Goal: Task Accomplishment & Management: Use online tool/utility

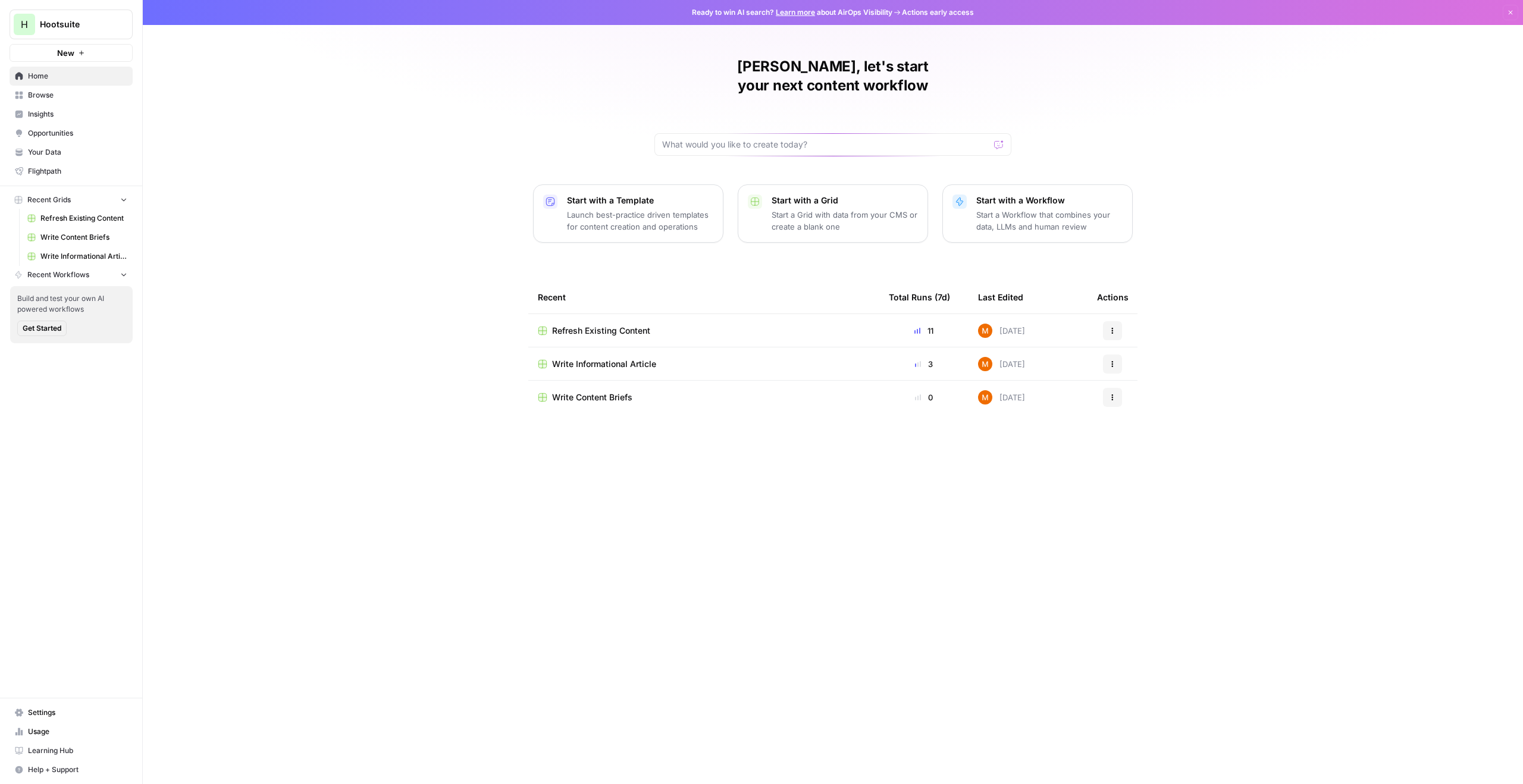
click at [71, 145] on link "Your Data" at bounding box center [70, 152] width 123 height 19
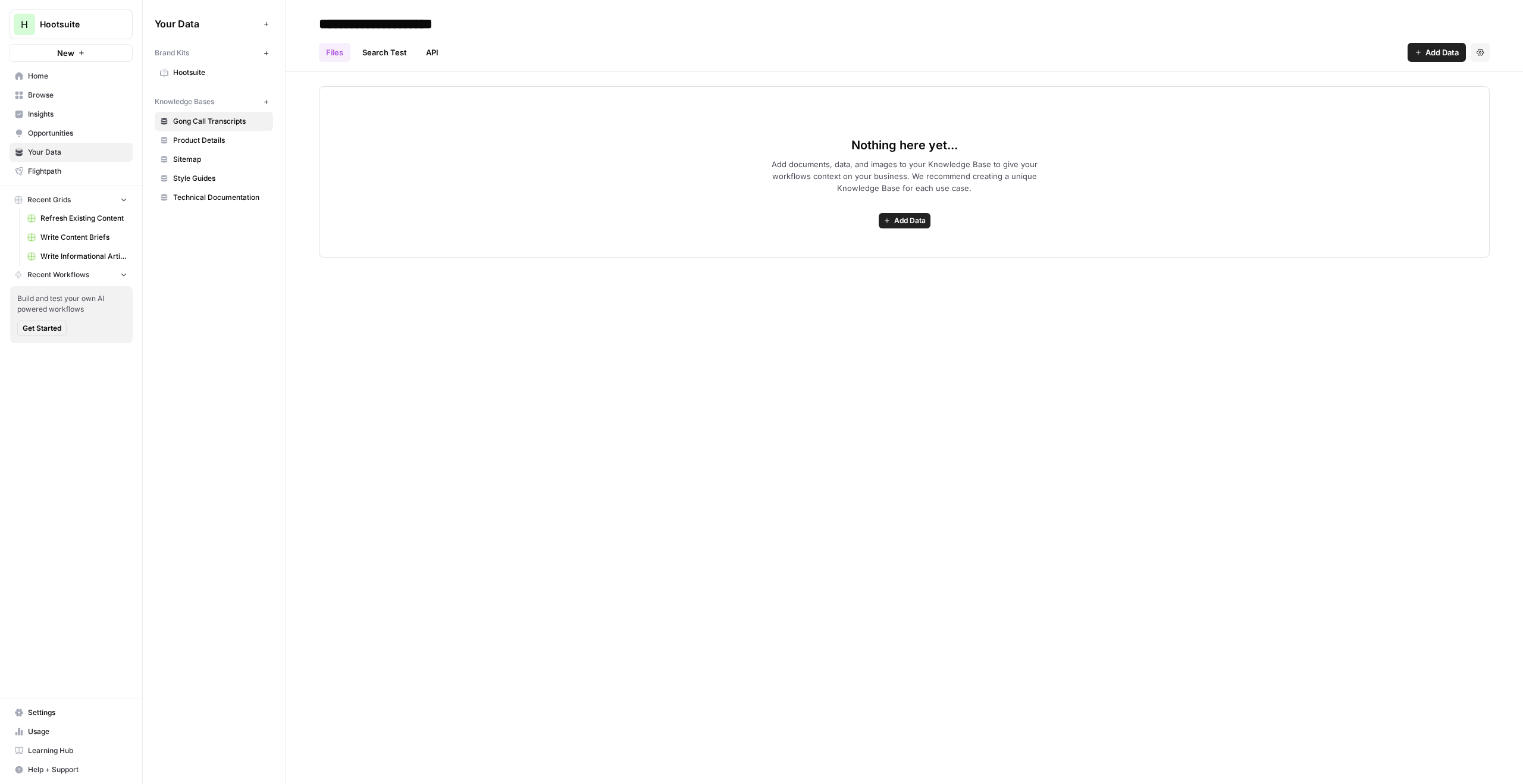
click at [212, 70] on span "Hootsuite" at bounding box center [220, 72] width 95 height 11
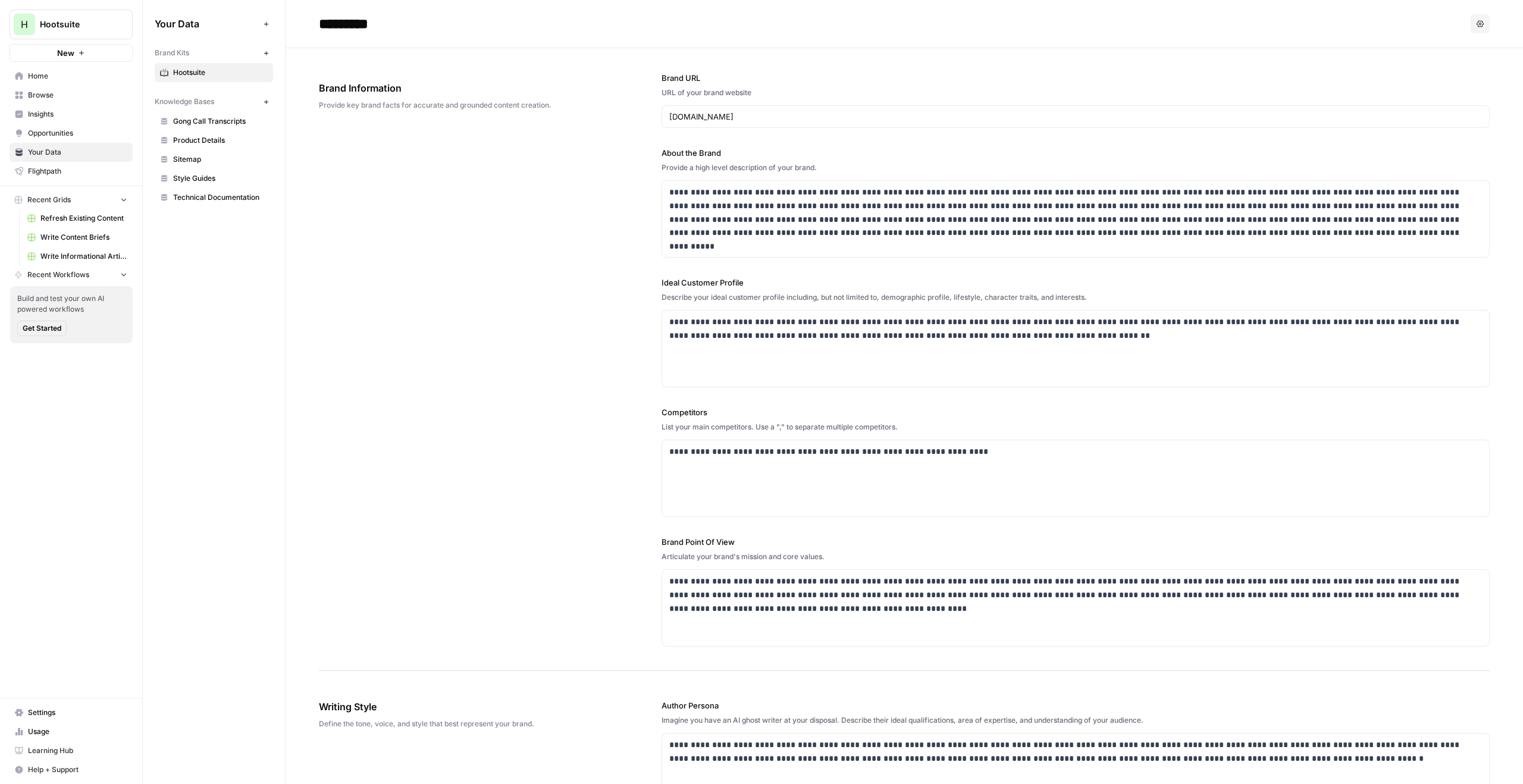
click at [95, 49] on button "New" at bounding box center [70, 52] width 123 height 18
click at [89, 19] on span "Hootsuite" at bounding box center [75, 25] width 72 height 12
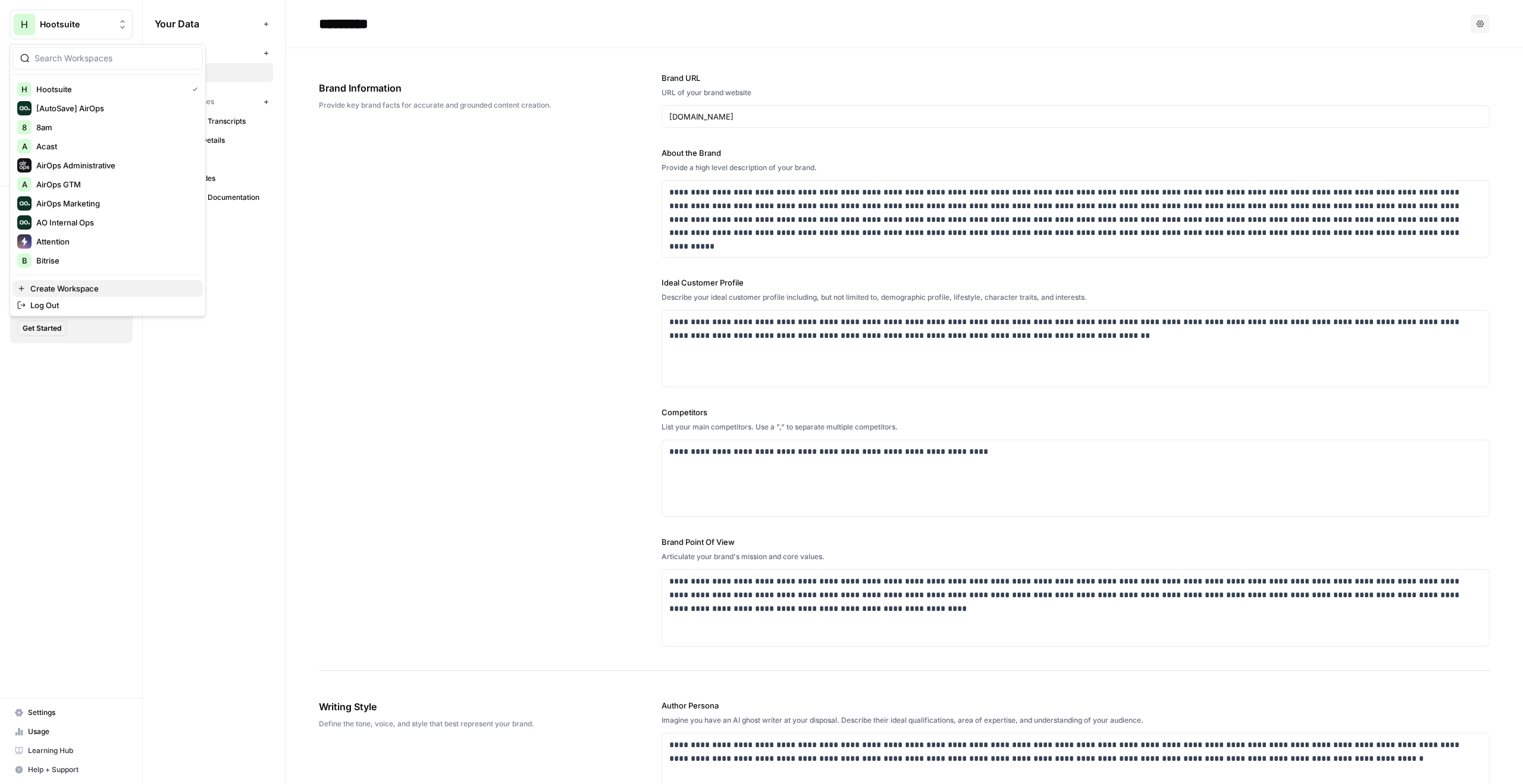
click at [99, 284] on span "Create Workspace" at bounding box center [112, 289] width 163 height 12
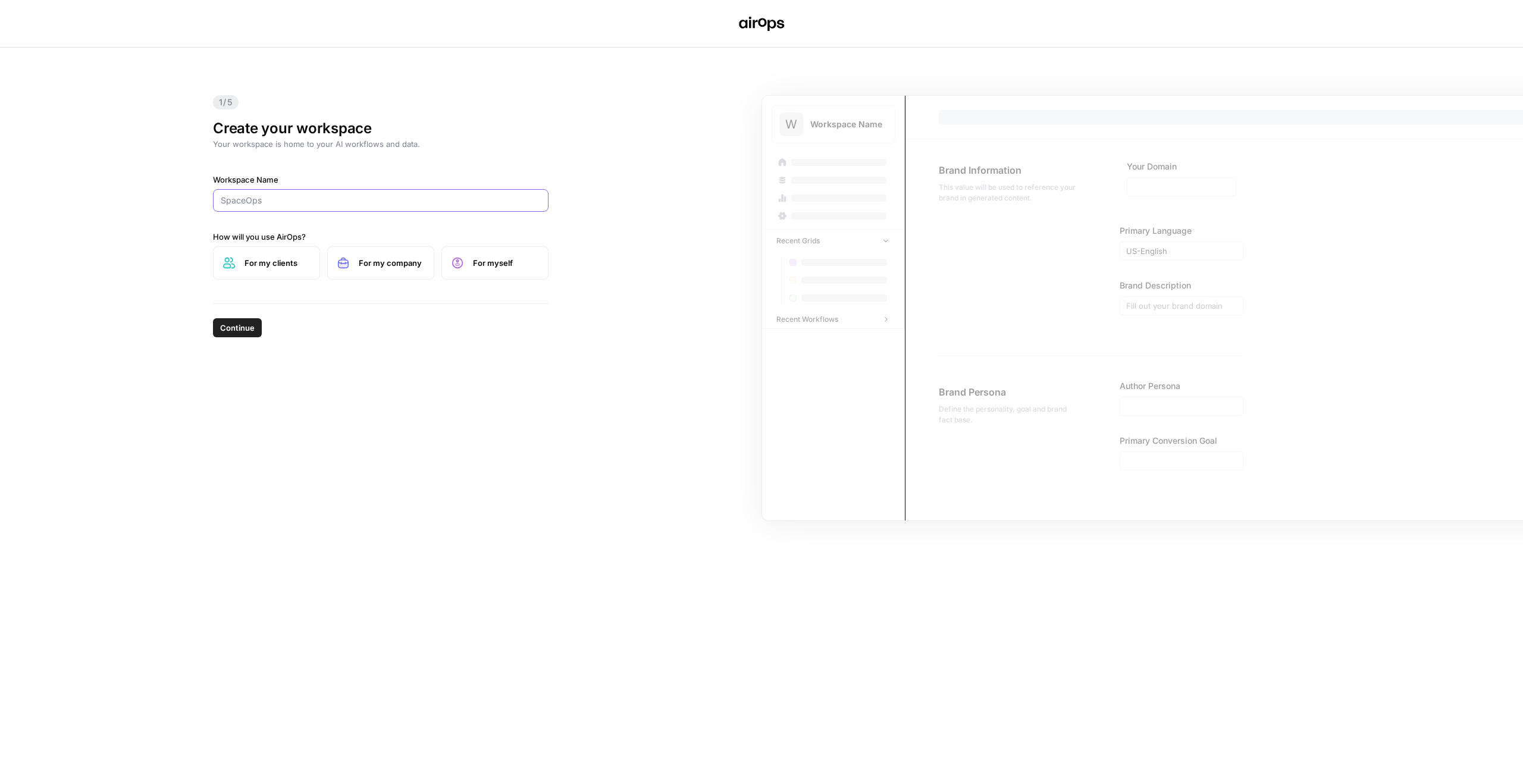
click at [295, 204] on input "Workspace Name" at bounding box center [381, 201] width 320 height 12
type input "Atlan"
click at [374, 259] on span "For my company" at bounding box center [391, 262] width 65 height 12
click at [241, 330] on span "Continue" at bounding box center [237, 328] width 35 height 12
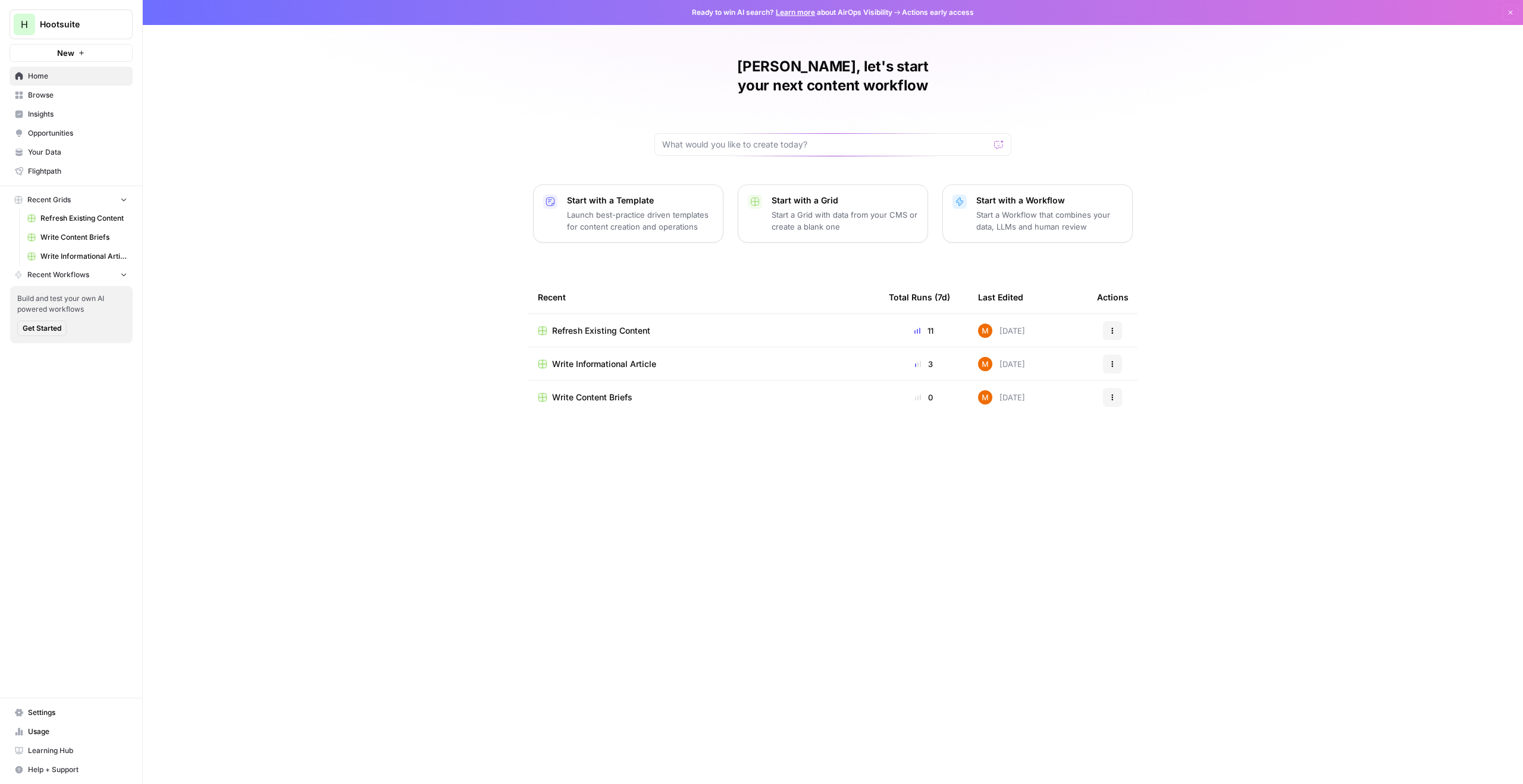
click at [50, 153] on span "Your Data" at bounding box center [77, 152] width 99 height 11
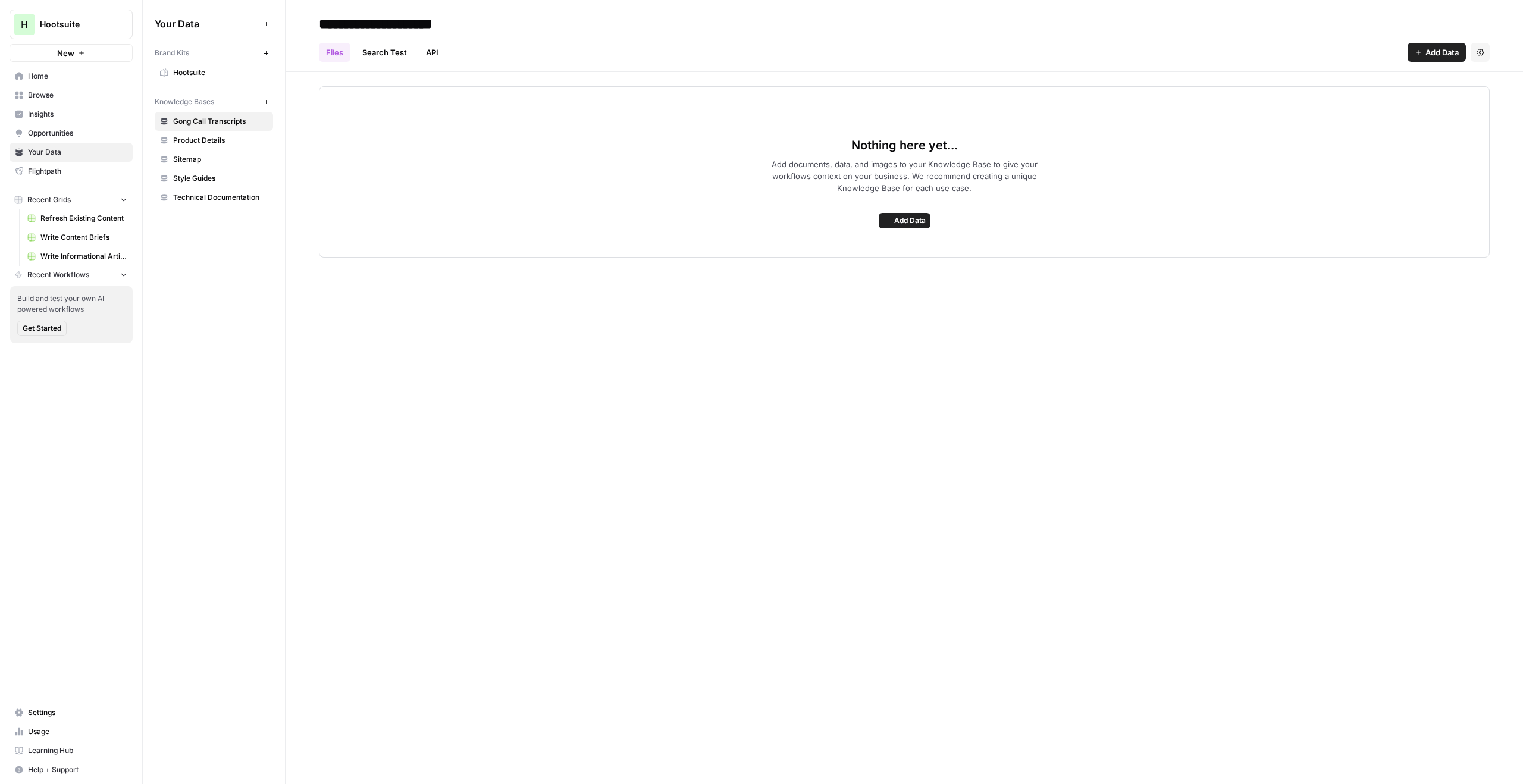
click at [208, 76] on span "Hootsuite" at bounding box center [220, 72] width 95 height 11
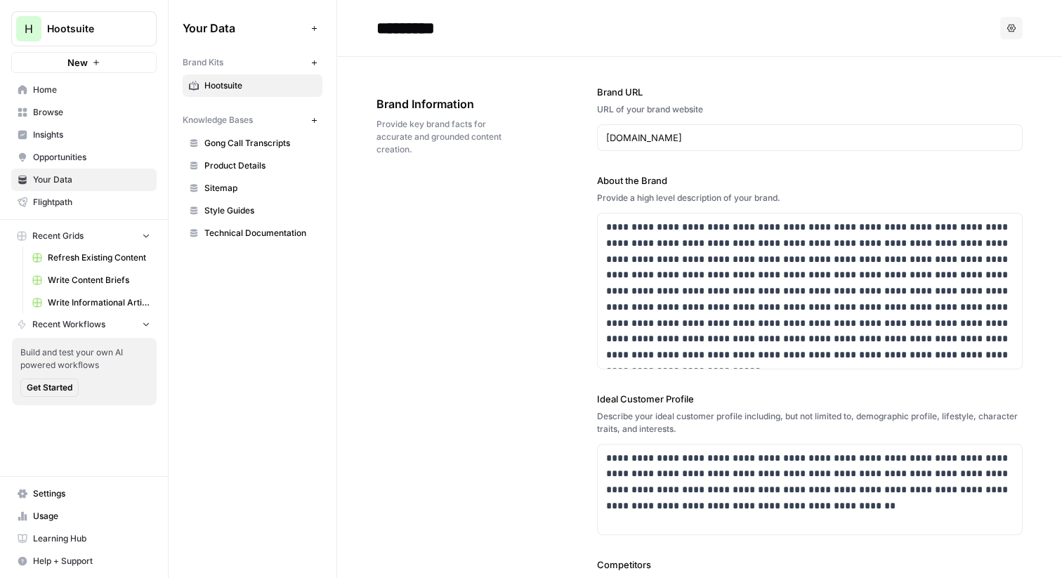
click at [463, 160] on div "Brand Information Provide key brand facts for accurate and grounded content cre…" at bounding box center [448, 125] width 142 height 117
click at [696, 143] on input "hootsuite.com" at bounding box center [809, 138] width 407 height 14
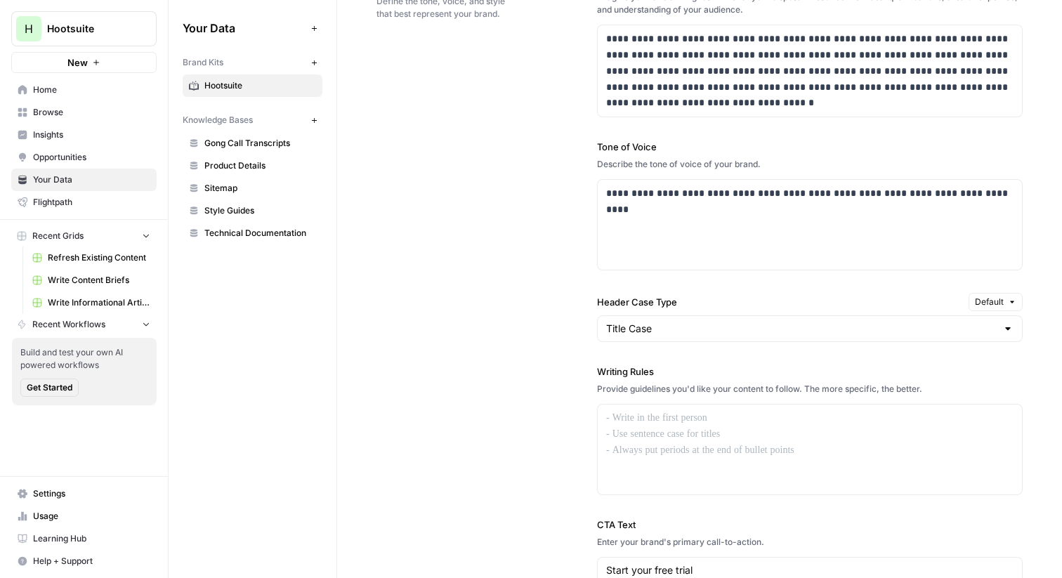
scroll to position [934, 0]
click at [698, 325] on input "Header Case Type" at bounding box center [801, 327] width 391 height 14
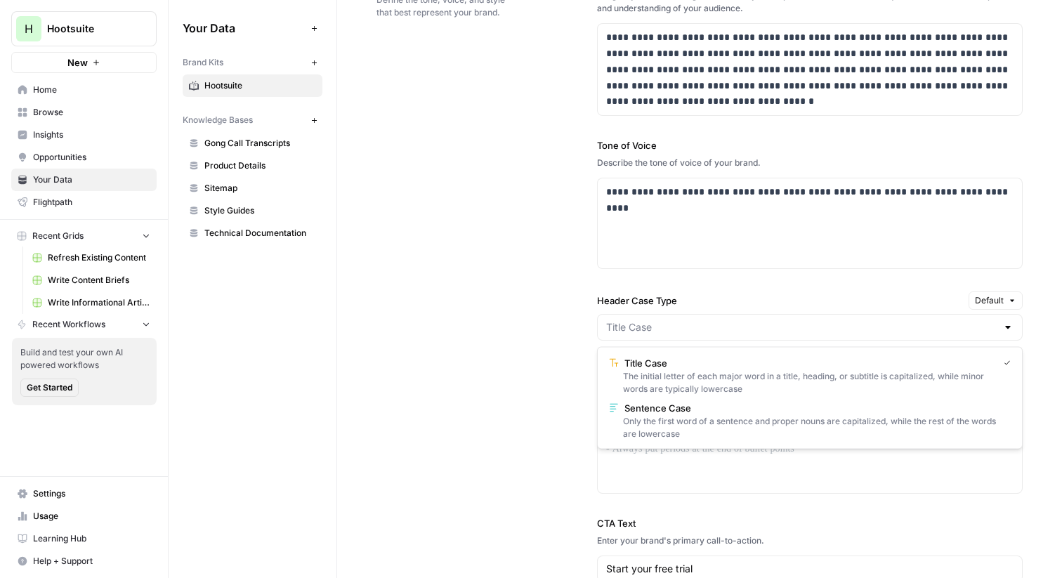
type input "Title Case"
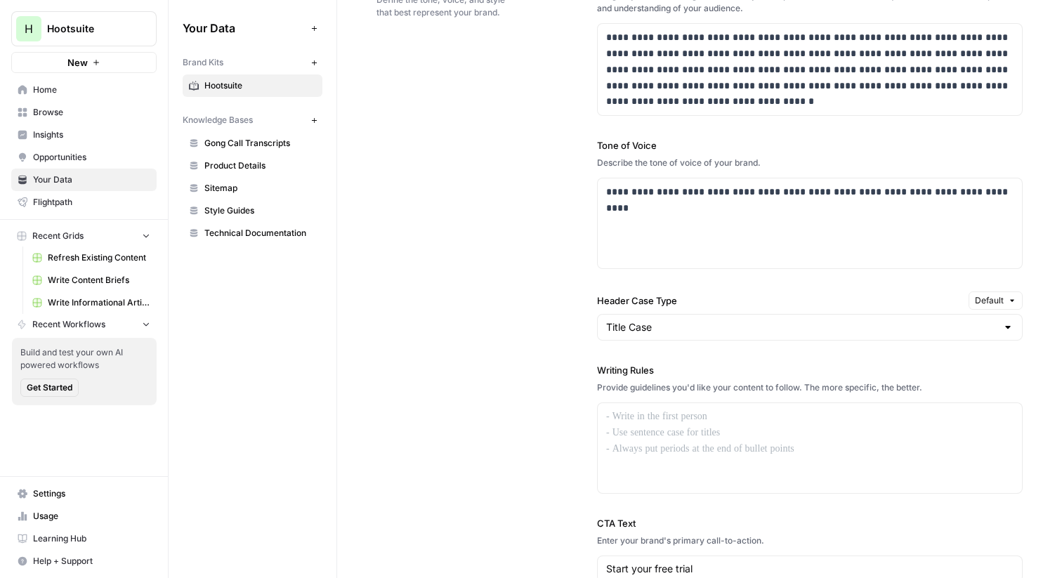
click at [548, 321] on div "**********" at bounding box center [700, 321] width 646 height 757
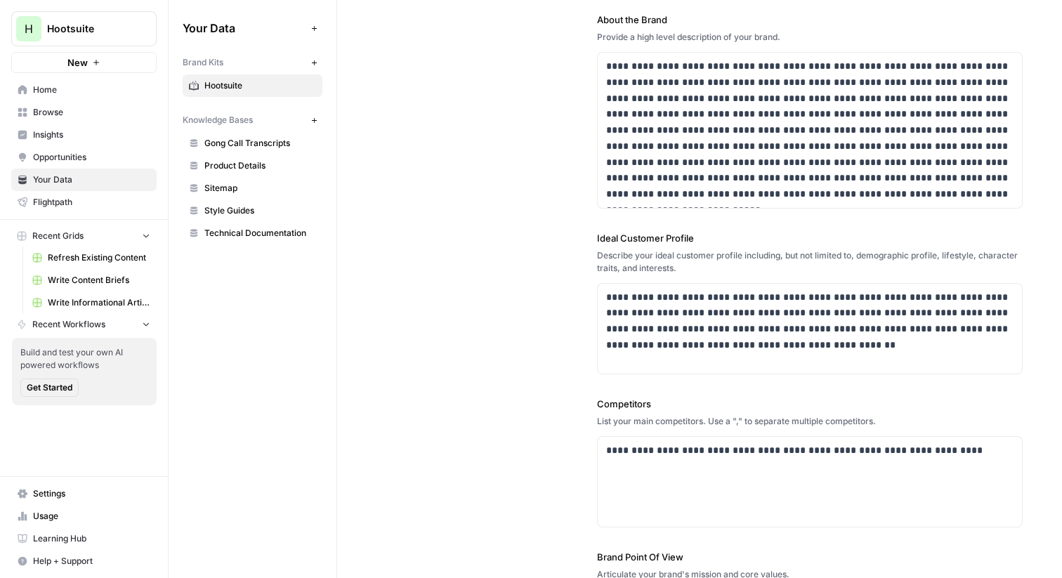
scroll to position [0, 0]
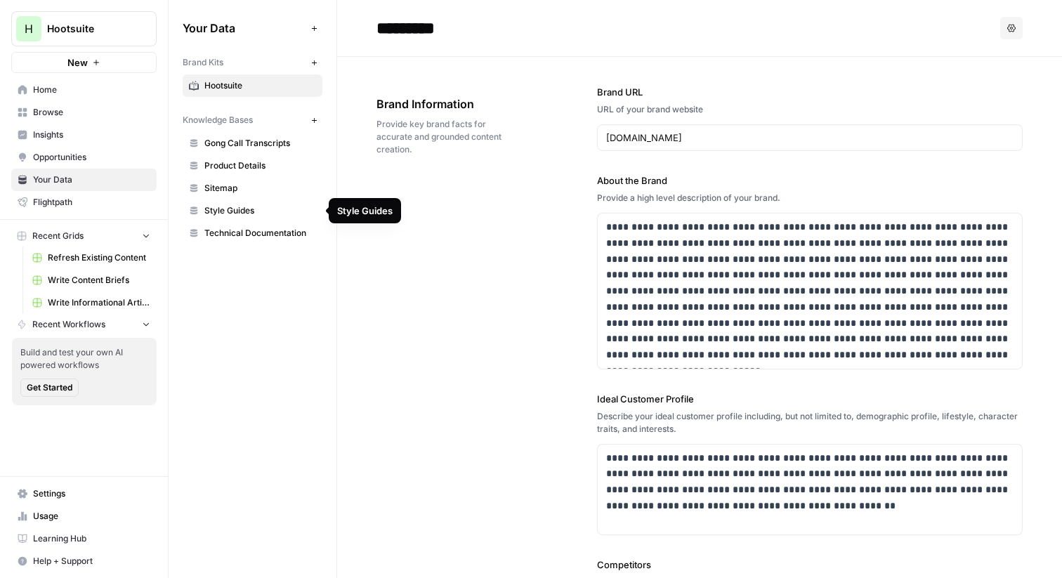
click at [242, 190] on span "Sitemap" at bounding box center [260, 188] width 112 height 13
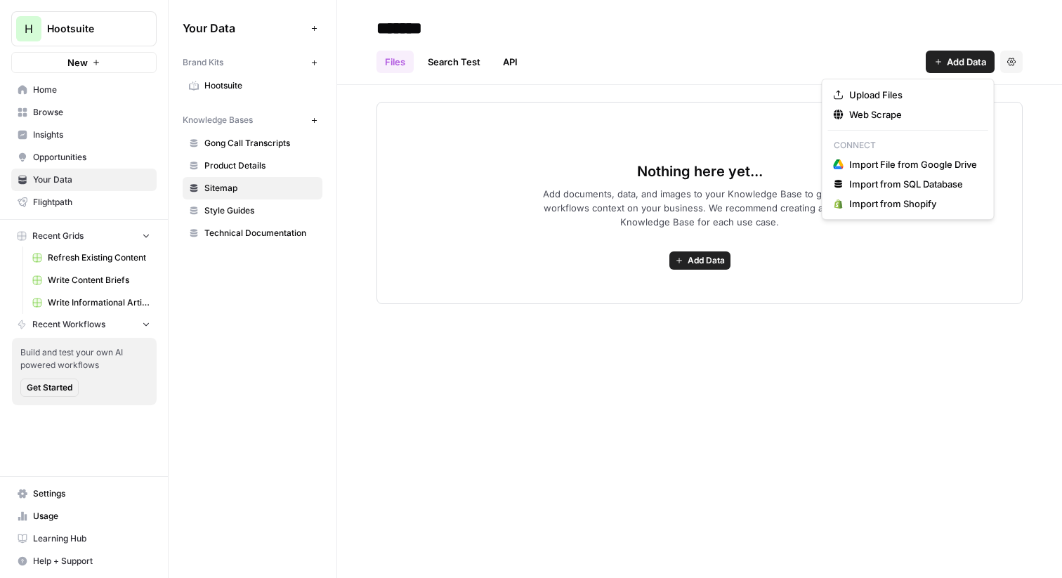
click at [941, 65] on button "Add Data" at bounding box center [960, 62] width 69 height 22
click at [884, 118] on span "Web Scrape" at bounding box center [913, 114] width 128 height 14
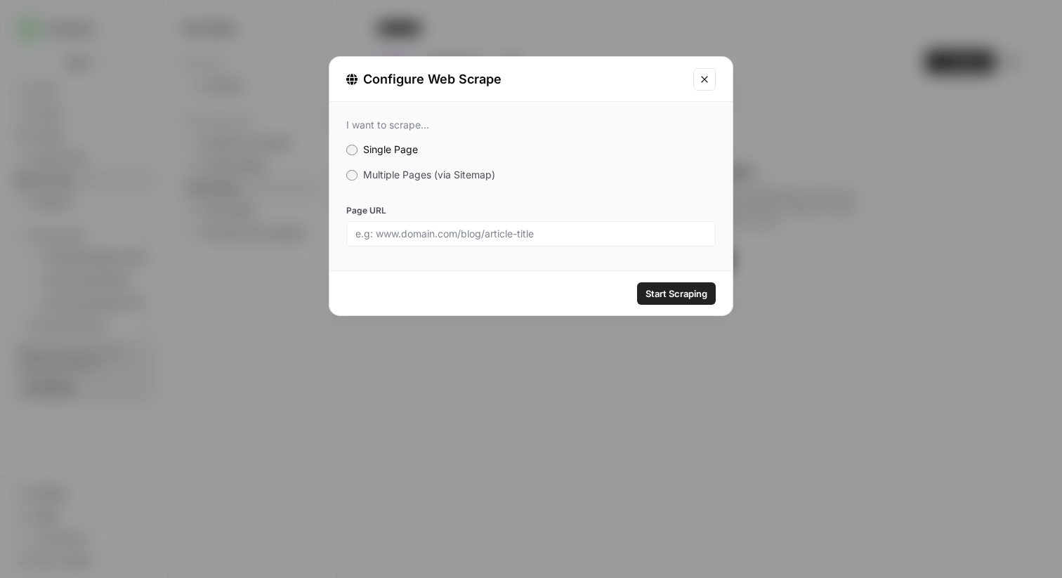
click at [395, 171] on span "Multiple Pages (via Sitemap)" at bounding box center [429, 175] width 132 height 12
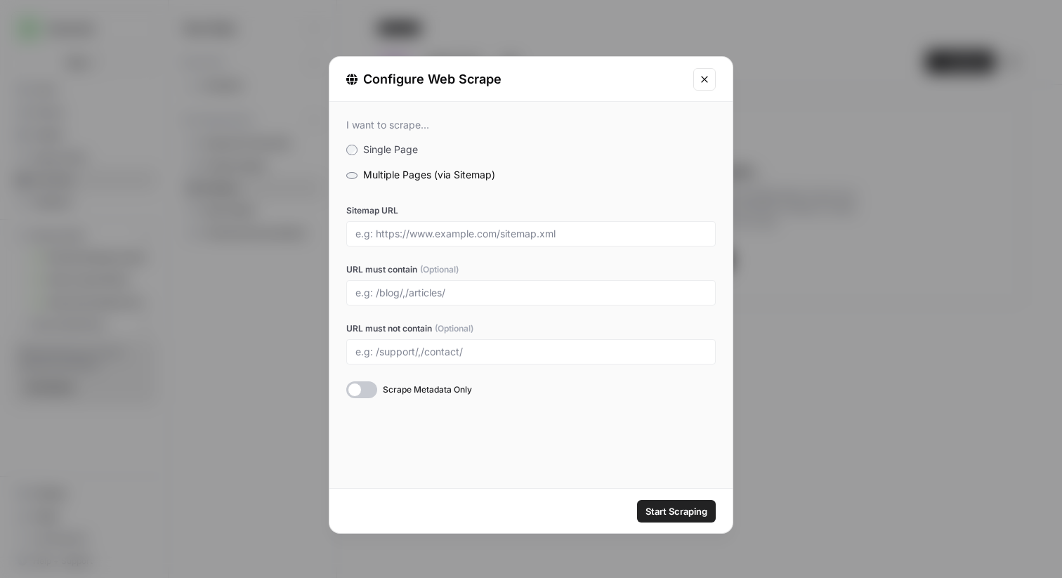
click at [700, 77] on icon "Close modal" at bounding box center [704, 79] width 11 height 11
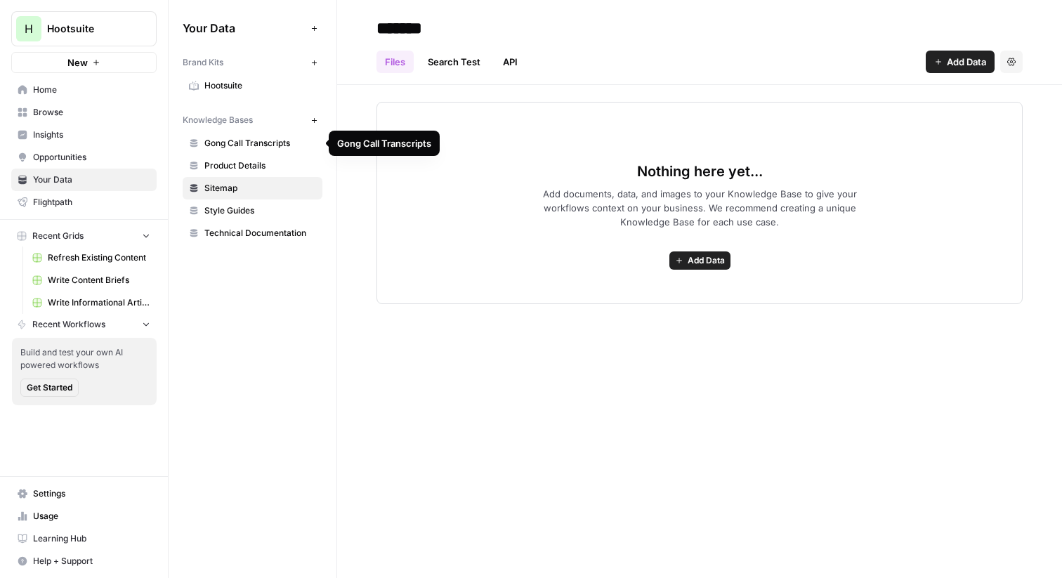
click at [264, 146] on span "Gong Call Transcripts" at bounding box center [260, 143] width 112 height 13
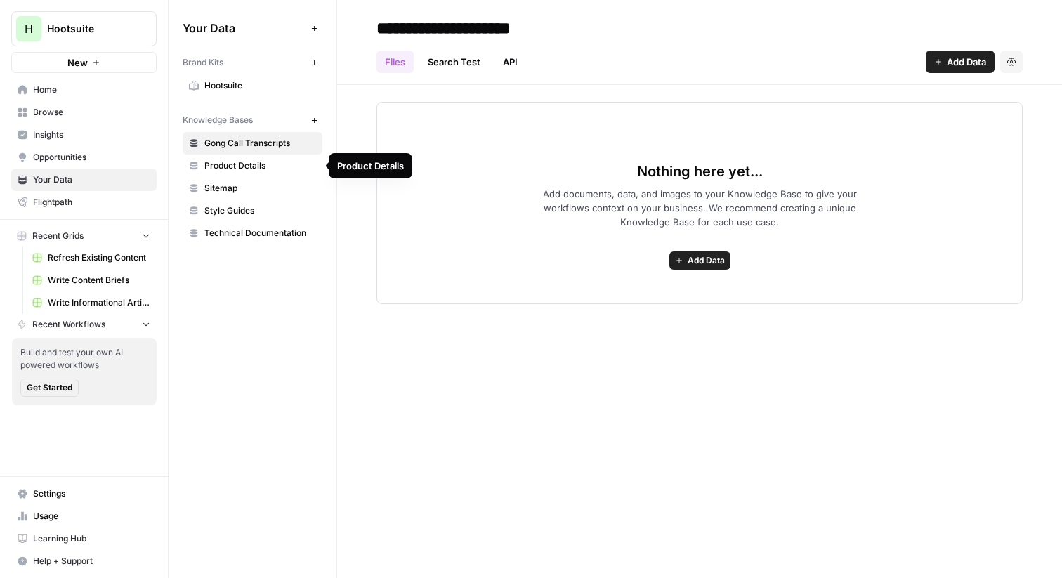
click at [256, 163] on span "Product Details" at bounding box center [260, 165] width 112 height 13
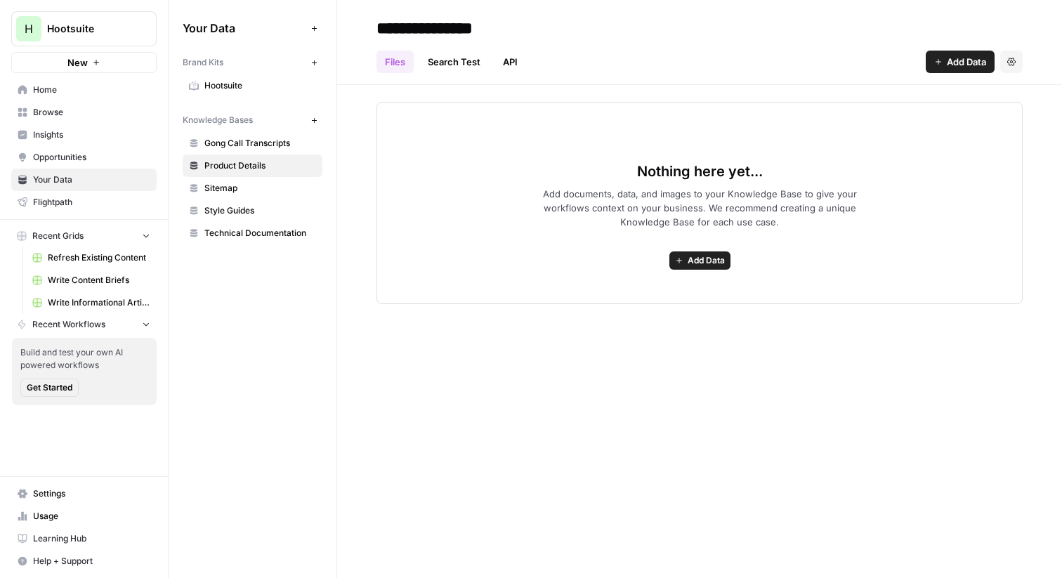
click at [228, 86] on span "Hootsuite" at bounding box center [260, 85] width 112 height 13
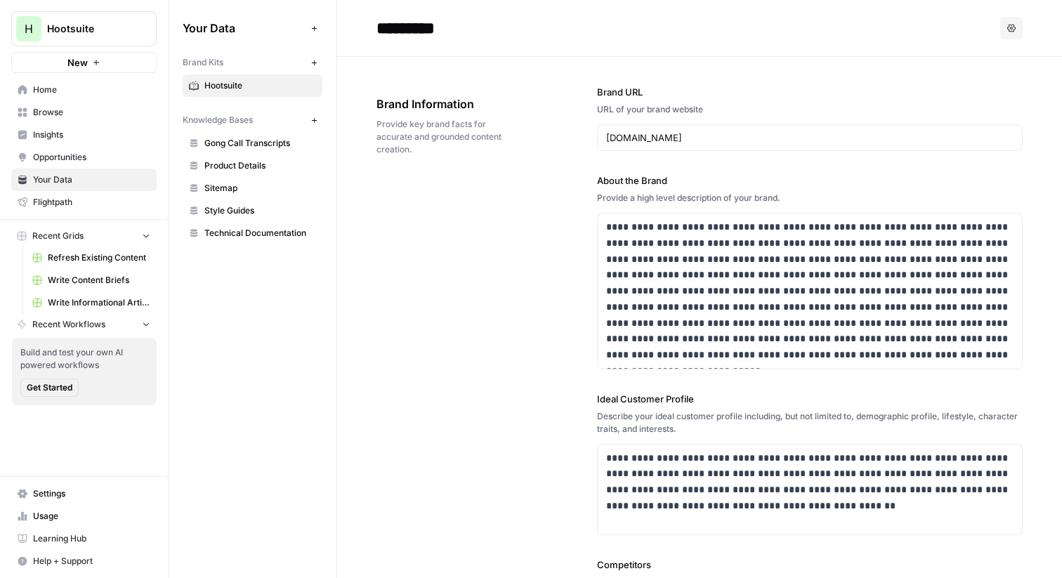
click at [77, 136] on span "Insights" at bounding box center [91, 135] width 117 height 13
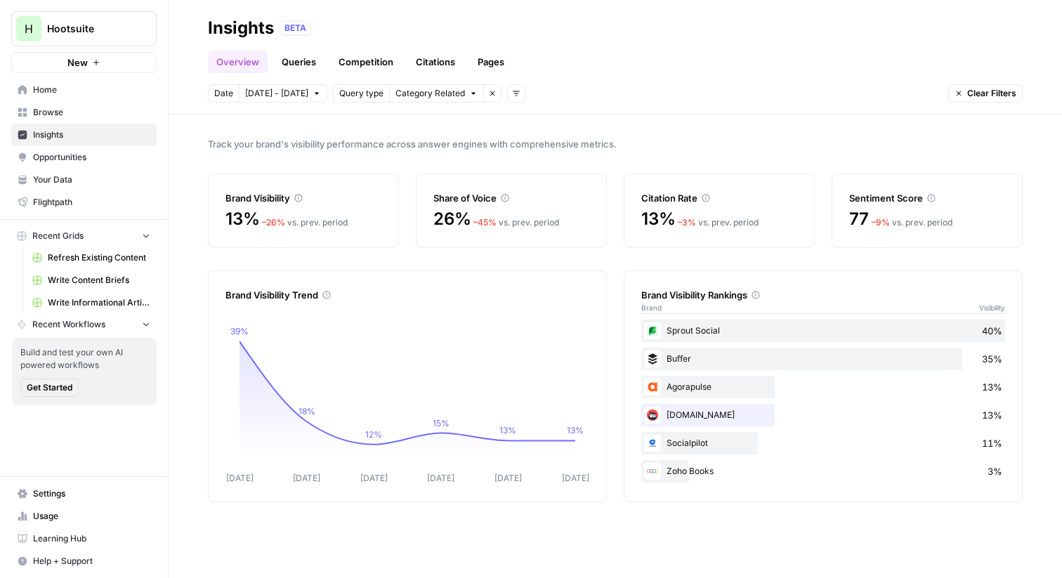
click at [492, 316] on icon "Sep 30 Oct 01 Oct 02 Oct 03 Oct 04 Oct 05 39% 18% 12% 15% 13% 13%" at bounding box center [407, 395] width 364 height 180
click at [764, 152] on div "Track your brand's visibility performance across answer engines with comprehens…" at bounding box center [616, 347] width 894 height 464
click at [950, 179] on div "Sentiment Score" at bounding box center [927, 189] width 156 height 31
drag, startPoint x: 696, startPoint y: 414, endPoint x: 668, endPoint y: 414, distance: 28.1
click at [668, 414] on div "Ow.ly 13%" at bounding box center [823, 415] width 364 height 22
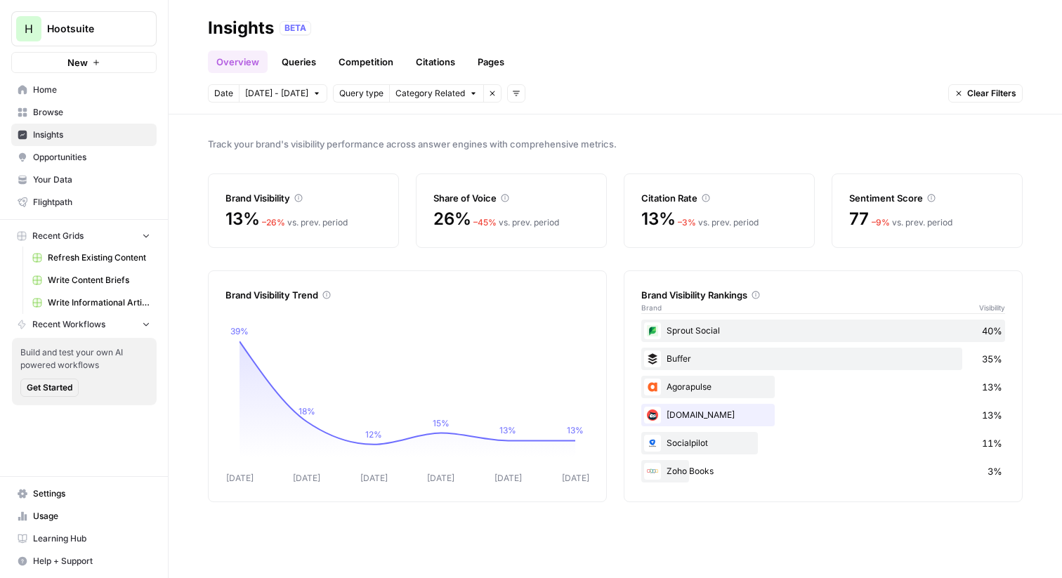
click at [618, 374] on div "Brand Visibility Trend Sep 30 Oct 01 Oct 02 Oct 03 Oct 04 Oct 05 39% 18% 12% 15…" at bounding box center [615, 386] width 815 height 232
drag, startPoint x: 689, startPoint y: 412, endPoint x: 695, endPoint y: 417, distance: 8.0
click at [695, 417] on div "Ow.ly 13%" at bounding box center [823, 415] width 364 height 22
drag, startPoint x: 697, startPoint y: 415, endPoint x: 659, endPoint y: 415, distance: 37.9
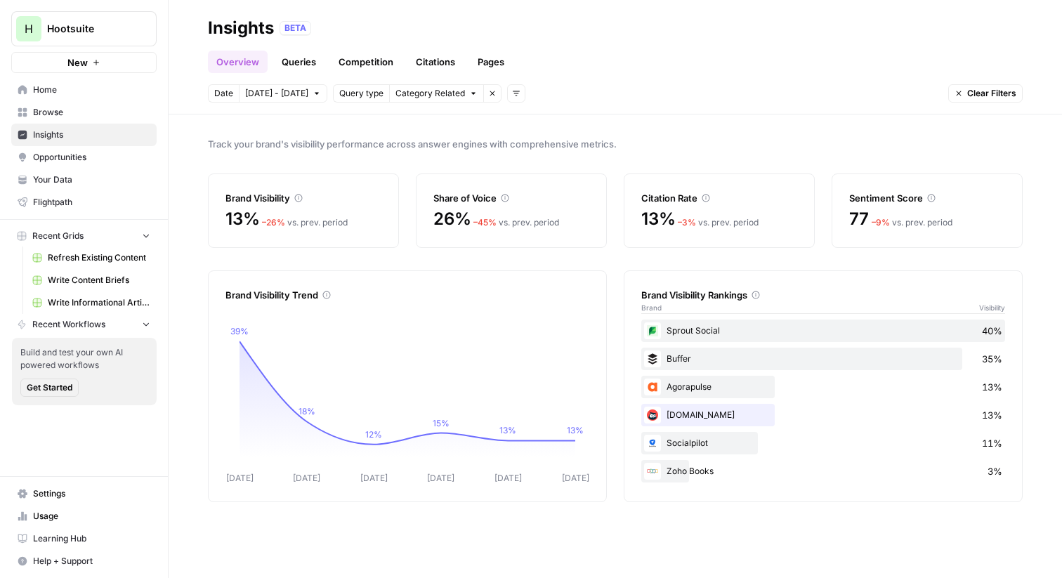
click at [659, 415] on div "Ow.ly 13%" at bounding box center [823, 415] width 364 height 22
click at [686, 415] on div "Ow.ly 13%" at bounding box center [823, 415] width 364 height 22
click at [70, 177] on span "Your Data" at bounding box center [91, 180] width 117 height 13
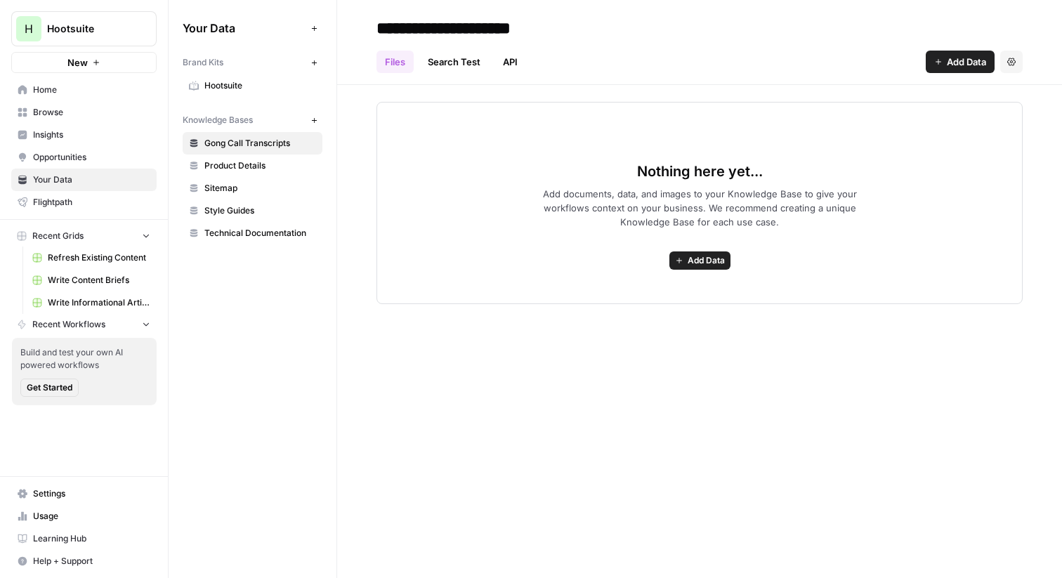
click at [240, 91] on span "Hootsuite" at bounding box center [260, 85] width 112 height 13
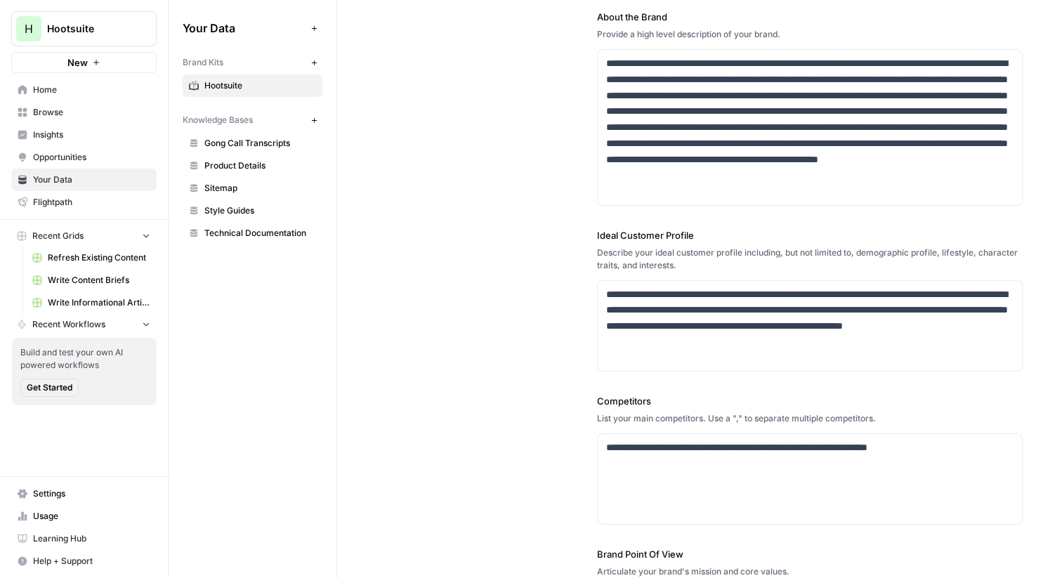
scroll to position [140, 0]
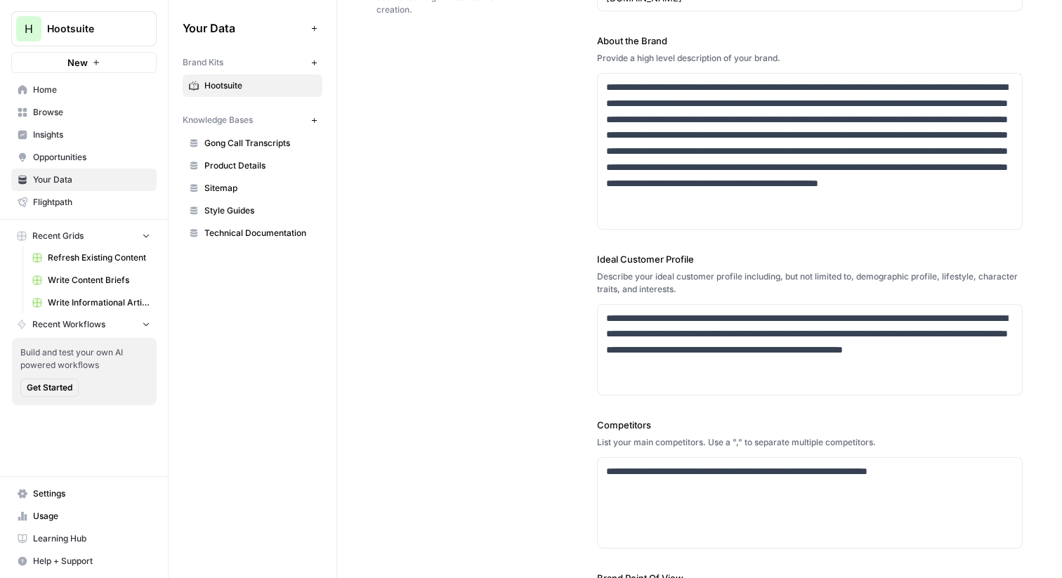
click at [78, 131] on span "Insights" at bounding box center [91, 135] width 117 height 13
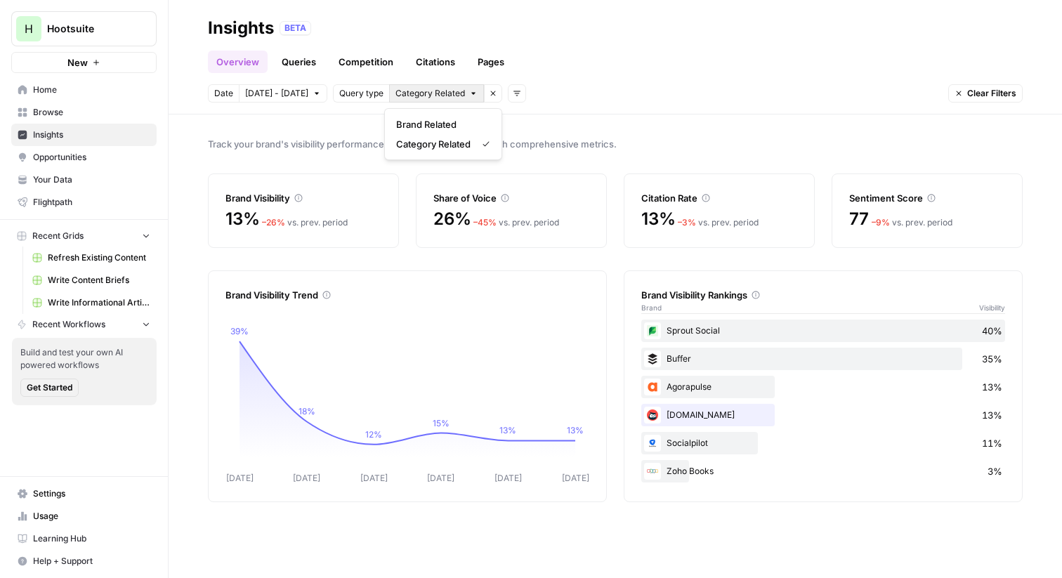
click at [469, 93] on icon "button" at bounding box center [473, 93] width 8 height 8
click at [488, 92] on icon "button" at bounding box center [492, 93] width 8 height 8
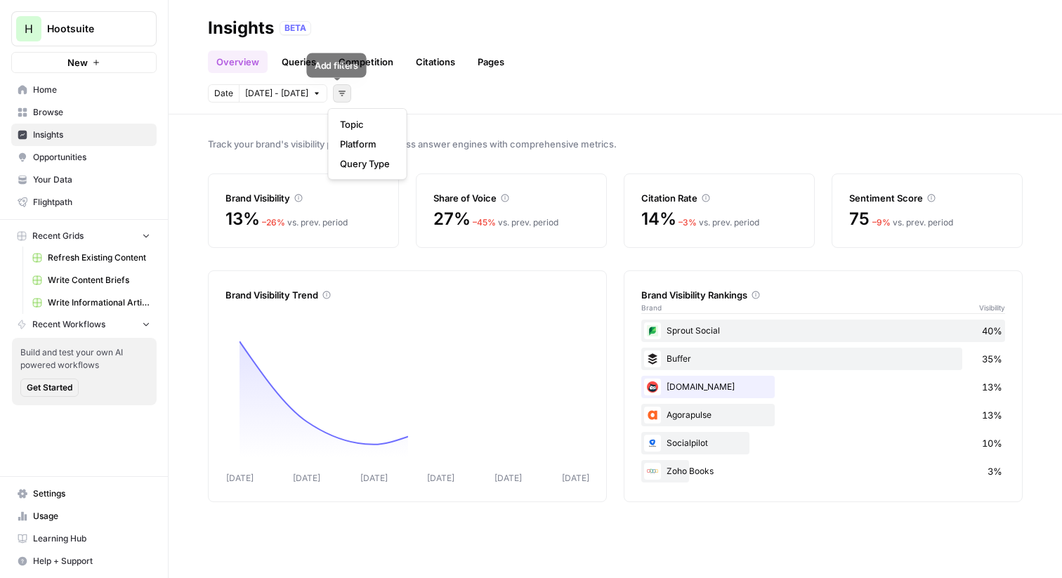
click at [338, 91] on icon "button" at bounding box center [342, 93] width 8 height 8
click at [365, 144] on span "Platform" at bounding box center [365, 144] width 50 height 14
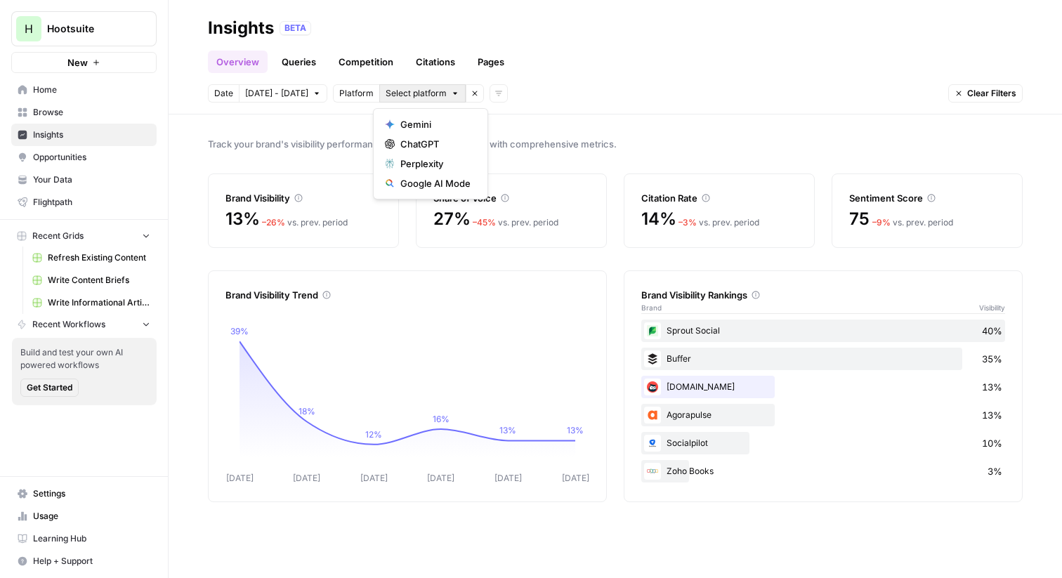
click at [403, 87] on span "Select platform" at bounding box center [416, 93] width 61 height 13
click at [588, 100] on div "Date Sep 30 - Oct 6 Platform Select platform Remove filter Add filters Clear Fi…" at bounding box center [615, 93] width 815 height 18
click at [297, 60] on link "Queries" at bounding box center [298, 62] width 51 height 22
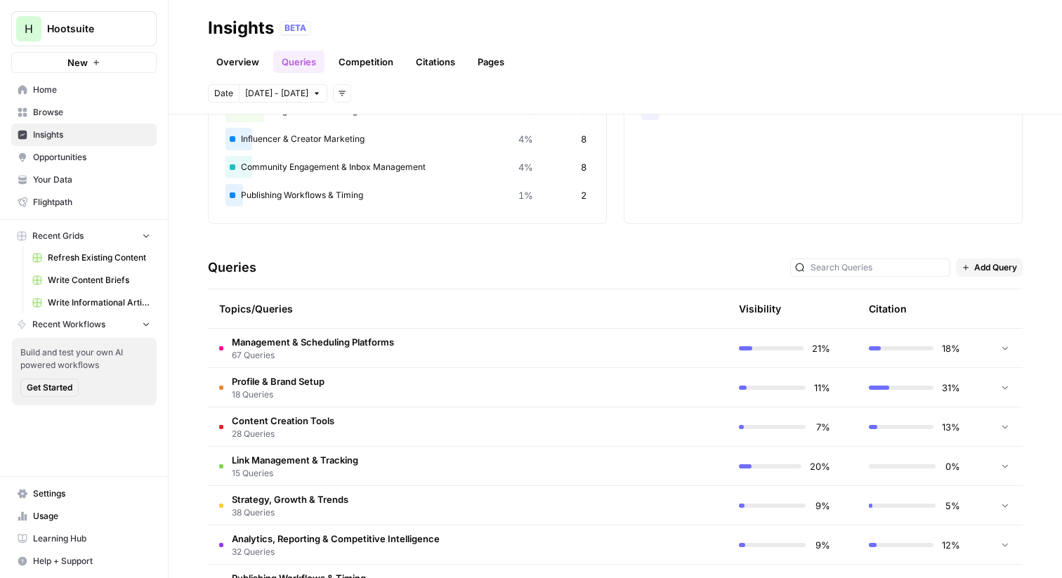
scroll to position [156, 0]
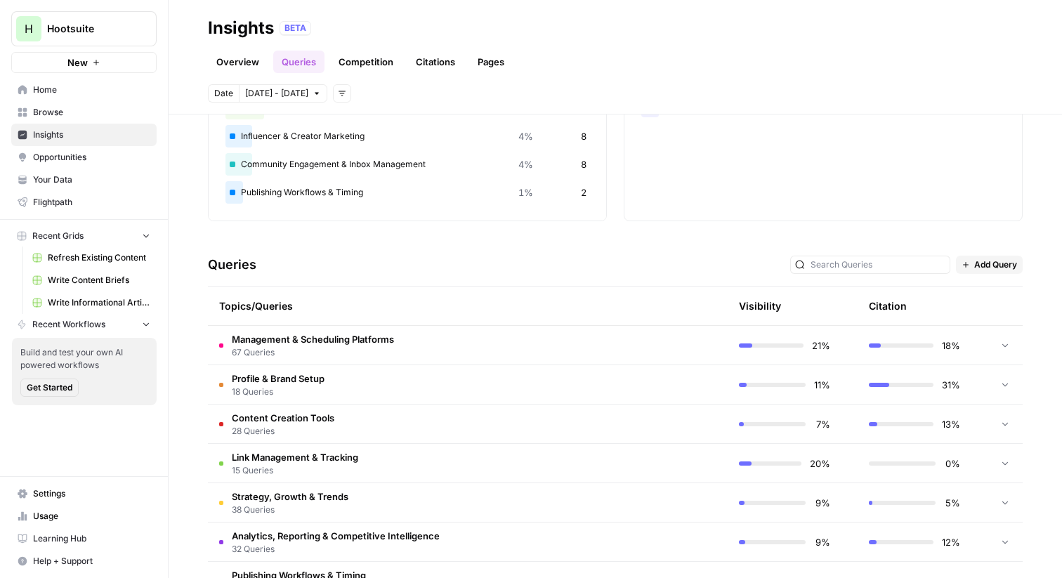
click at [415, 341] on td "Management & Scheduling Platforms 67 Queries" at bounding box center [401, 345] width 386 height 39
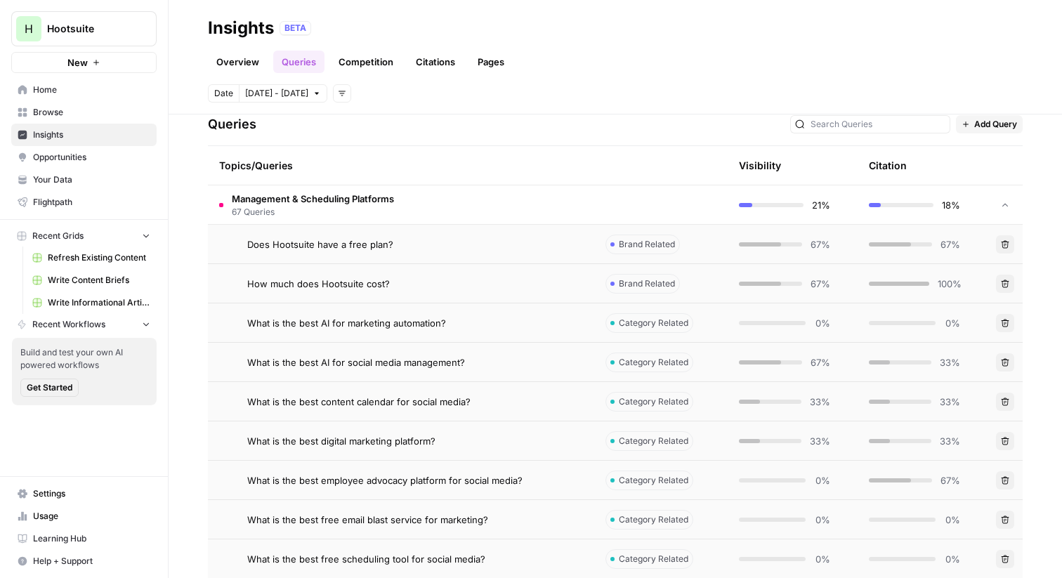
scroll to position [296, 0]
click at [393, 248] on div "Does Hootsuite have a free plan?" at bounding box center [415, 245] width 336 height 14
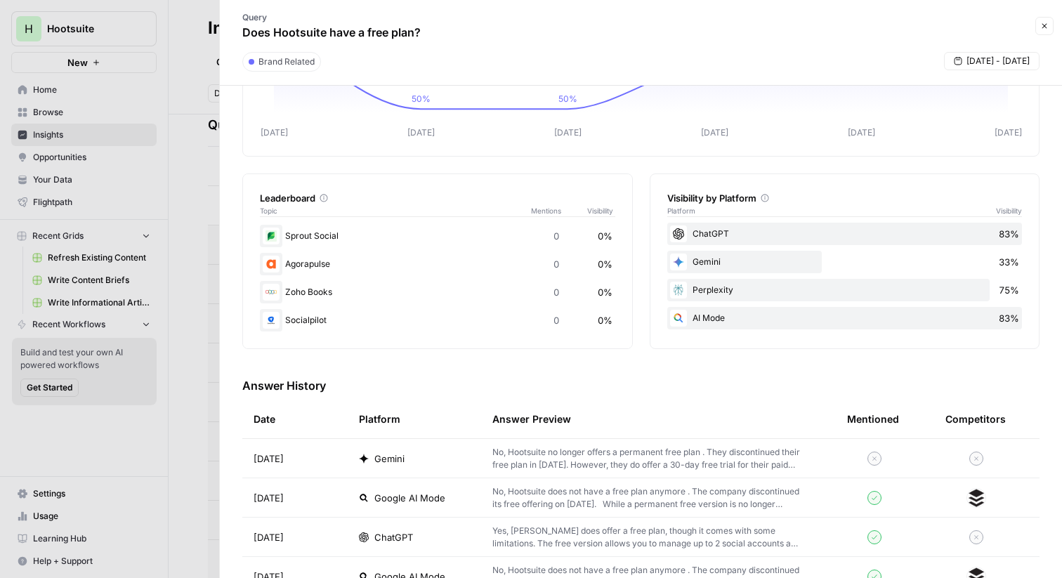
scroll to position [143, 0]
click at [416, 456] on div "Gemini" at bounding box center [414, 457] width 111 height 14
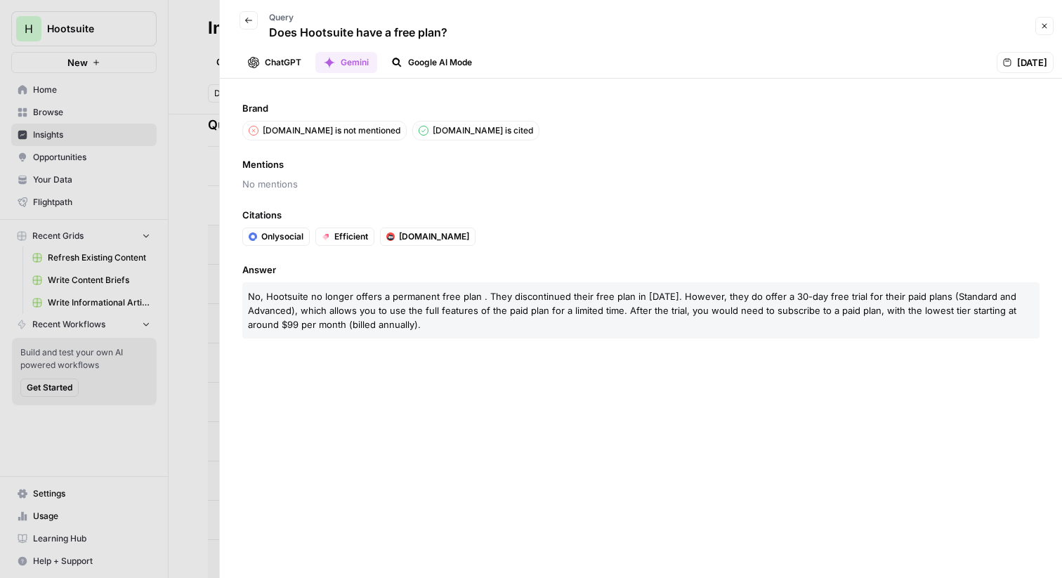
click at [273, 58] on button "ChatGPT" at bounding box center [275, 62] width 70 height 21
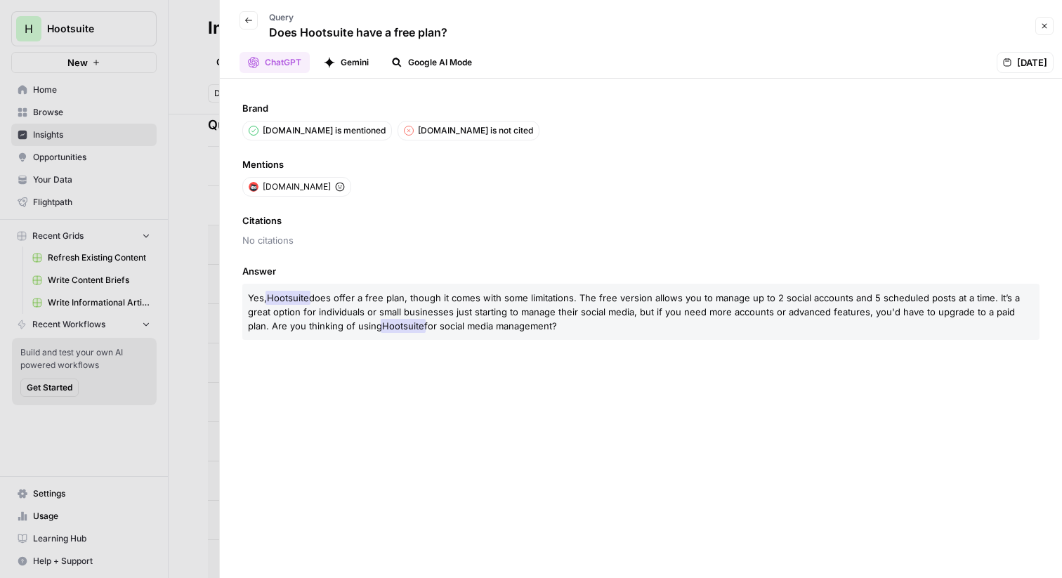
click at [341, 60] on button "Gemini" at bounding box center [346, 62] width 62 height 21
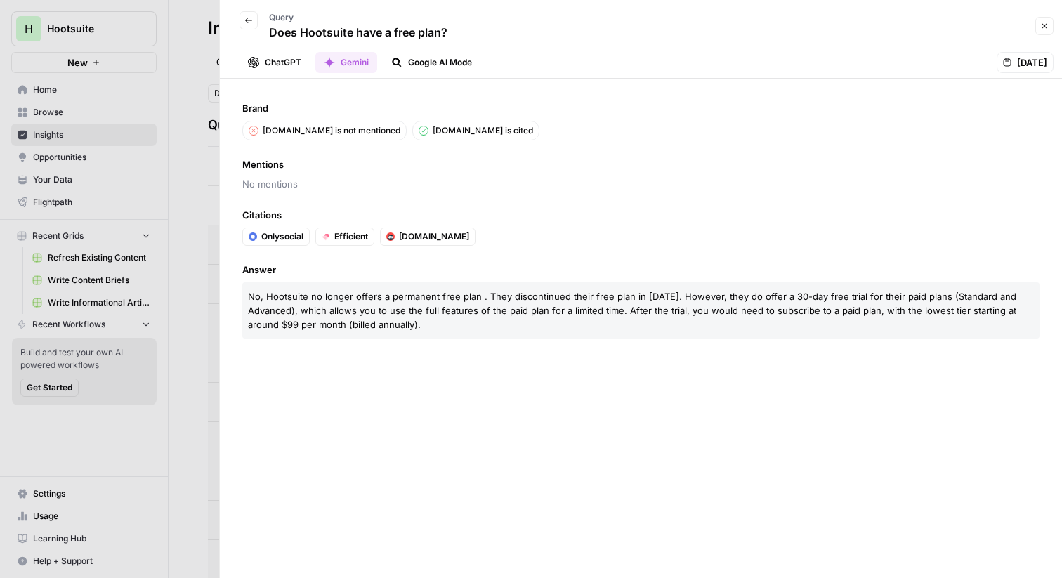
click at [403, 65] on button "Google AI Mode" at bounding box center [432, 62] width 98 height 21
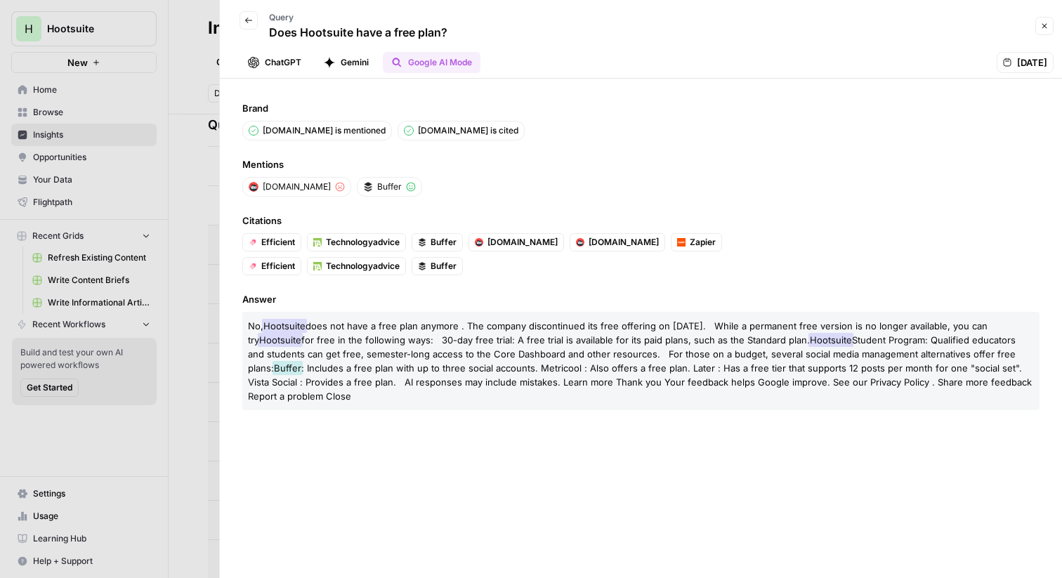
click at [184, 124] on div at bounding box center [531, 289] width 1062 height 578
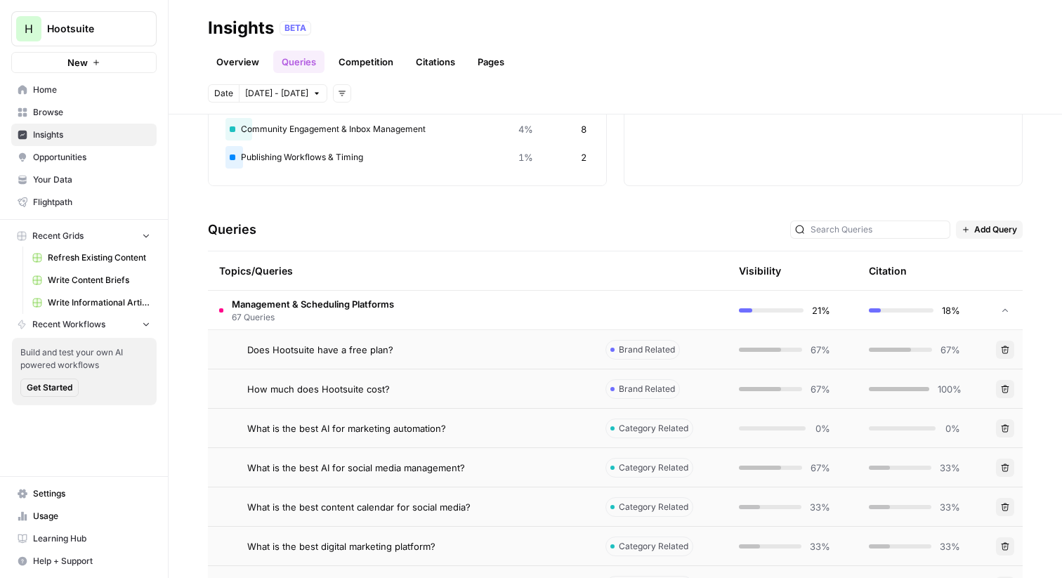
scroll to position [148, 0]
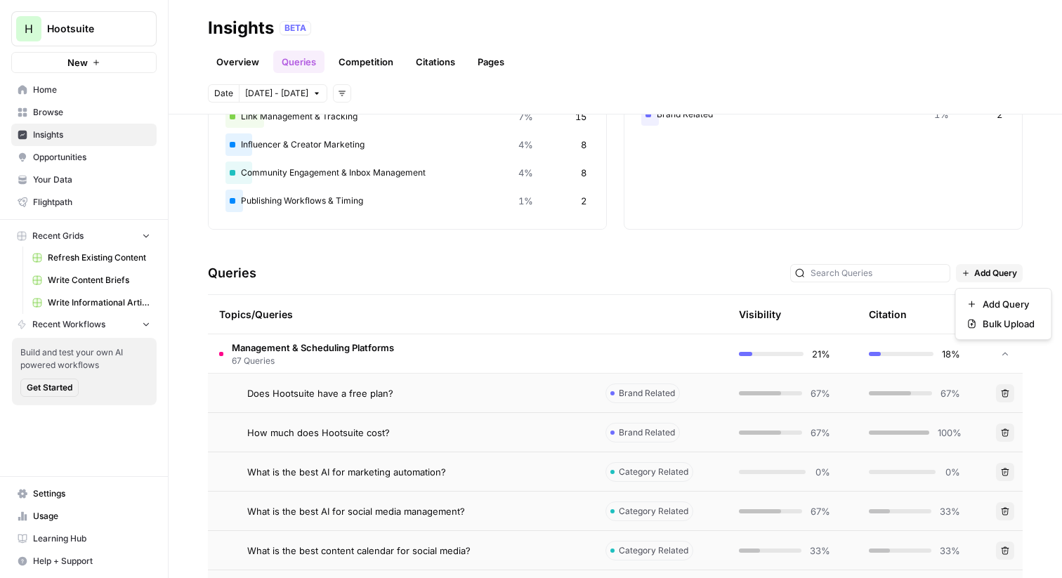
click at [984, 268] on span "Add Query" at bounding box center [995, 273] width 43 height 13
click at [983, 304] on span "Add Query" at bounding box center [1009, 304] width 52 height 14
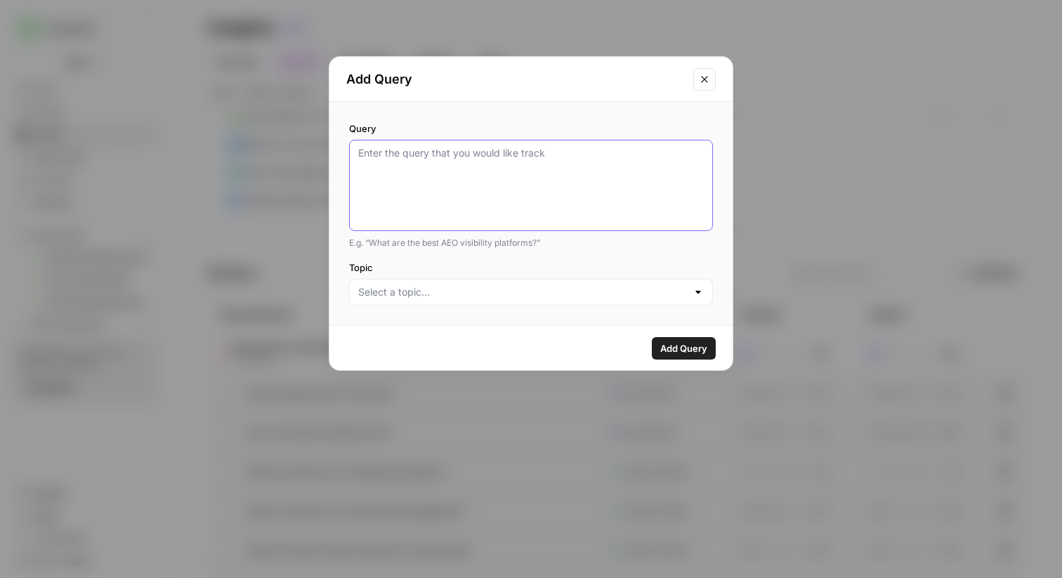
click at [538, 178] on textarea "Query" at bounding box center [531, 185] width 346 height 79
type textarea "T"
click at [543, 291] on input "Topic" at bounding box center [522, 292] width 329 height 14
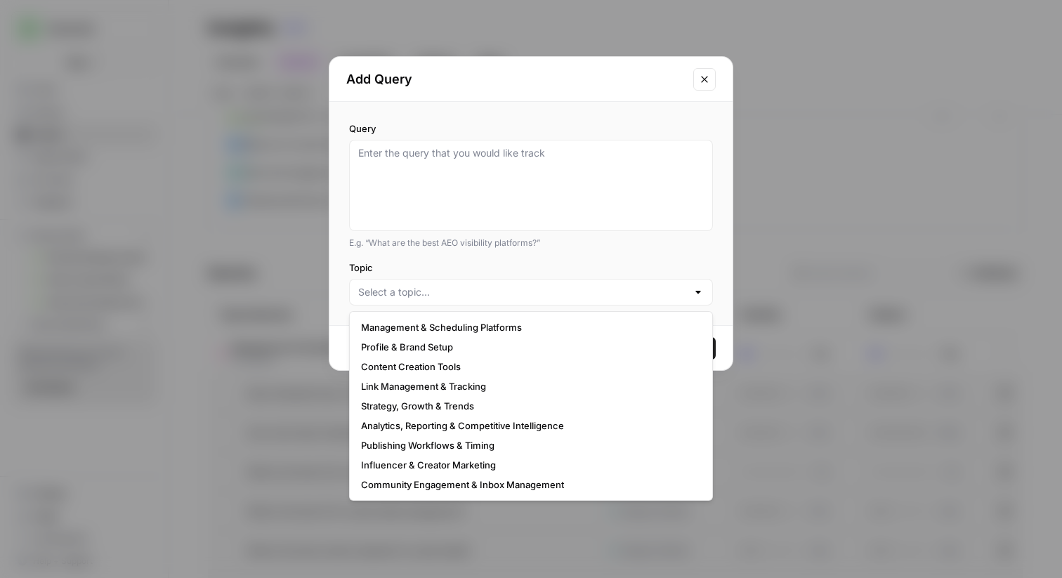
click at [700, 265] on label "Topic" at bounding box center [531, 268] width 364 height 14
click at [687, 285] on input "Topic" at bounding box center [522, 292] width 329 height 14
click at [720, 105] on div "Query E.g. “What are the best AEO visibility platforms?” Topic" at bounding box center [530, 213] width 403 height 223
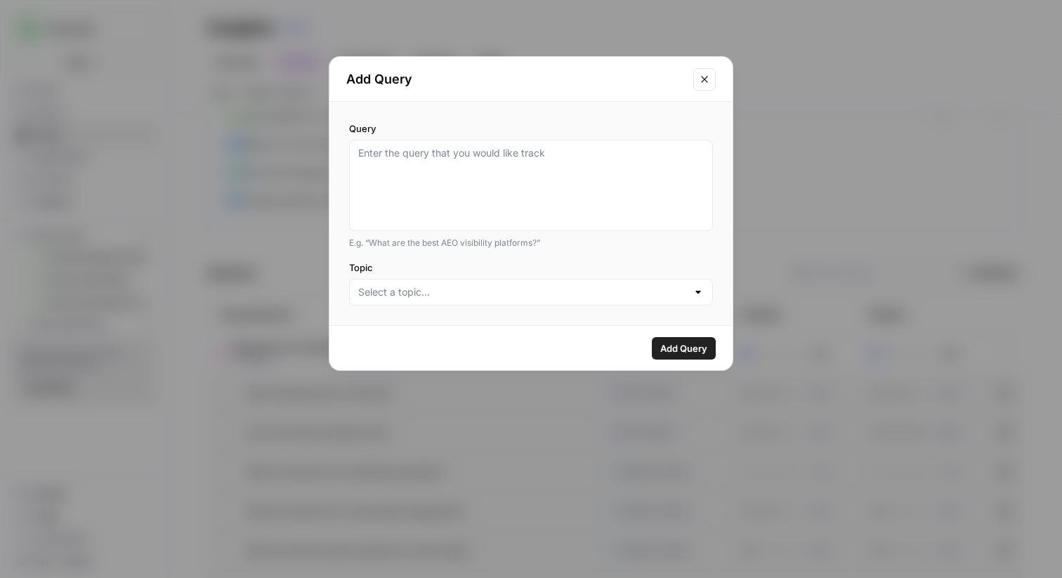
click at [707, 81] on icon "Close modal" at bounding box center [704, 79] width 6 height 6
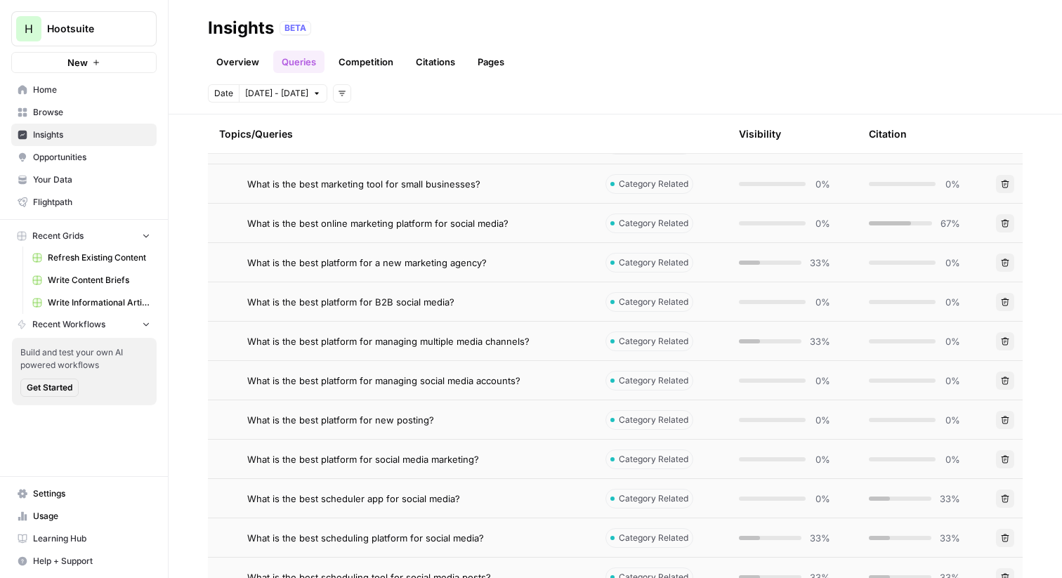
scroll to position [830, 0]
click at [471, 303] on div "What is the best platform for B2B social media?" at bounding box center [415, 301] width 336 height 14
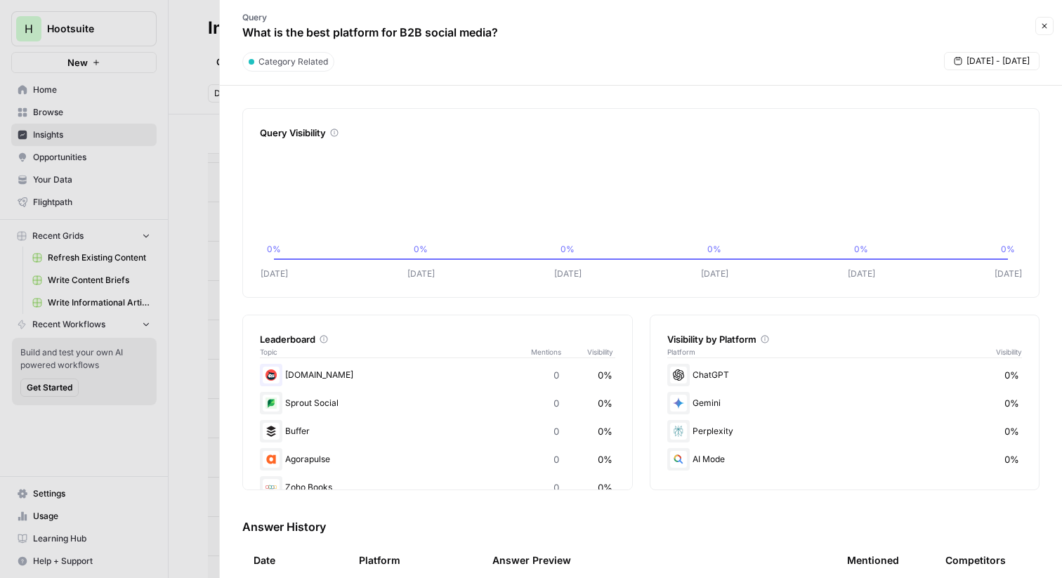
scroll to position [54, 0]
click at [1047, 25] on icon "button" at bounding box center [1044, 26] width 8 height 8
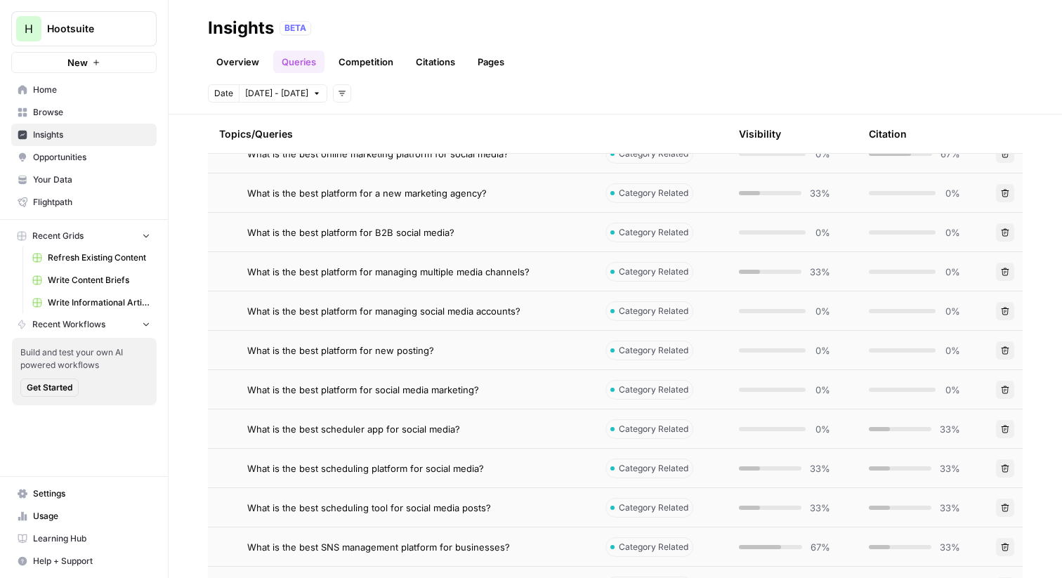
scroll to position [899, 0]
click at [468, 265] on span "What is the best platform for managing multiple media channels?" at bounding box center [388, 271] width 282 height 14
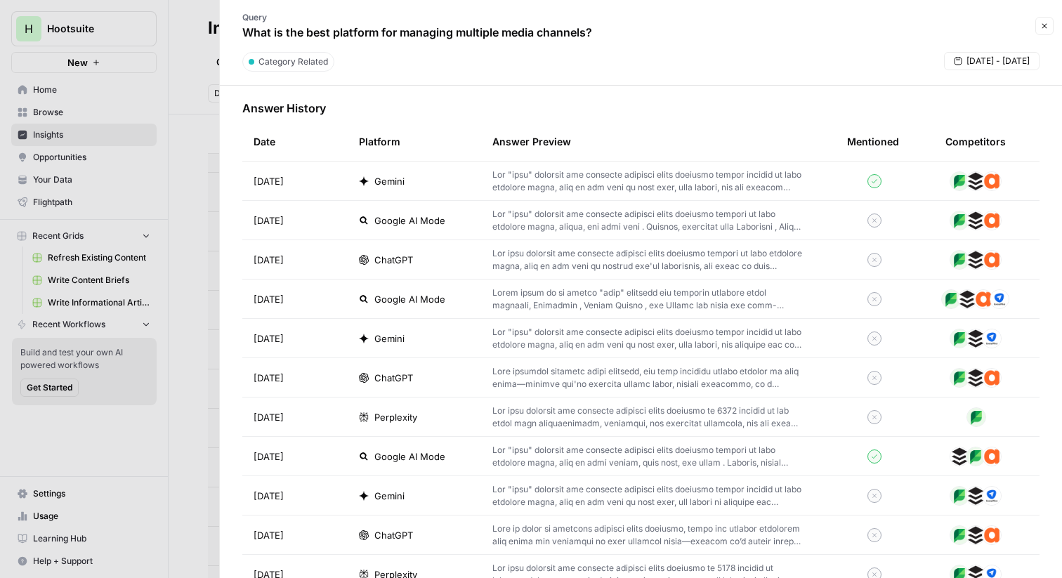
scroll to position [421, 0]
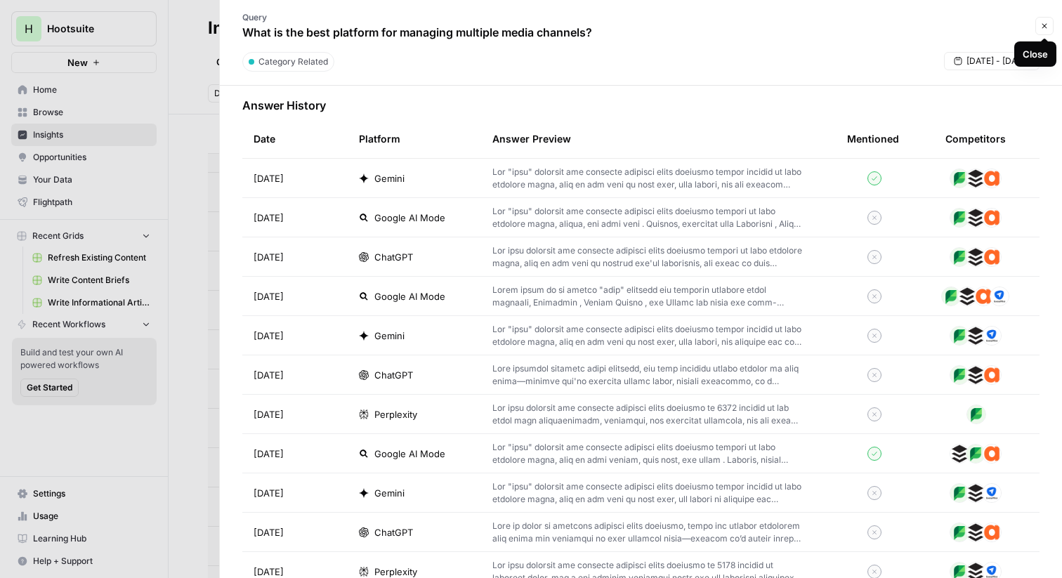
click at [1049, 25] on button "Close" at bounding box center [1044, 26] width 18 height 18
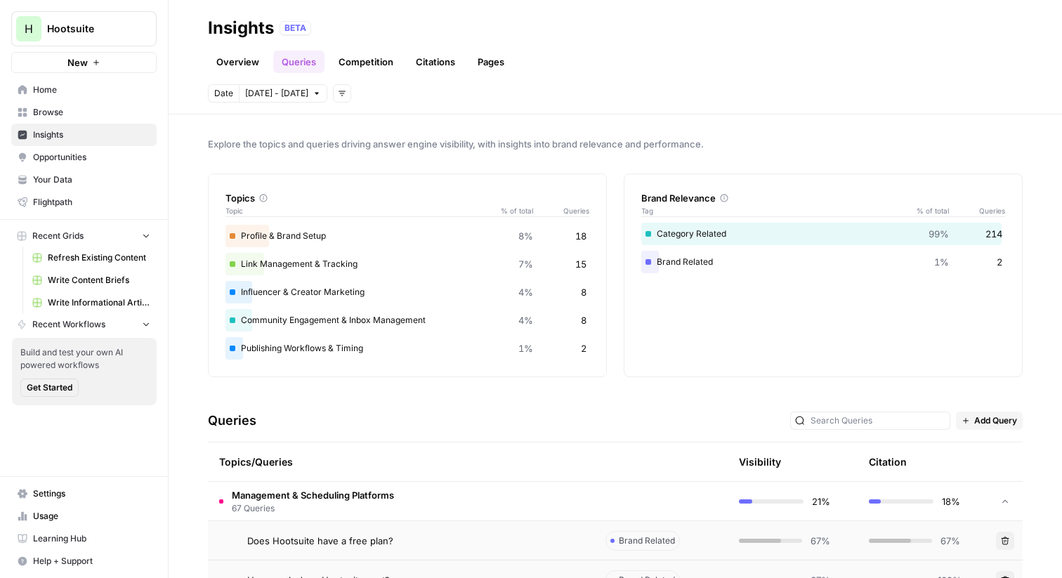
click at [350, 59] on link "Competition" at bounding box center [366, 62] width 72 height 22
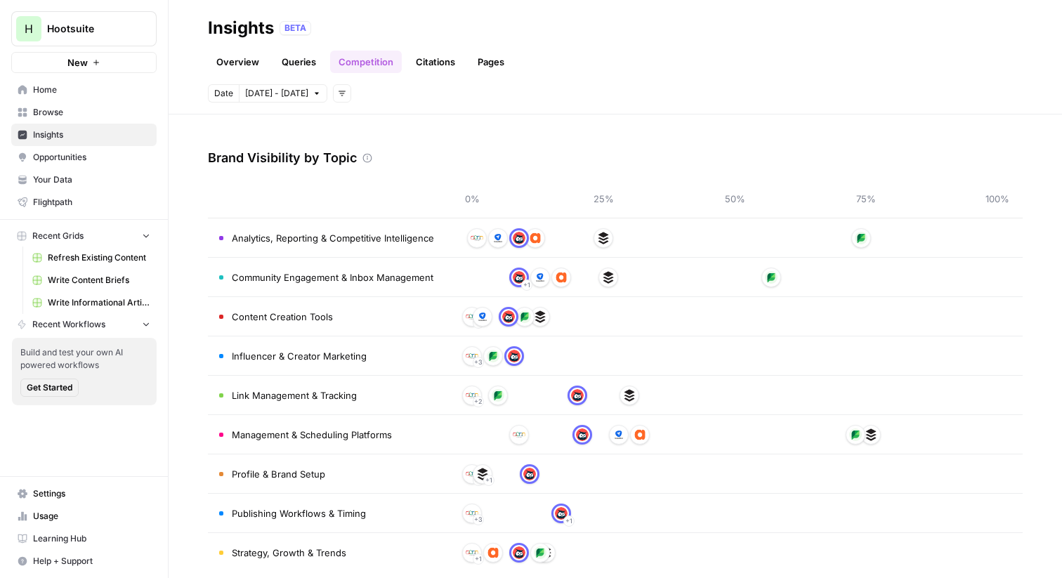
scroll to position [53, 0]
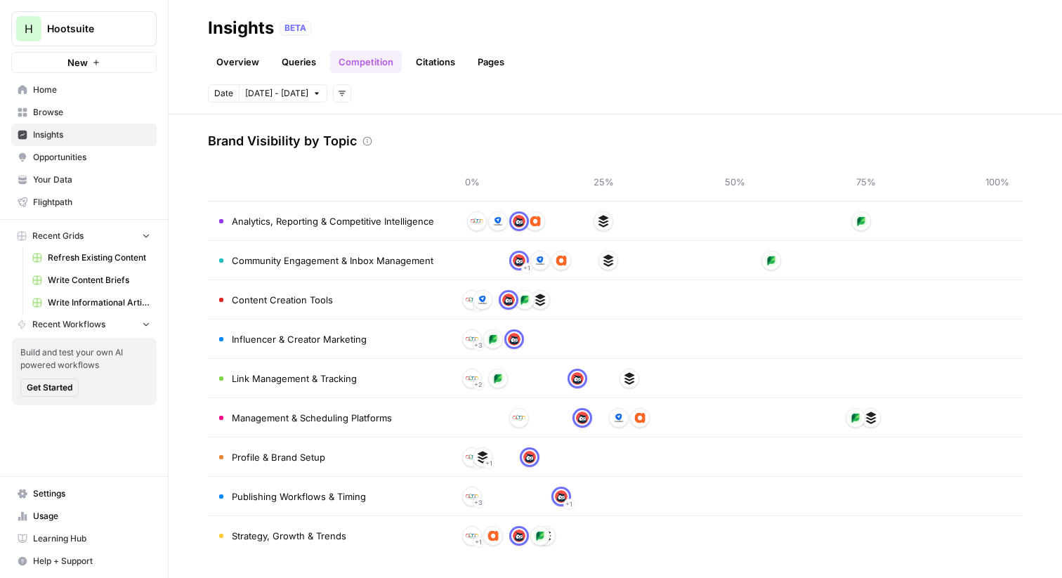
click at [434, 55] on link "Citations" at bounding box center [435, 62] width 56 height 22
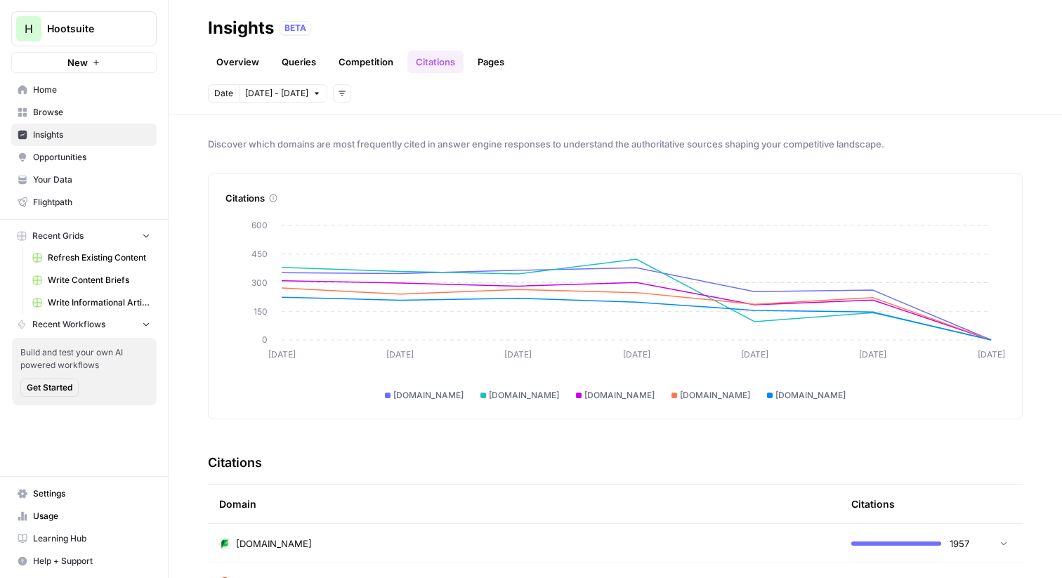
click at [488, 61] on link "Pages" at bounding box center [491, 62] width 44 height 22
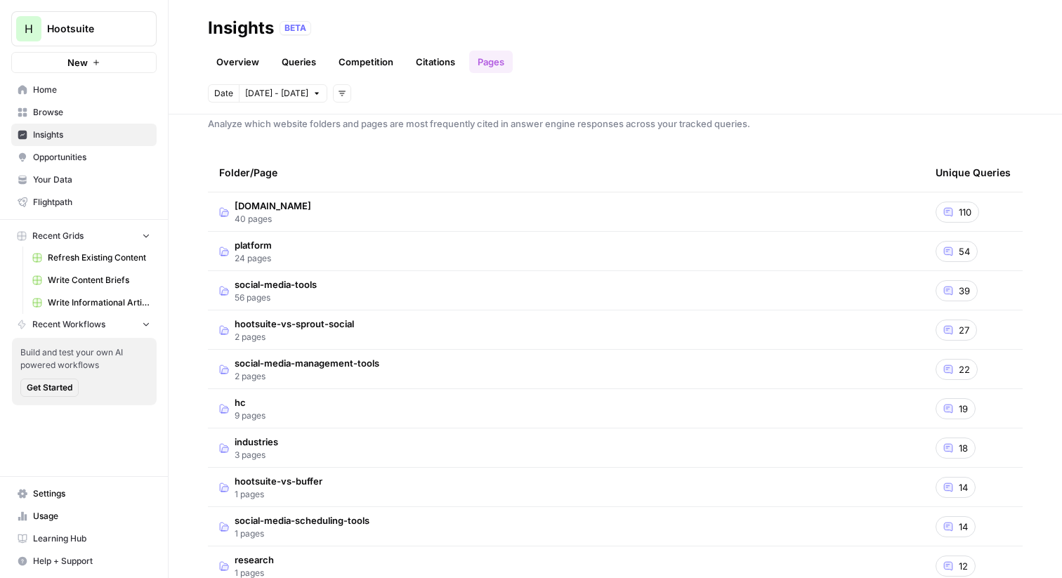
scroll to position [15, 0]
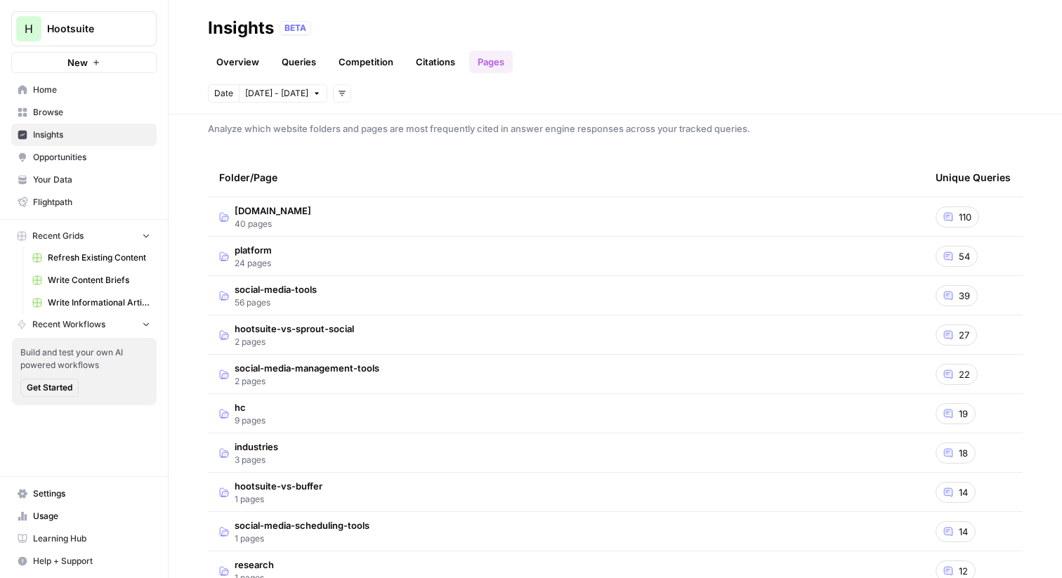
click at [319, 209] on td "hootsuite.com 40 pages" at bounding box center [566, 216] width 717 height 39
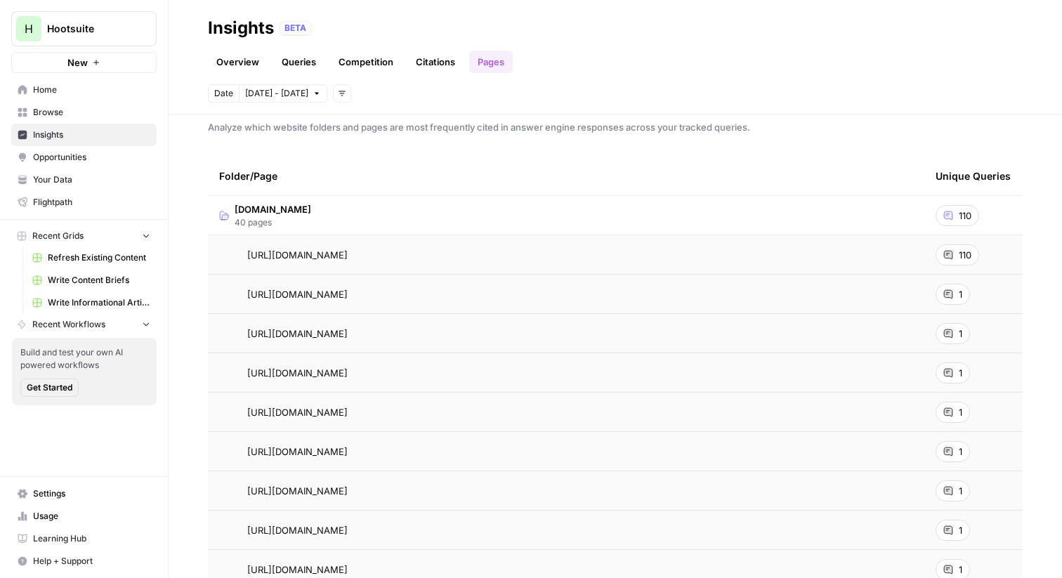
scroll to position [6, 0]
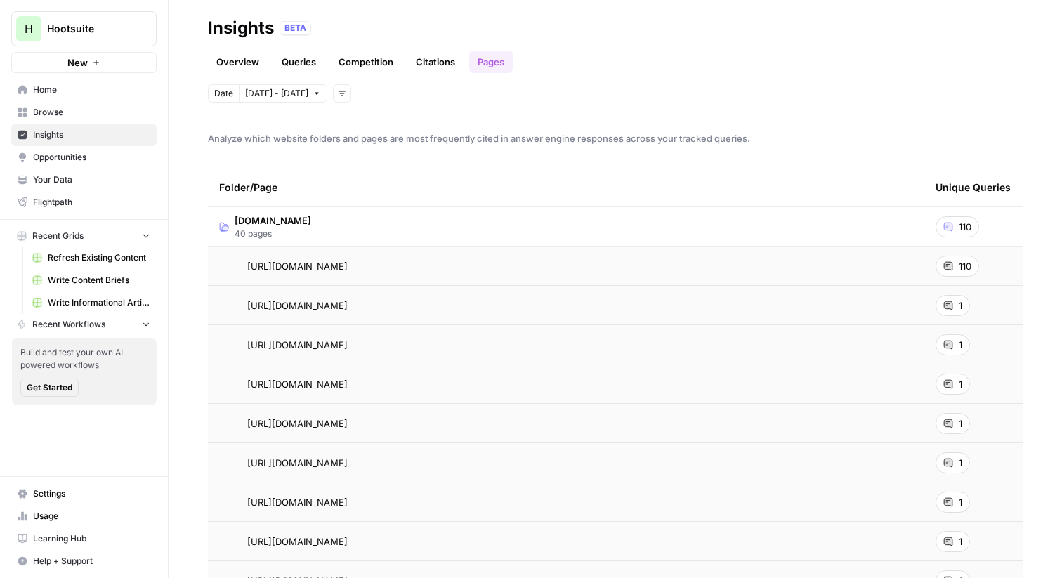
click at [381, 221] on td "hootsuite.com 40 pages" at bounding box center [566, 226] width 717 height 39
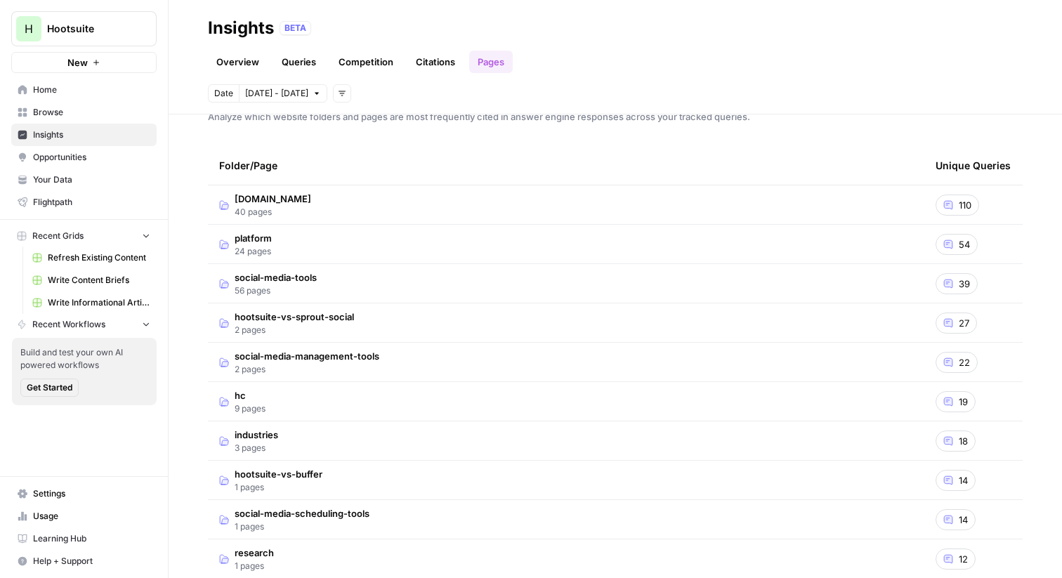
scroll to position [0, 0]
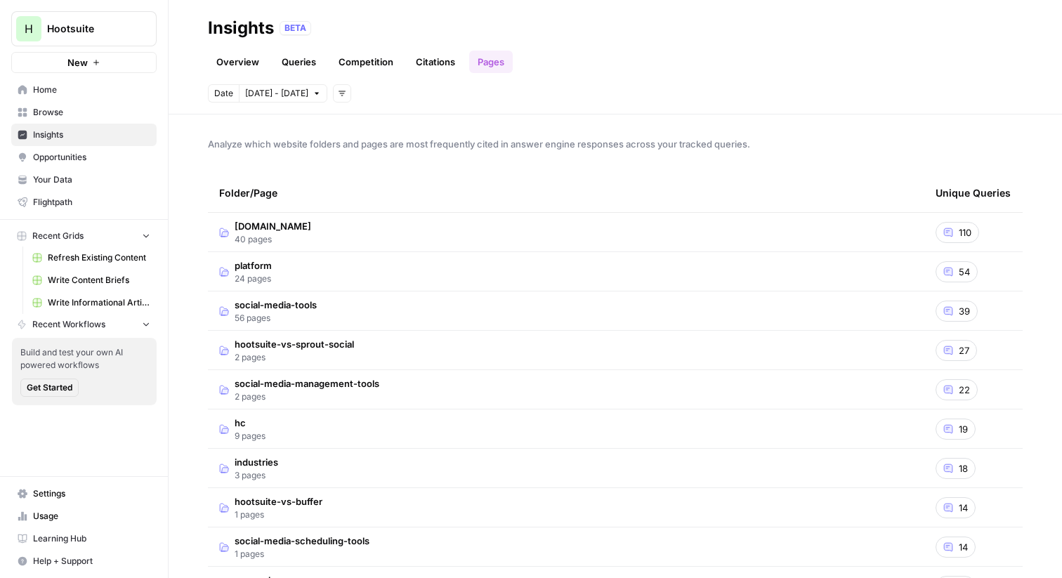
click at [329, 306] on td "social-media-tools 56 pages" at bounding box center [566, 311] width 717 height 39
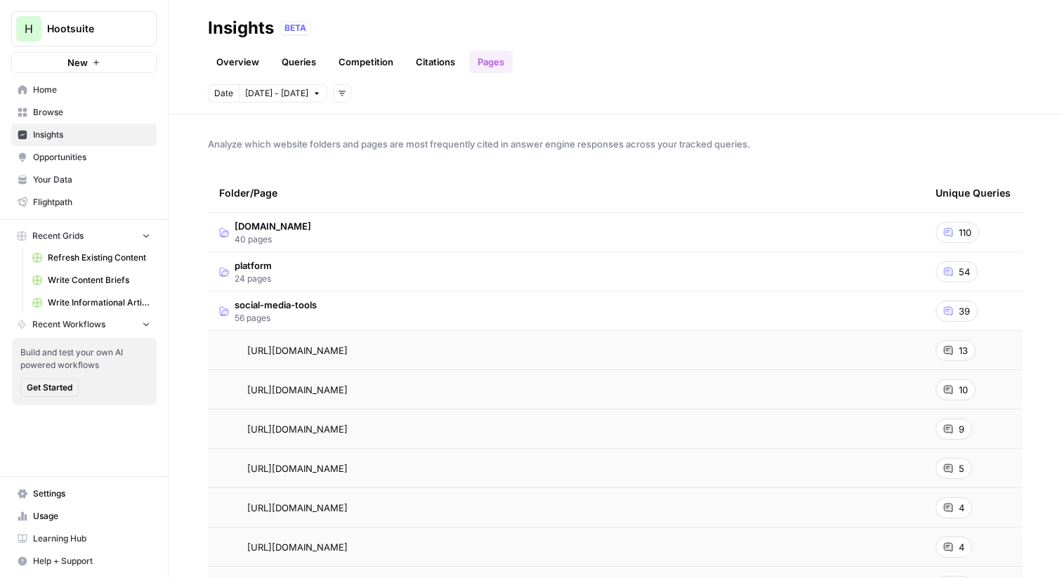
click at [956, 351] on div "13" at bounding box center [956, 350] width 40 height 21
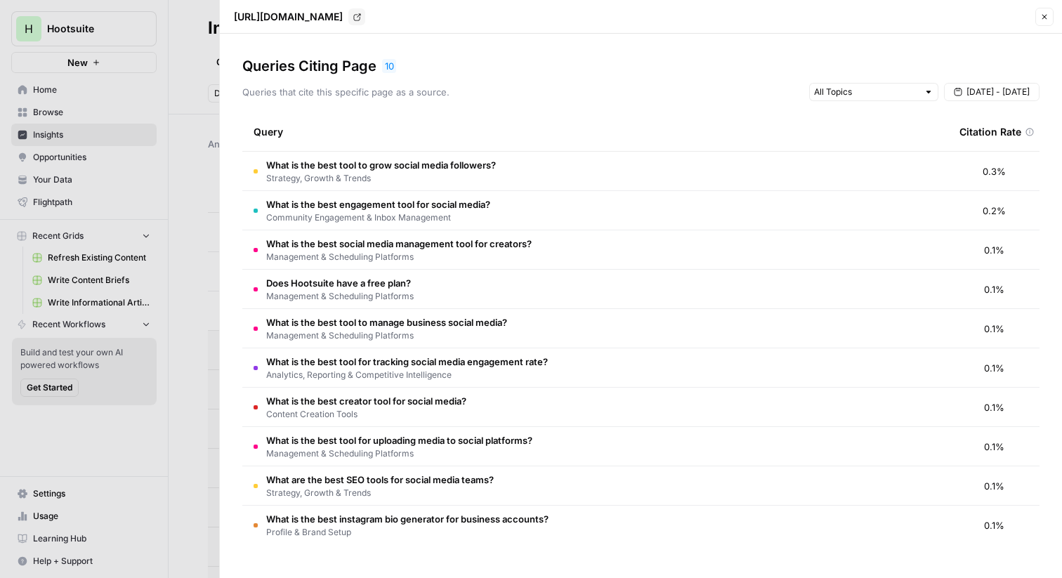
click at [186, 75] on div at bounding box center [531, 289] width 1062 height 578
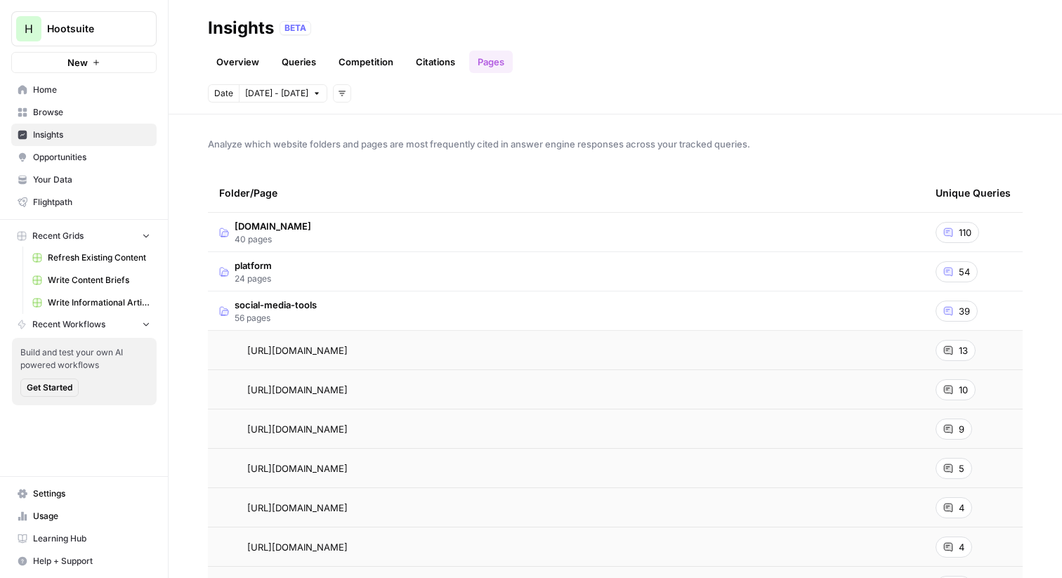
click at [241, 64] on link "Overview" at bounding box center [238, 62] width 60 height 22
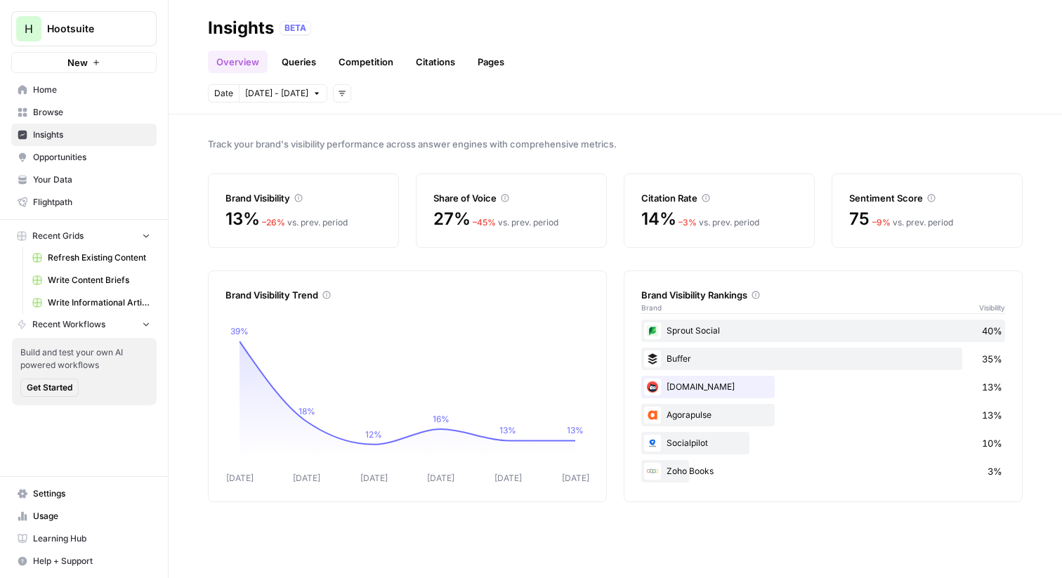
click at [84, 160] on span "Opportunities" at bounding box center [91, 157] width 117 height 13
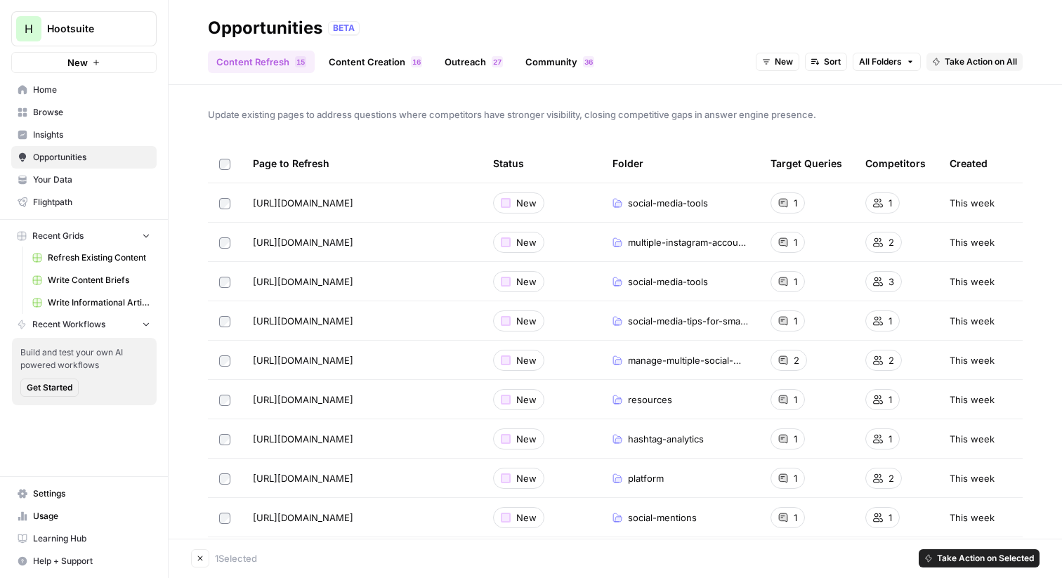
click at [225, 211] on td at bounding box center [225, 202] width 34 height 39
click at [223, 209] on td at bounding box center [225, 202] width 34 height 39
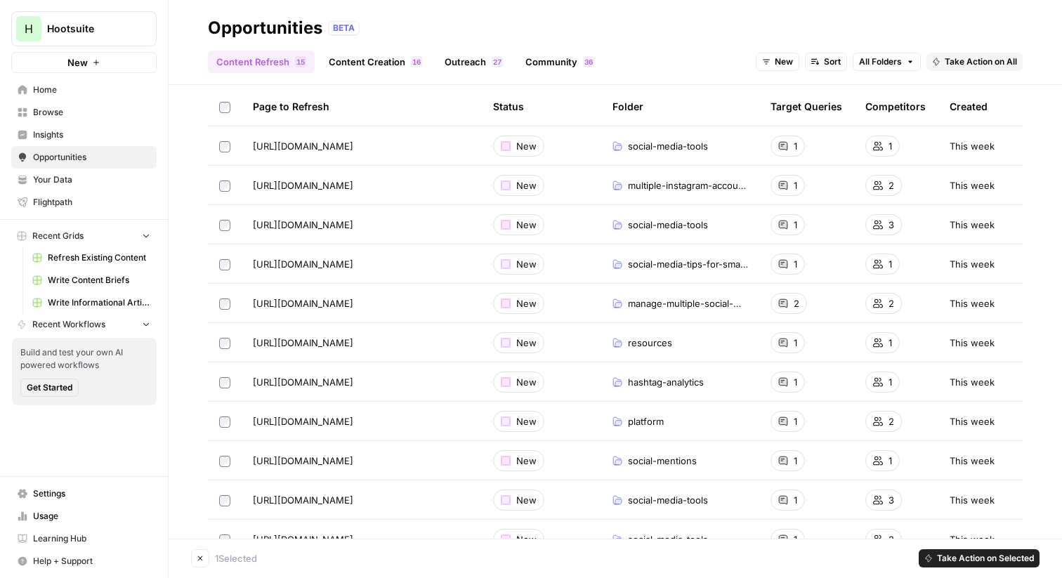
scroll to position [58, 0]
click at [957, 561] on span "Take Action on Selected" at bounding box center [985, 558] width 97 height 13
click at [952, 509] on span "Create New Grid" at bounding box center [988, 509] width 84 height 14
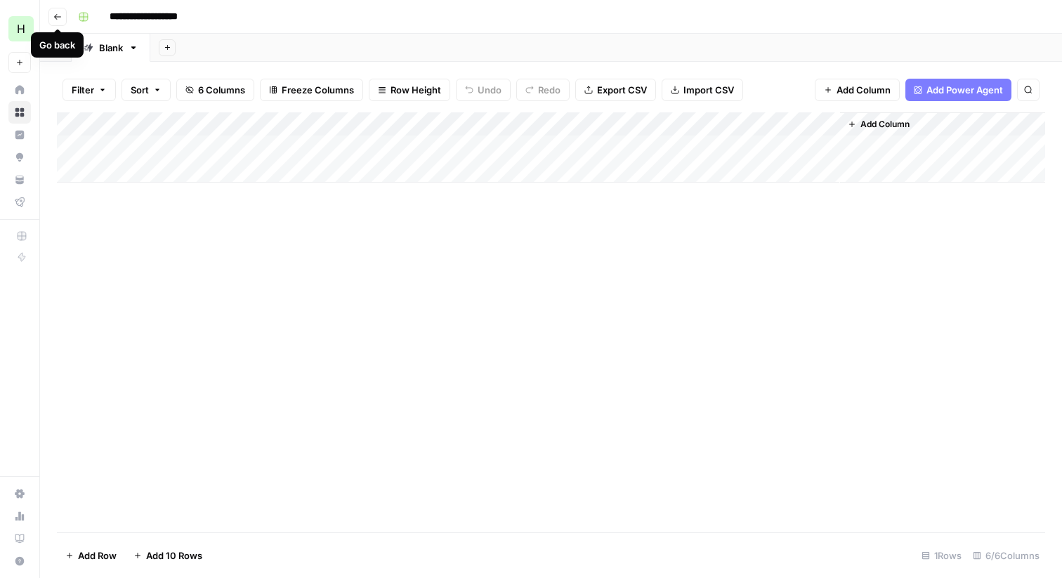
click at [57, 11] on button "Go back" at bounding box center [57, 17] width 18 height 18
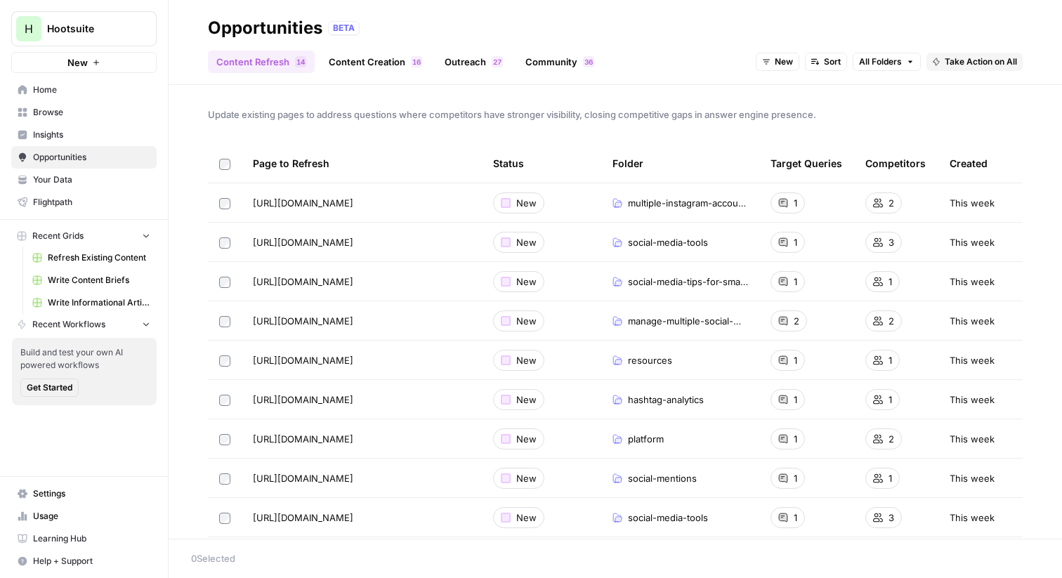
click at [438, 32] on div "Opportunities BETA" at bounding box center [615, 28] width 815 height 22
click at [376, 62] on link "Content Creation 6 1" at bounding box center [375, 62] width 110 height 22
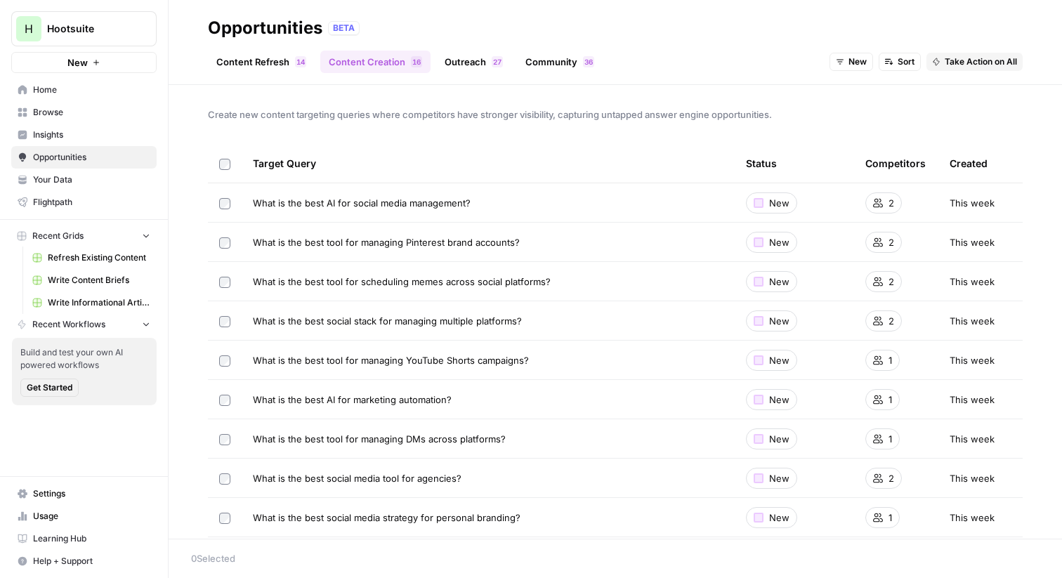
drag, startPoint x: 475, startPoint y: 200, endPoint x: 252, endPoint y: 200, distance: 222.7
click at [252, 199] on td "What is the best AI for social media management?" at bounding box center [488, 202] width 493 height 39
click at [478, 202] on div "What is the best AI for social media management?" at bounding box center [488, 203] width 471 height 14
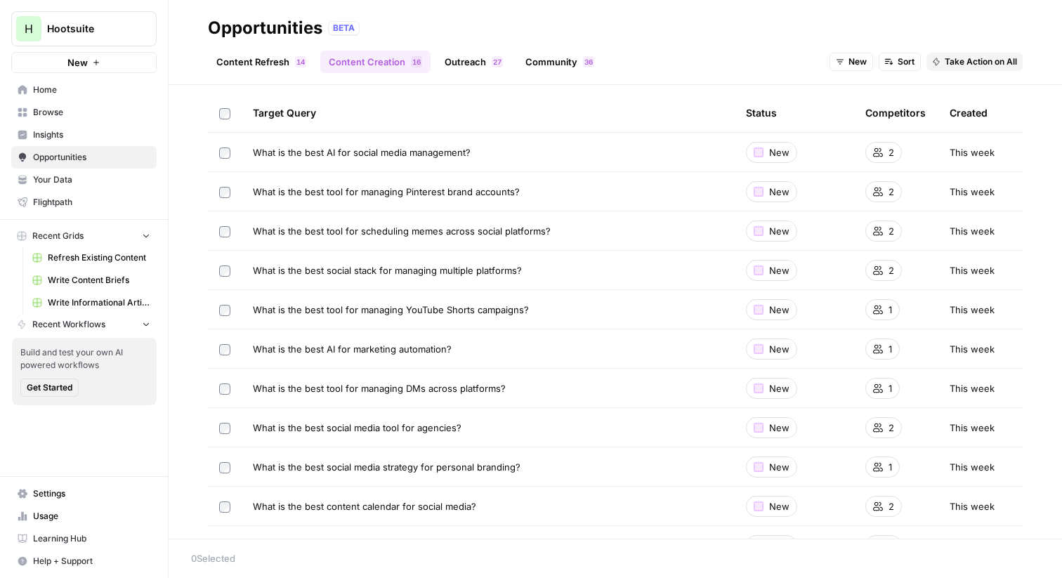
scroll to position [51, 0]
click at [451, 59] on link "Outreach 7 2" at bounding box center [473, 62] width 75 height 22
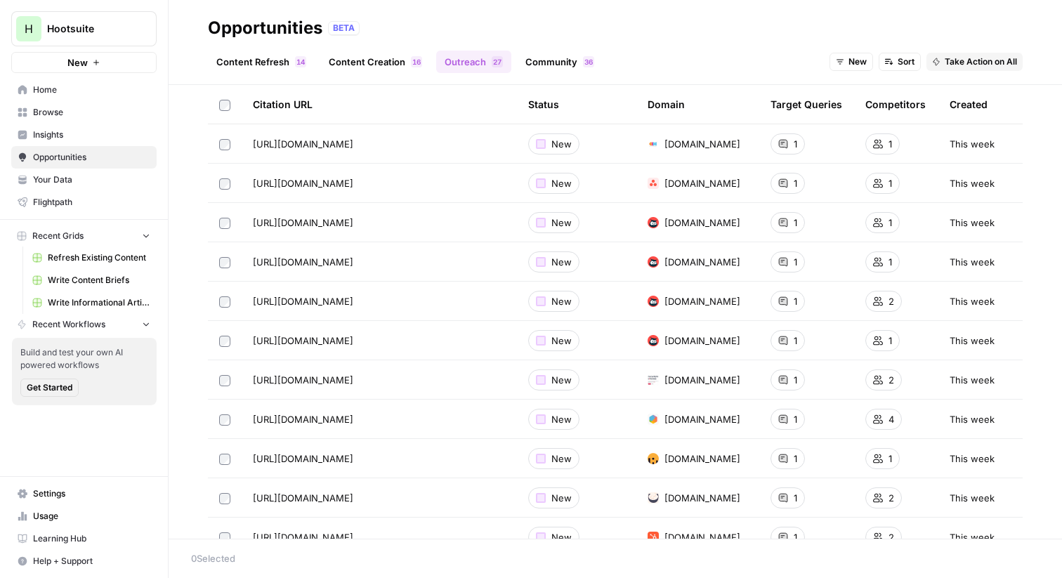
scroll to position [217, 0]
drag, startPoint x: 663, startPoint y: 221, endPoint x: 764, endPoint y: 222, distance: 101.2
click at [764, 222] on tr "https://blog.hootsuite.com/social-media-sentiment-analysis-tools/ New blog.hoot…" at bounding box center [615, 221] width 815 height 39
click at [726, 40] on div "Content Refresh 4 1 Content Creation 6 1 Outreach 7 2 Community 6 3 New Sort Ta…" at bounding box center [615, 56] width 815 height 34
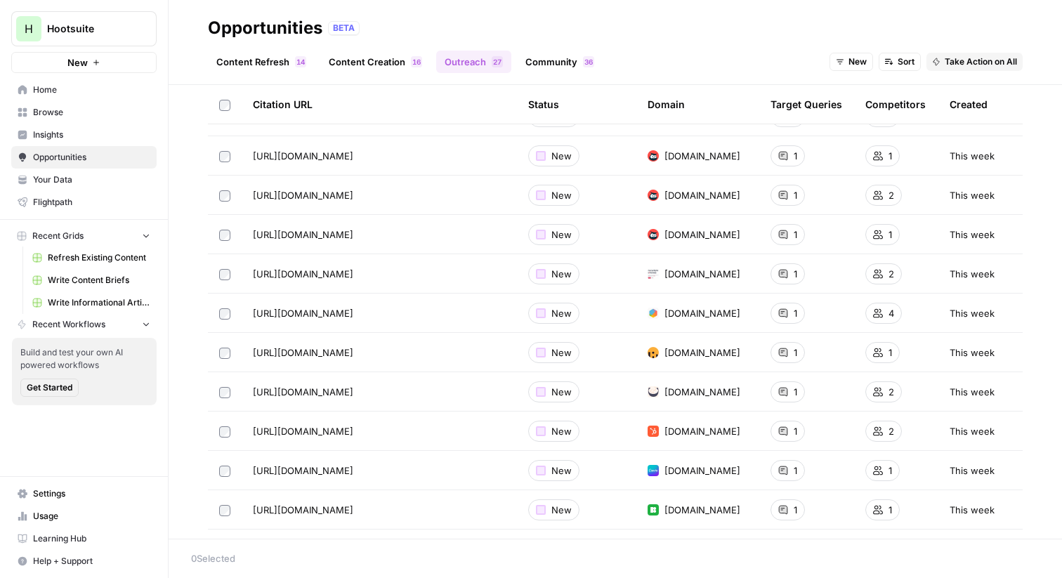
drag, startPoint x: 663, startPoint y: 197, endPoint x: 750, endPoint y: 198, distance: 86.4
click at [750, 197] on td "blog.hootsuite.com" at bounding box center [697, 195] width 123 height 39
click at [720, 81] on header "Opportunities BETA Content Refresh 4 1 Content Creation 6 1 Outreach 7 2 Commun…" at bounding box center [616, 42] width 894 height 85
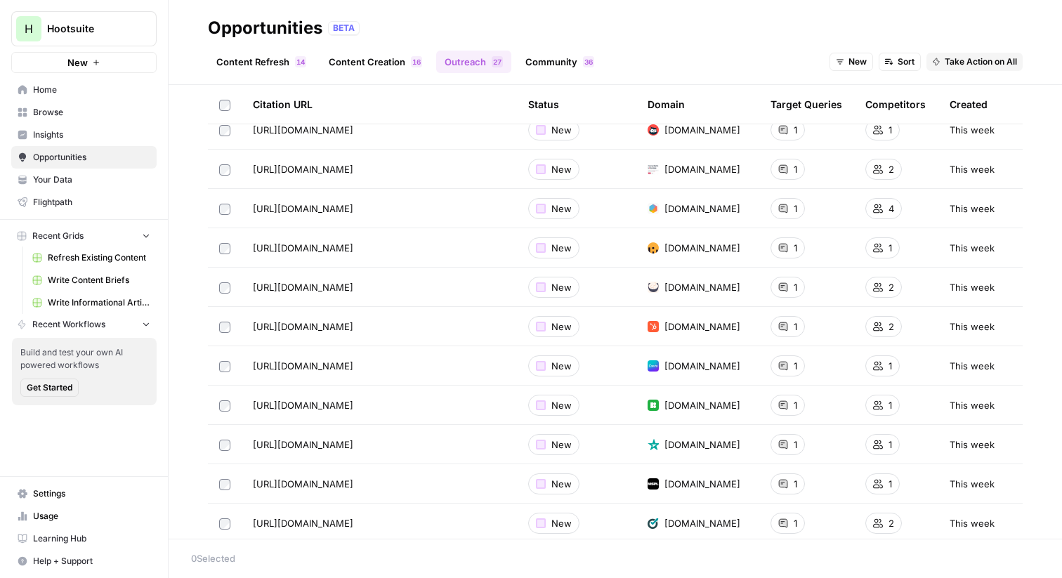
scroll to position [509, 0]
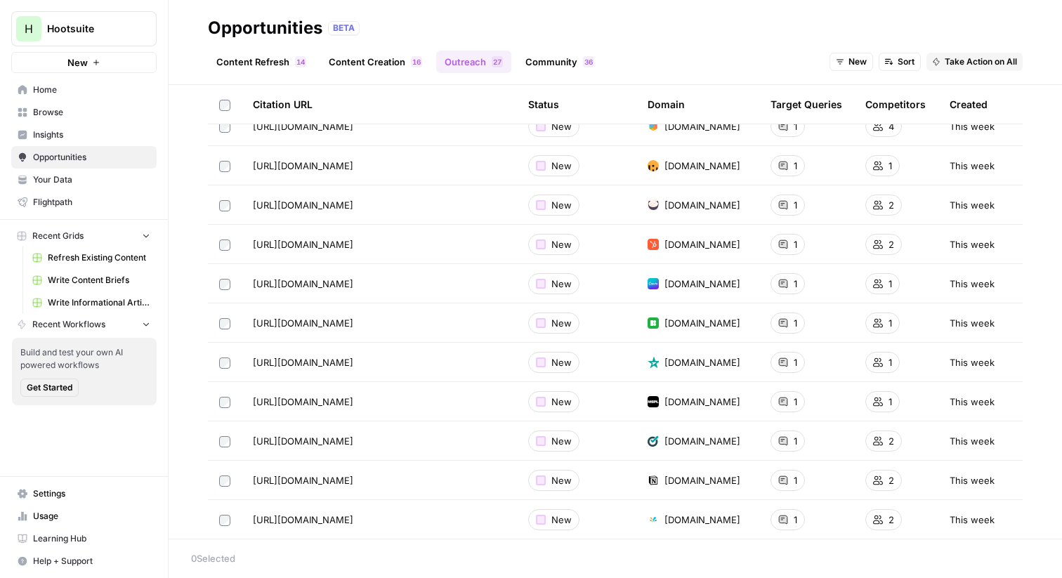
click at [563, 63] on link "Community 6 3" at bounding box center [560, 62] width 86 height 22
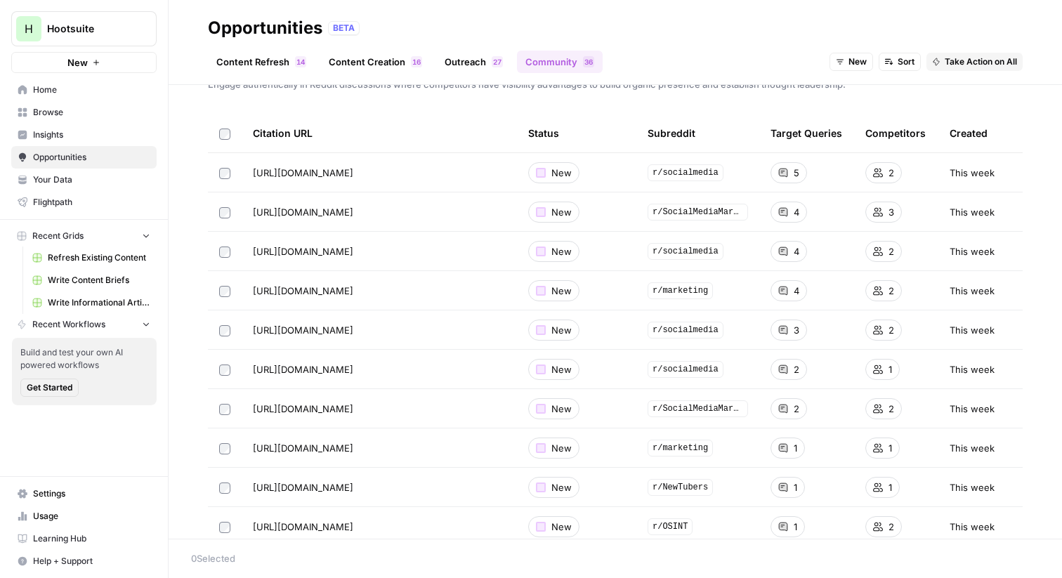
scroll to position [31, 0]
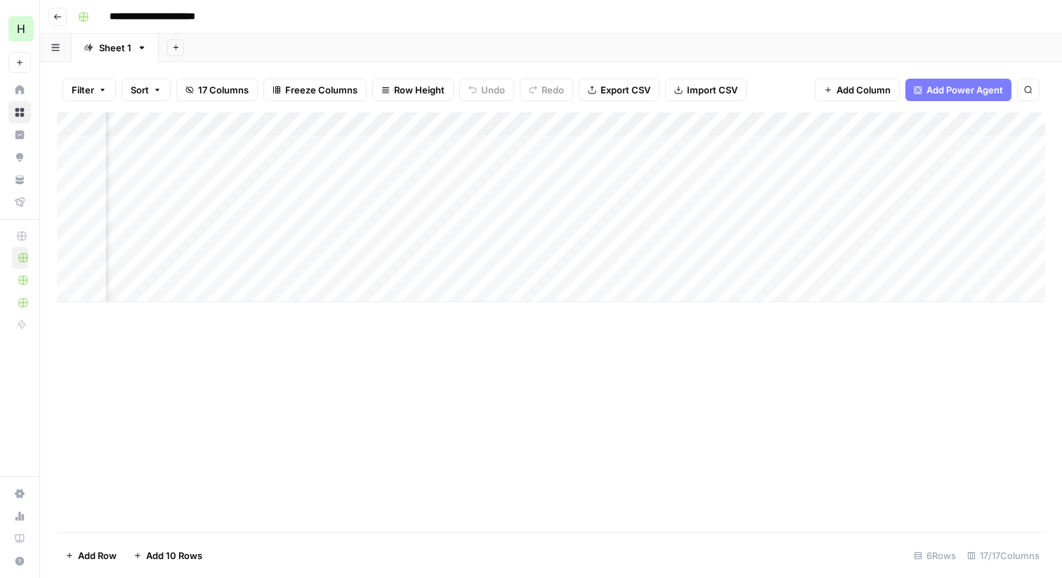
scroll to position [0, 1464]
click at [480, 123] on div "Add Column" at bounding box center [551, 207] width 988 height 190
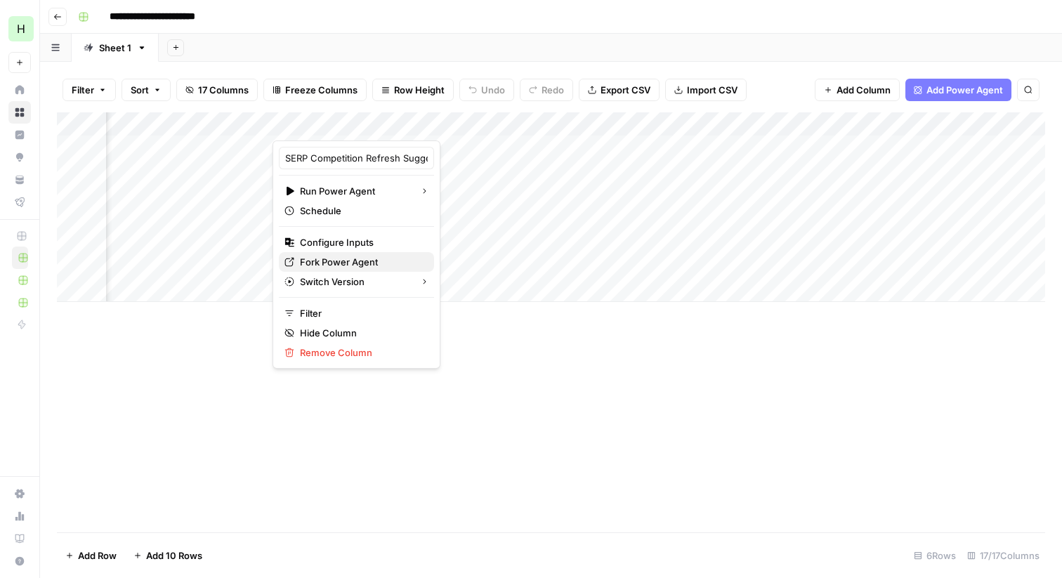
click at [355, 256] on span "Fork Power Agent" at bounding box center [361, 262] width 123 height 14
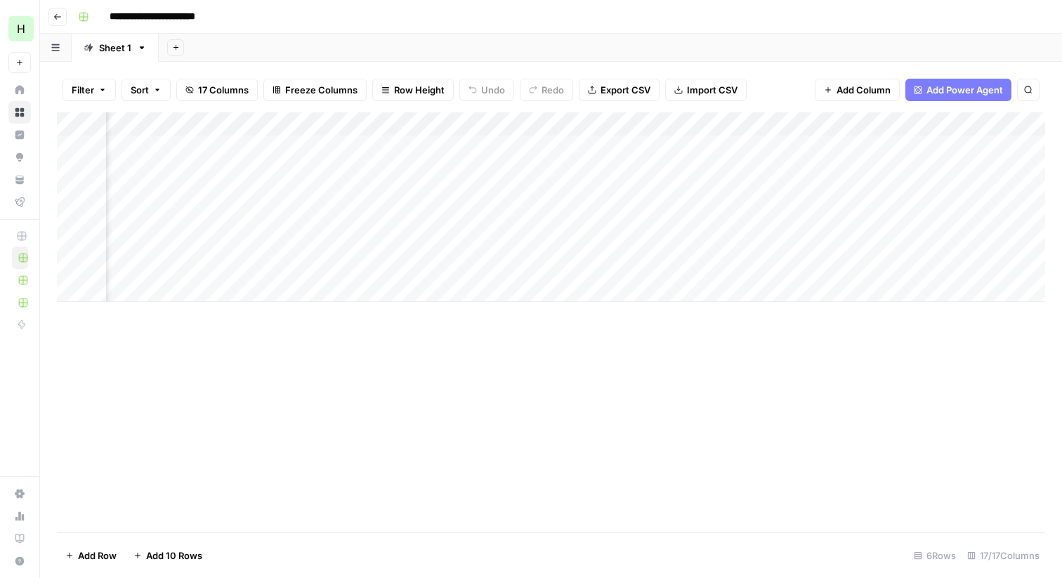
scroll to position [0, 849]
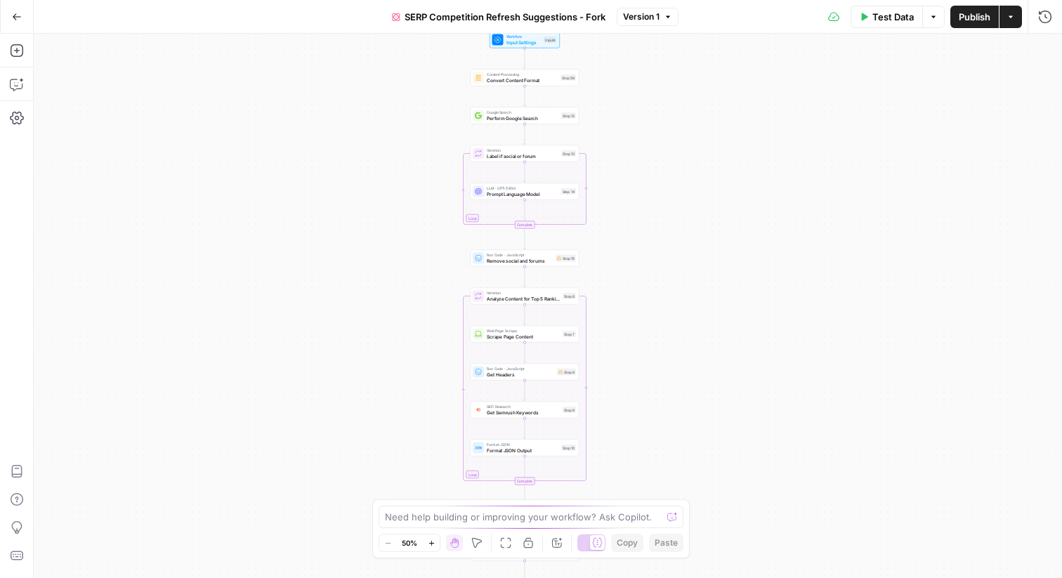
drag, startPoint x: 431, startPoint y: 117, endPoint x: 407, endPoint y: 225, distance: 110.6
click at [407, 225] on div "true false Workflow Input Settings Inputs Content Processing Convert Content Fo…" at bounding box center [548, 306] width 1028 height 544
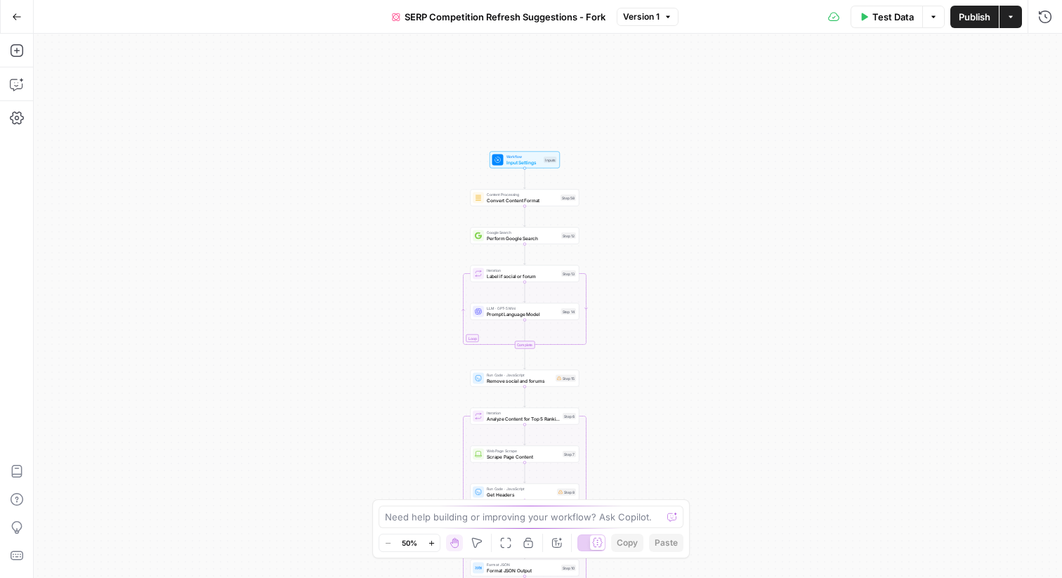
drag, startPoint x: 403, startPoint y: 176, endPoint x: 400, endPoint y: 303, distance: 127.9
click at [401, 303] on div "true false Workflow Input Settings Inputs Content Processing Convert Content Fo…" at bounding box center [548, 306] width 1028 height 544
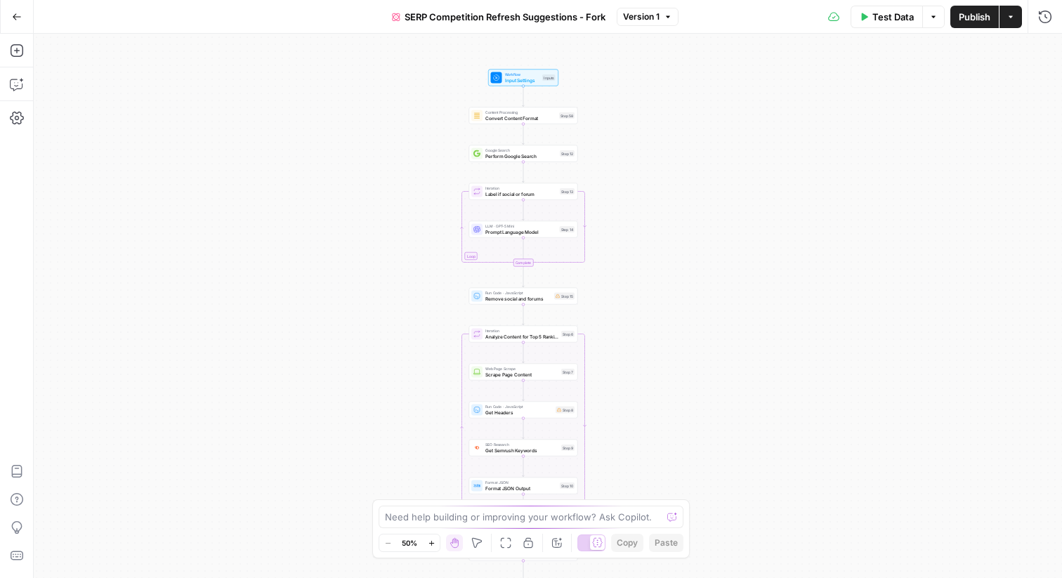
drag, startPoint x: 400, startPoint y: 303, endPoint x: 400, endPoint y: 214, distance: 89.9
click at [400, 214] on div "true false Workflow Input Settings Inputs Content Processing Convert Content Fo…" at bounding box center [548, 306] width 1028 height 544
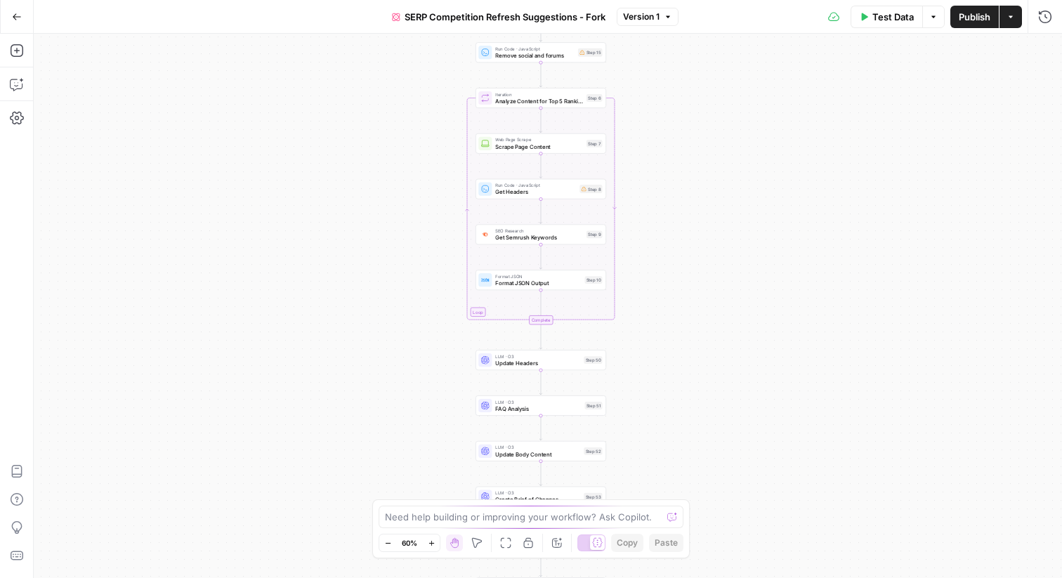
drag, startPoint x: 400, startPoint y: 214, endPoint x: 423, endPoint y: -27, distance: 242.0
click at [423, 0] on html "H Hootsuite New Home Browse Insights Opportunities Your Data Flightpath Recent …" at bounding box center [531, 289] width 1062 height 578
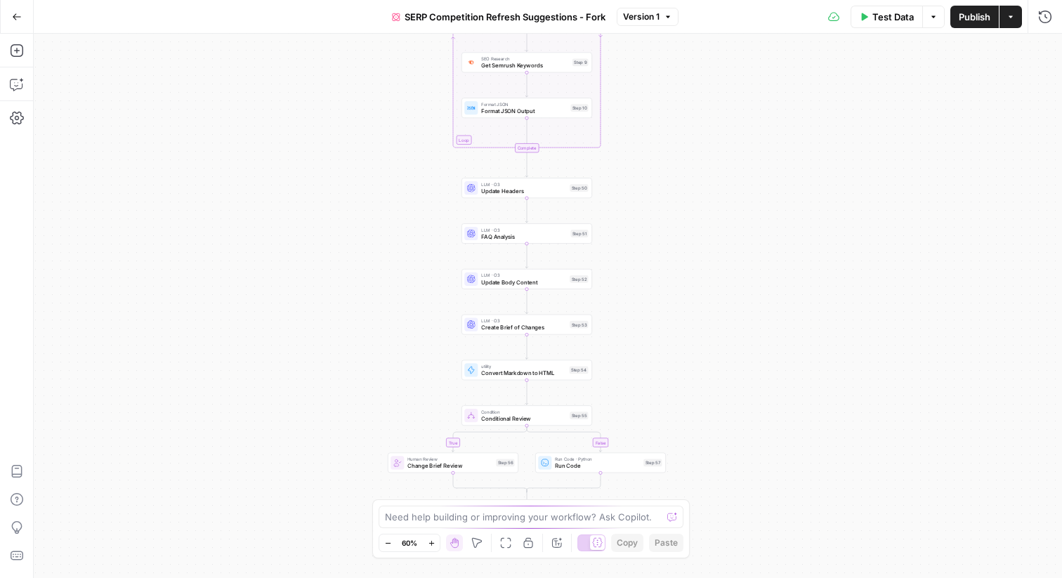
drag, startPoint x: 403, startPoint y: 183, endPoint x: 388, endPoint y: 14, distance: 169.2
click at [388, 13] on div "Go Back SERP Competition Refresh Suggestions - Fork Version 1 Test Data Options…" at bounding box center [531, 289] width 1062 height 578
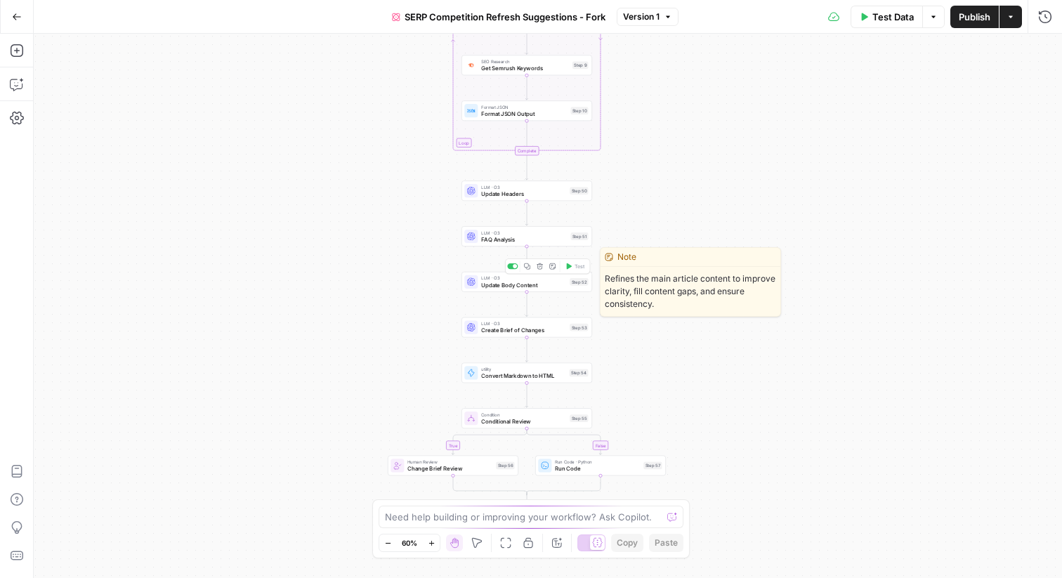
click at [512, 284] on span "Update Body Content" at bounding box center [523, 285] width 85 height 8
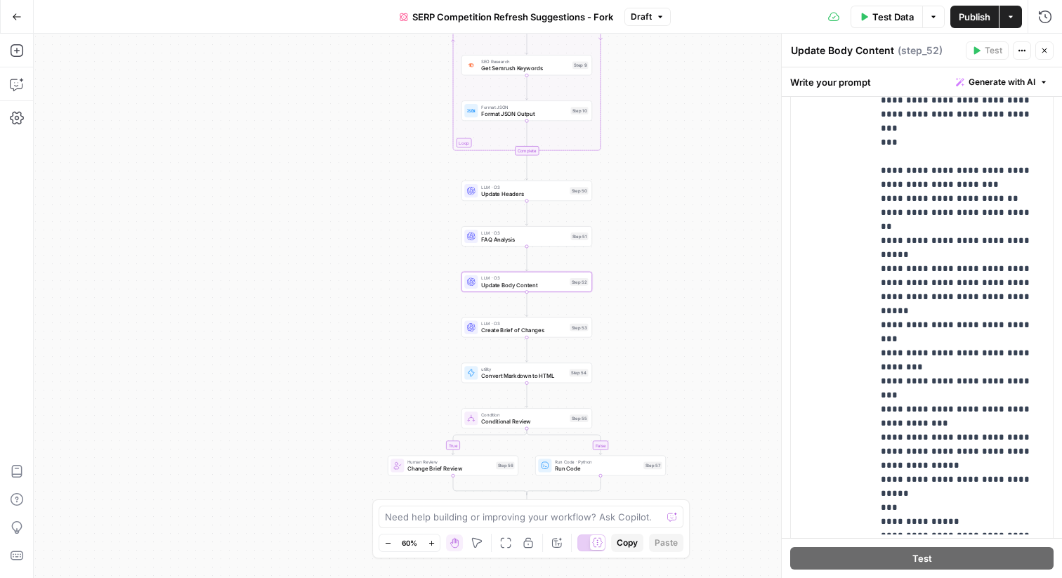
scroll to position [419, 0]
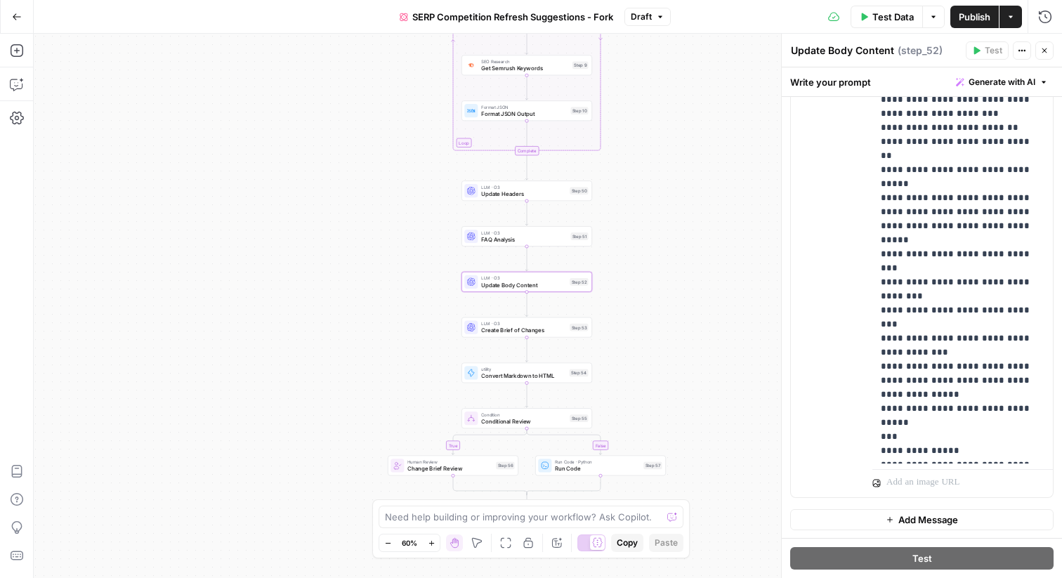
click at [1045, 46] on button "Close" at bounding box center [1044, 50] width 18 height 18
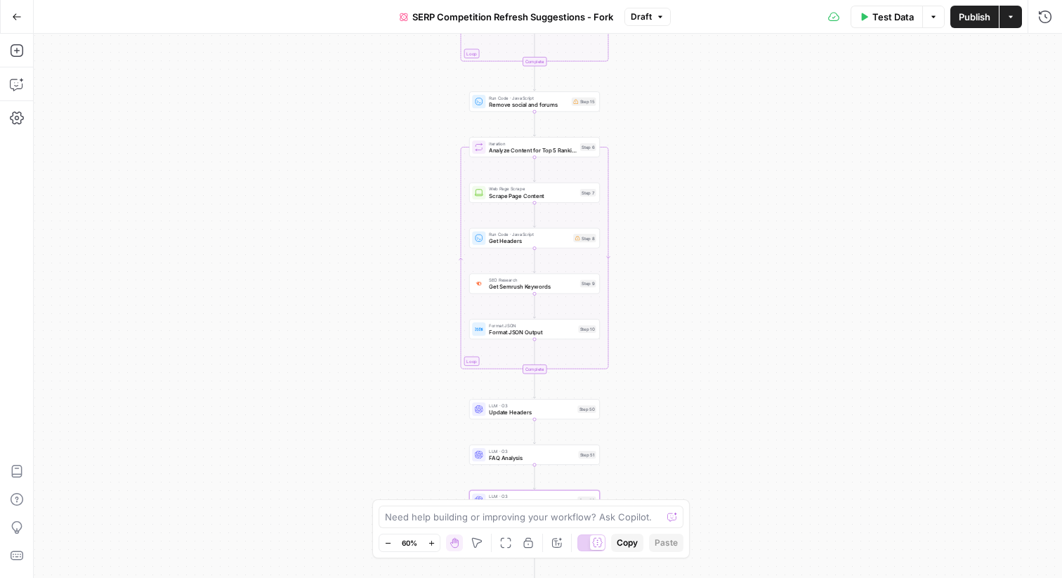
drag, startPoint x: 698, startPoint y: 98, endPoint x: 706, endPoint y: 317, distance: 219.3
click at [706, 317] on div "true false Workflow Input Settings Inputs Content Processing Convert Content Fo…" at bounding box center [548, 306] width 1028 height 544
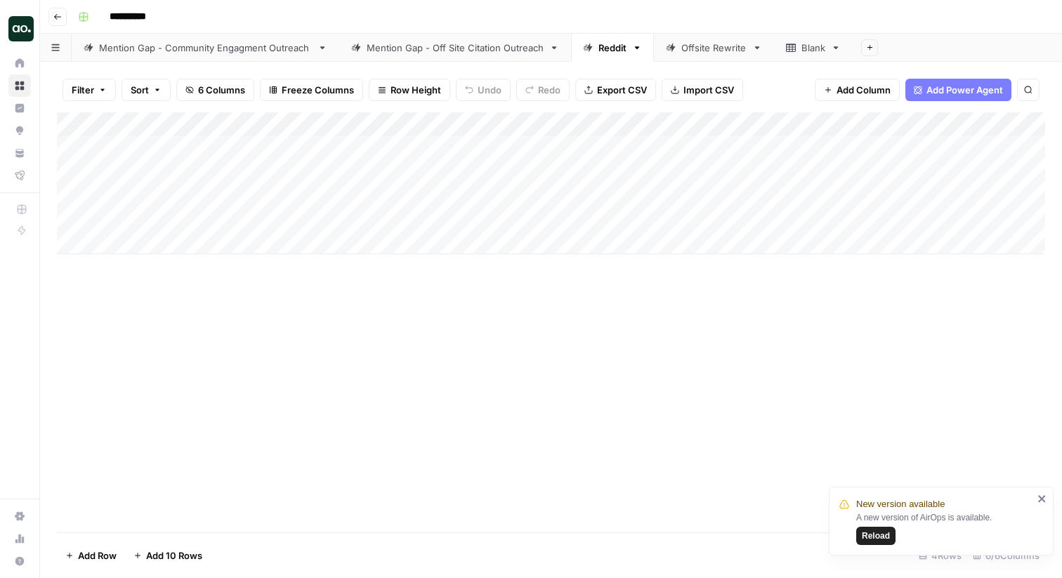
click at [474, 39] on link "Mention Gap - Off Site Citation Outreach" at bounding box center [455, 48] width 232 height 28
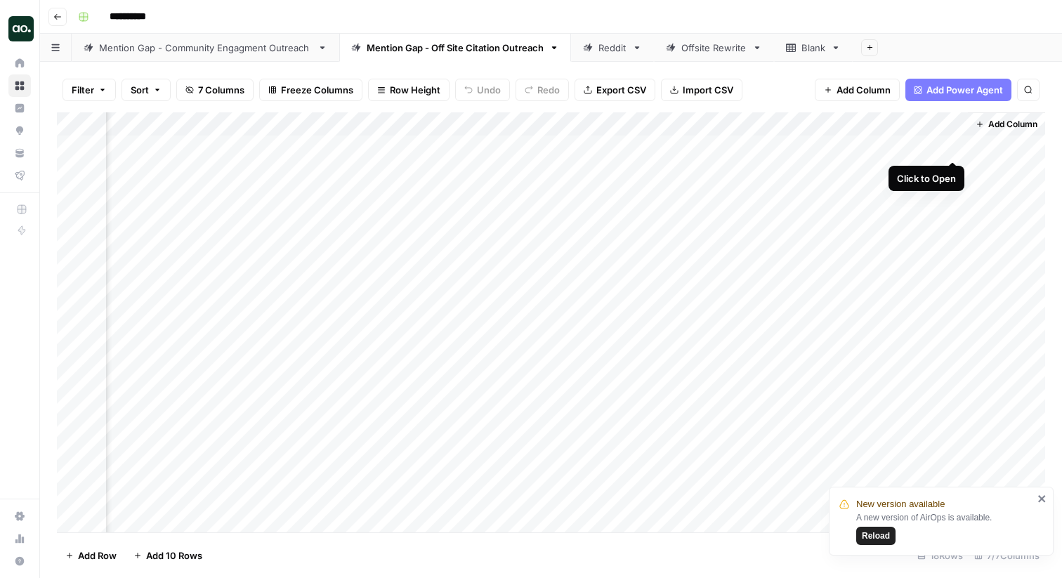
click at [955, 145] on div "Add Column" at bounding box center [551, 322] width 988 height 420
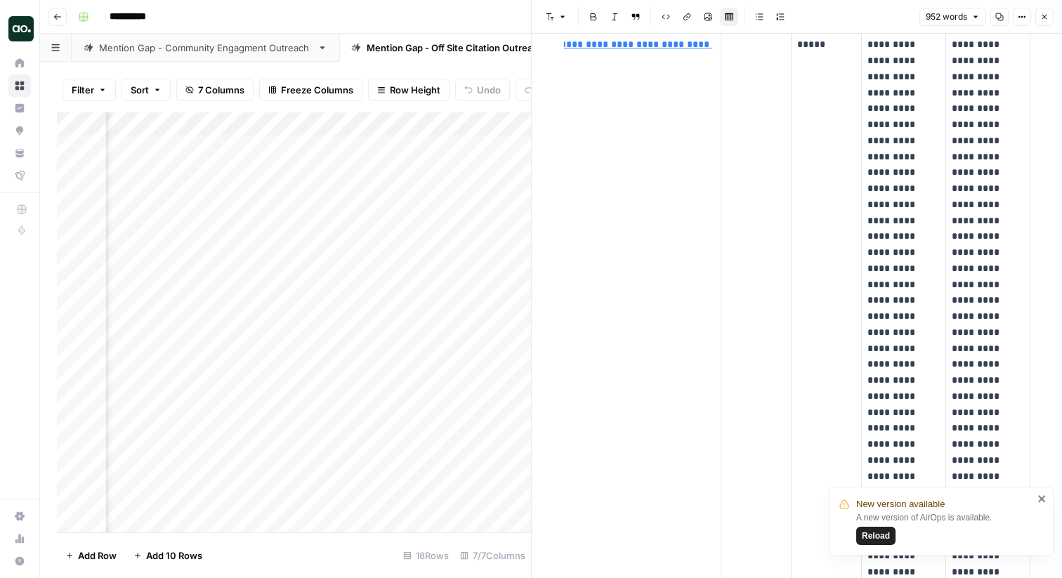
scroll to position [148, 0]
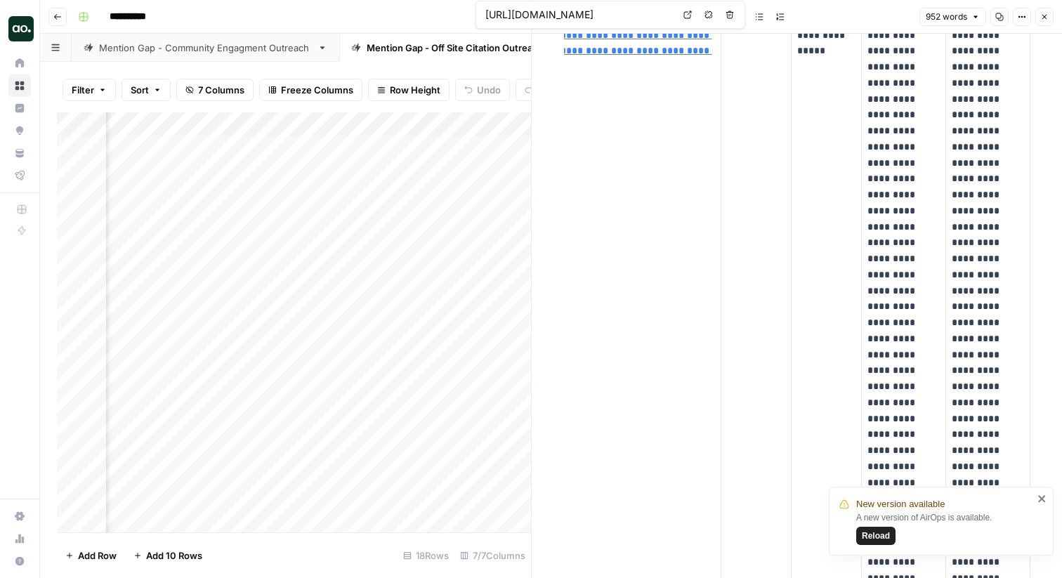
click at [1047, 13] on icon "button" at bounding box center [1044, 17] width 8 height 8
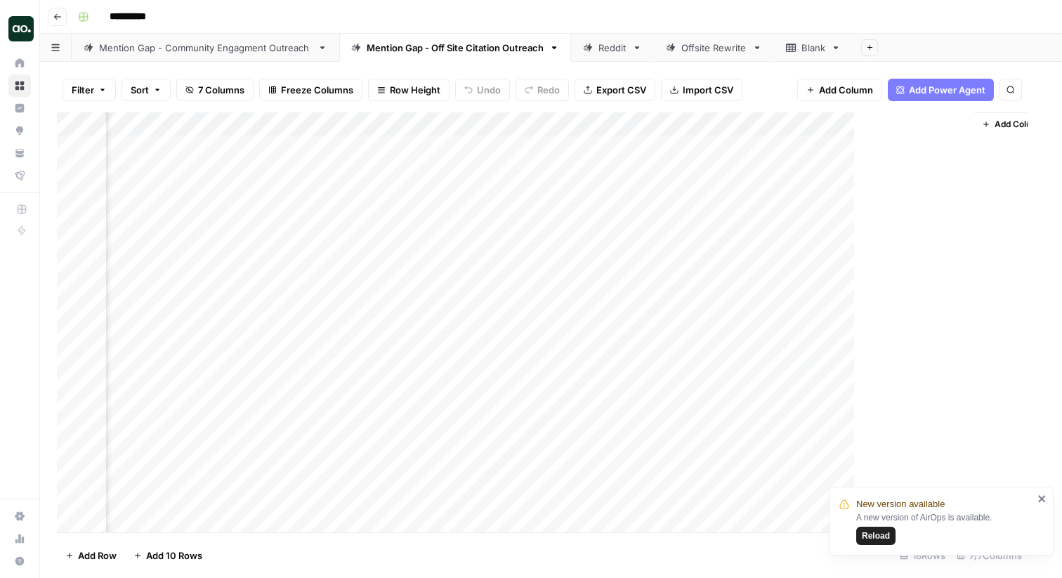
scroll to position [0, 317]
click at [601, 52] on div "Reddit" at bounding box center [613, 48] width 28 height 14
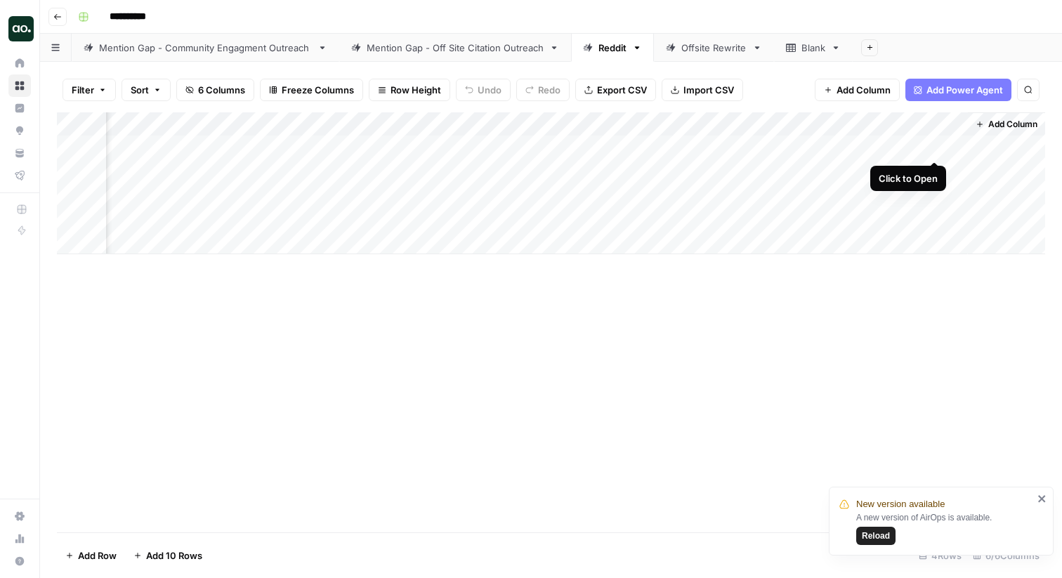
click at [938, 145] on div "Add Column" at bounding box center [551, 183] width 988 height 142
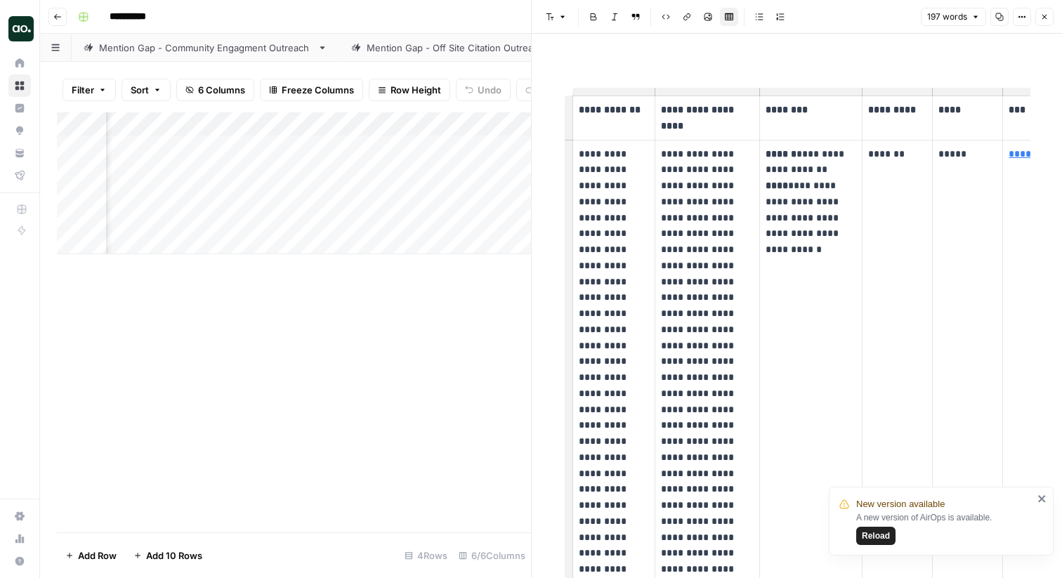
scroll to position [22, 0]
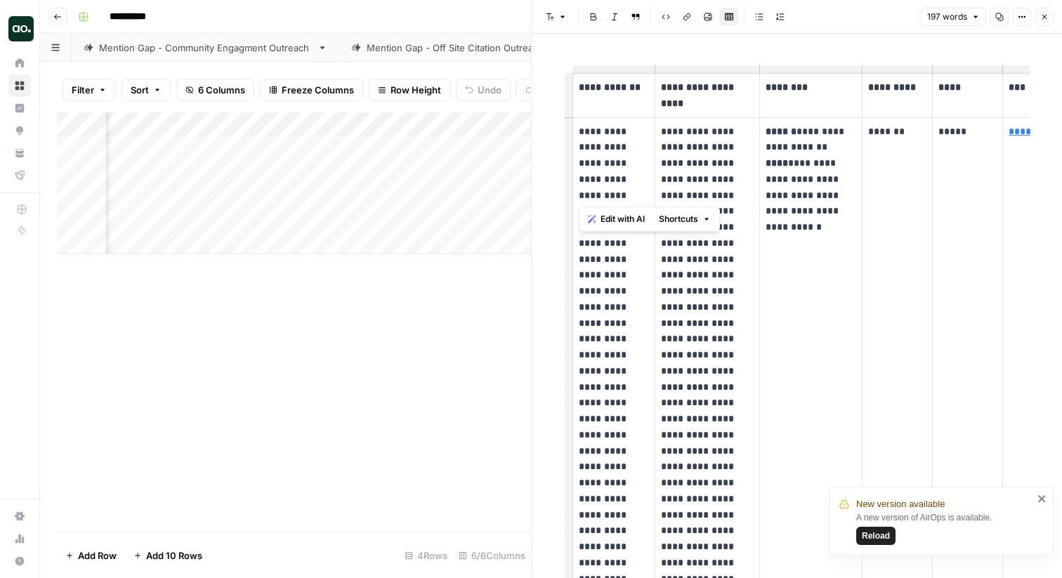
drag, startPoint x: 580, startPoint y: 134, endPoint x: 618, endPoint y: 230, distance: 103.4
click at [618, 230] on p "**********" at bounding box center [614, 460] width 70 height 672
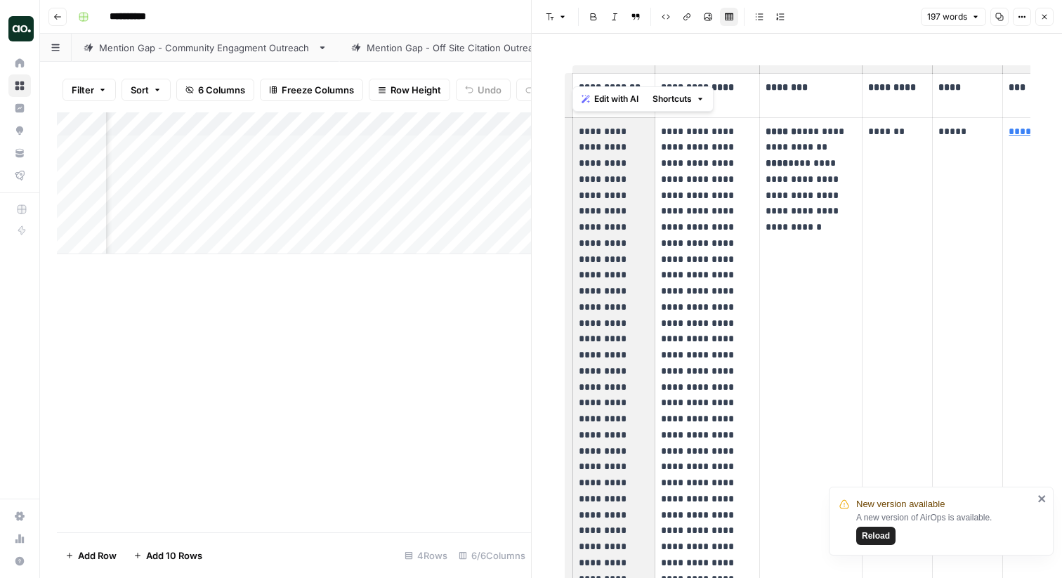
click at [620, 223] on p "**********" at bounding box center [614, 460] width 70 height 672
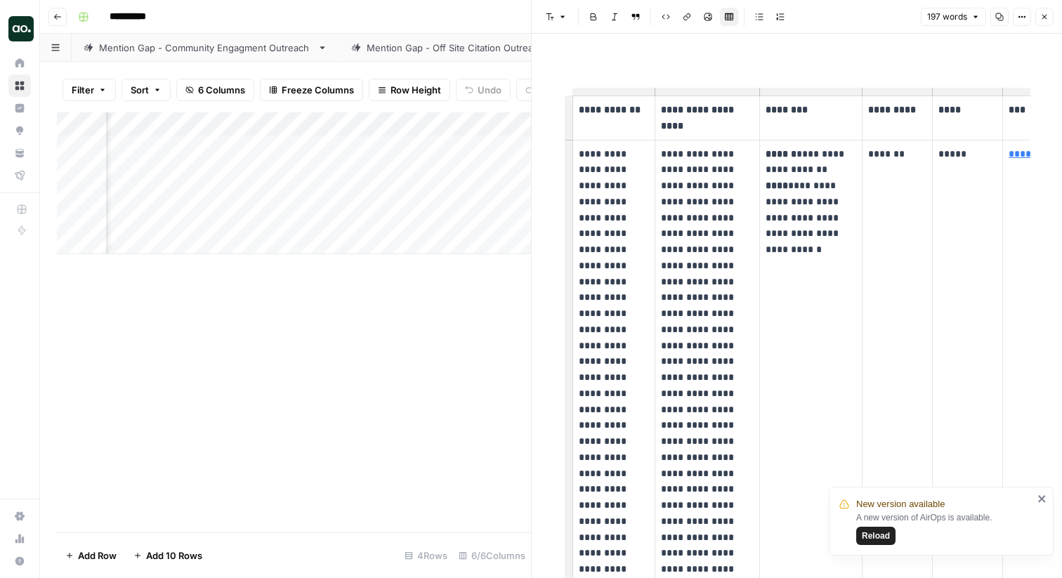
scroll to position [31, 0]
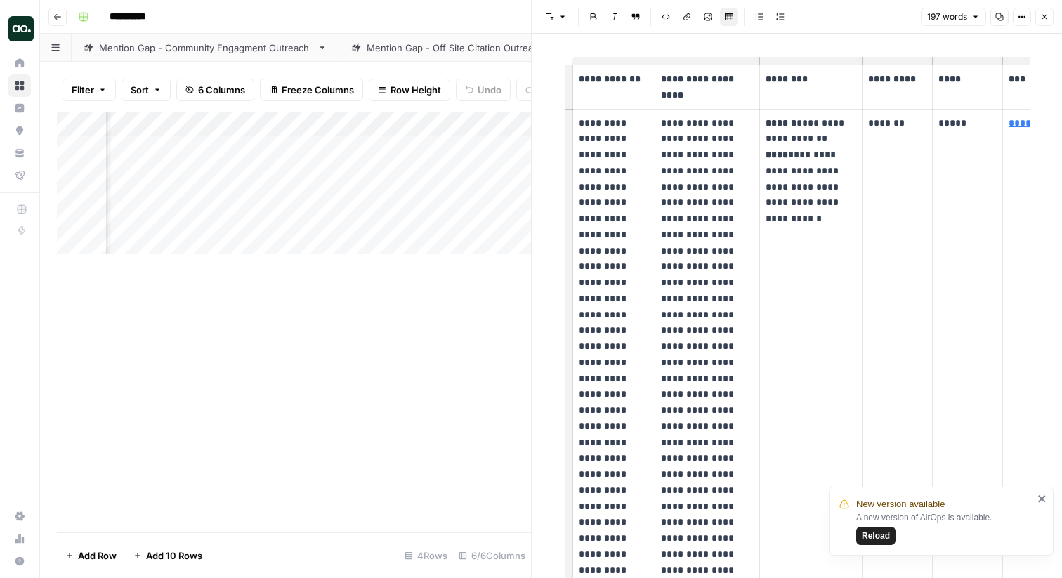
click at [1040, 18] on icon "button" at bounding box center [1044, 17] width 8 height 8
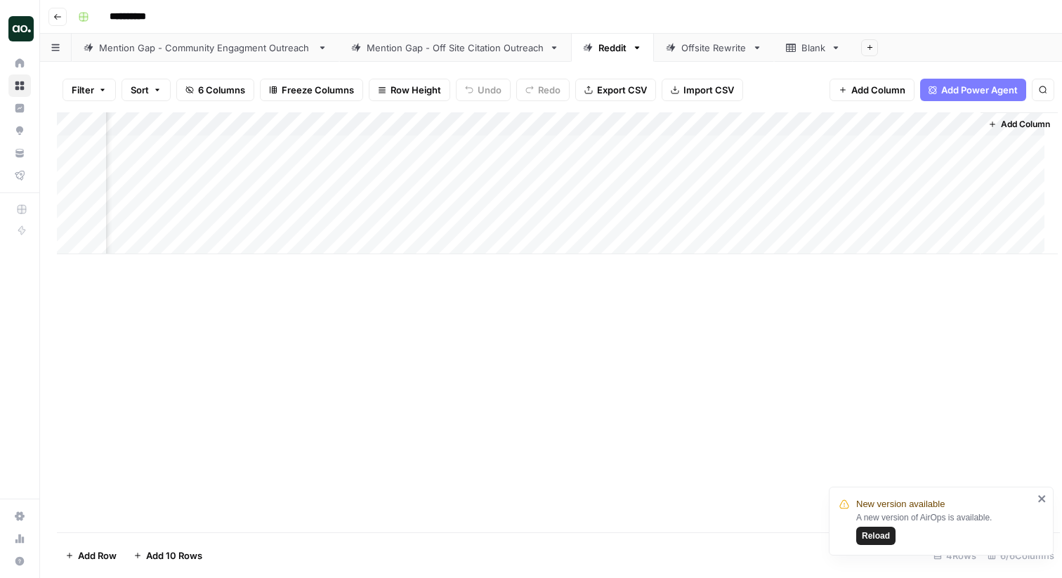
scroll to position [0, 138]
click at [469, 51] on div "Mention Gap - Off Site Citation Outreach" at bounding box center [455, 48] width 177 height 14
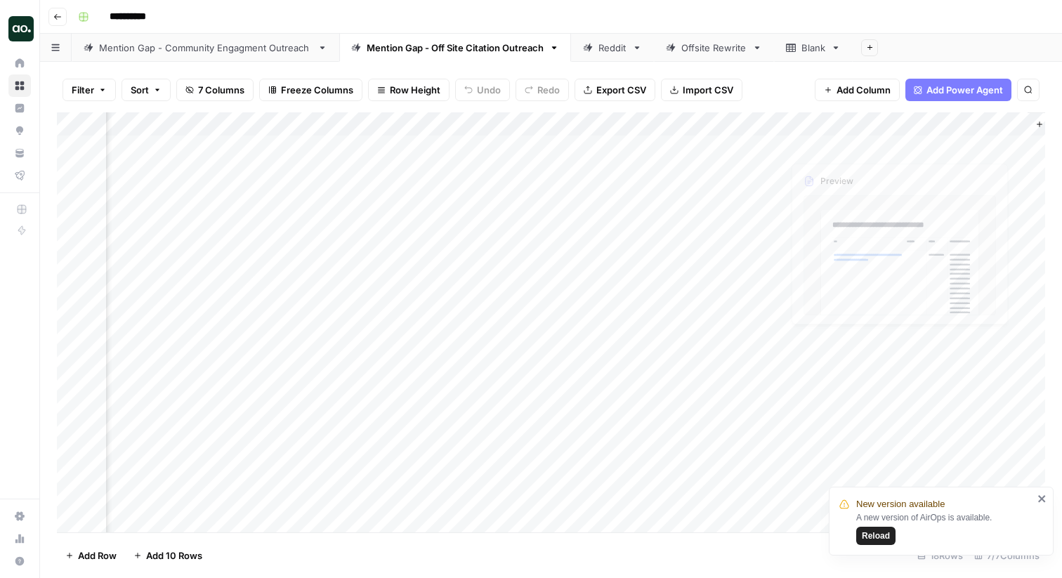
scroll to position [0, 334]
click at [953, 145] on div "Add Column" at bounding box center [551, 322] width 988 height 420
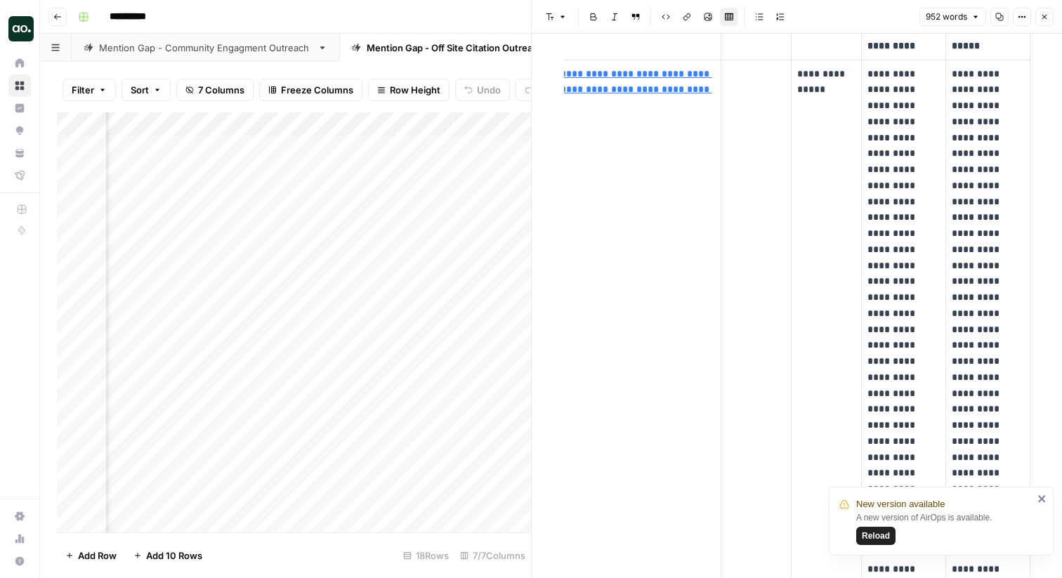
scroll to position [137, 0]
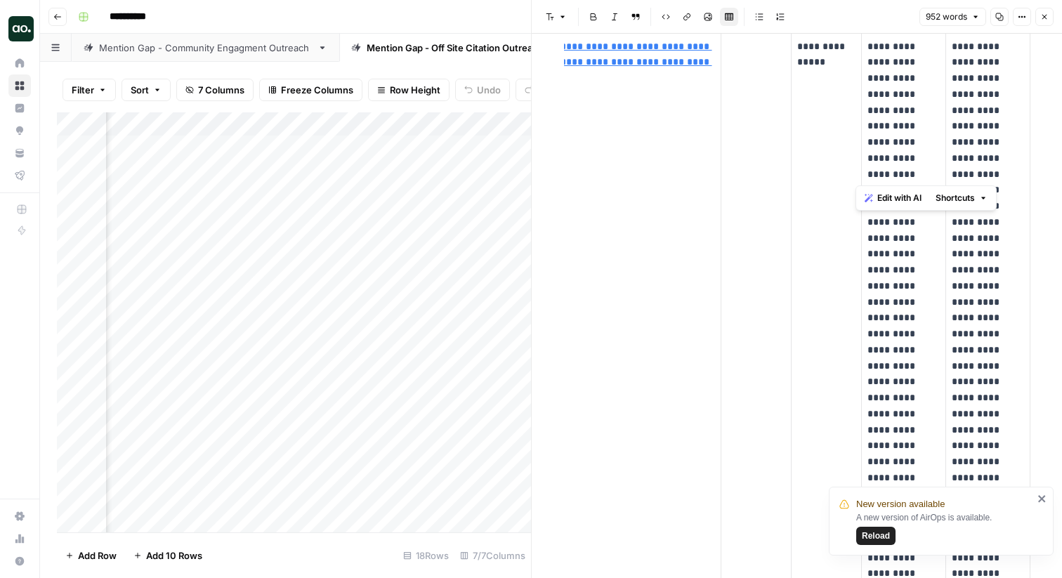
drag, startPoint x: 954, startPoint y: 47, endPoint x: 998, endPoint y: 186, distance: 146.0
click at [998, 186] on p "**********" at bounding box center [988, 358] width 72 height 639
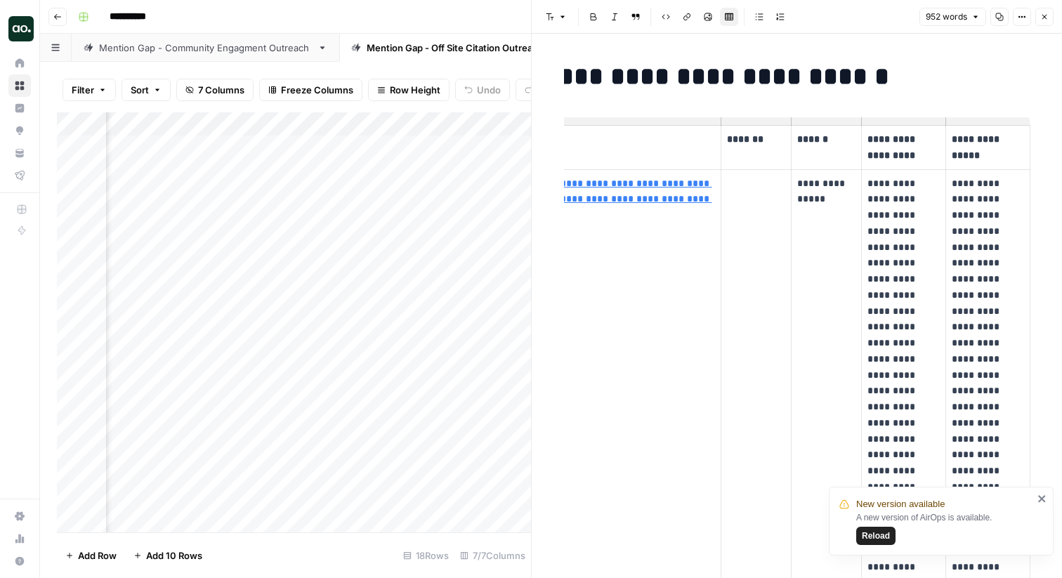
scroll to position [0, 46]
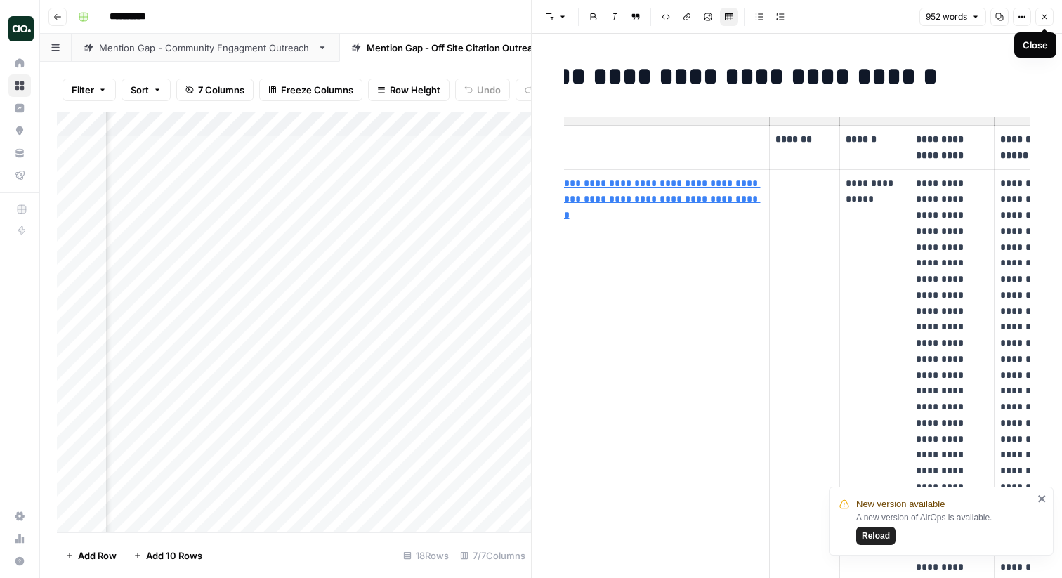
click at [1042, 18] on icon "button" at bounding box center [1044, 17] width 5 height 5
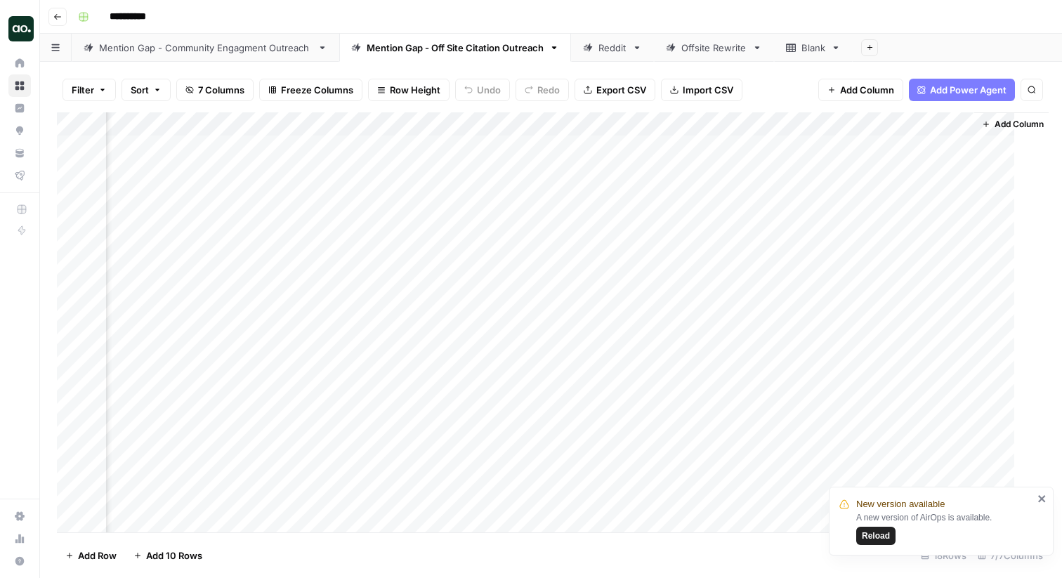
scroll to position [0, 317]
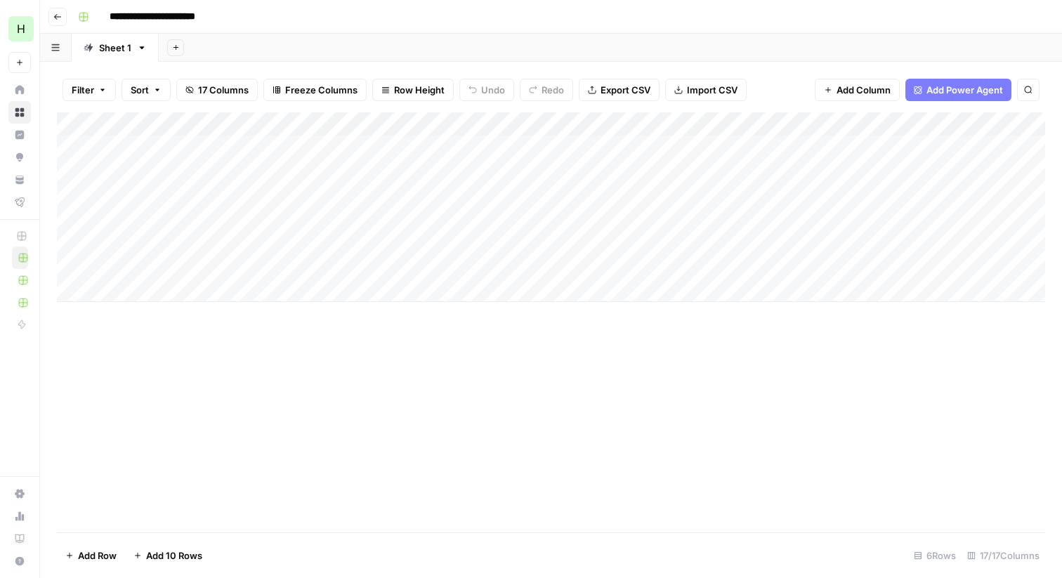
click at [162, 12] on input "**********" at bounding box center [168, 17] width 131 height 22
click at [259, 17] on div "**********" at bounding box center [560, 17] width 976 height 22
click at [221, 147] on div "Add Column" at bounding box center [551, 207] width 988 height 190
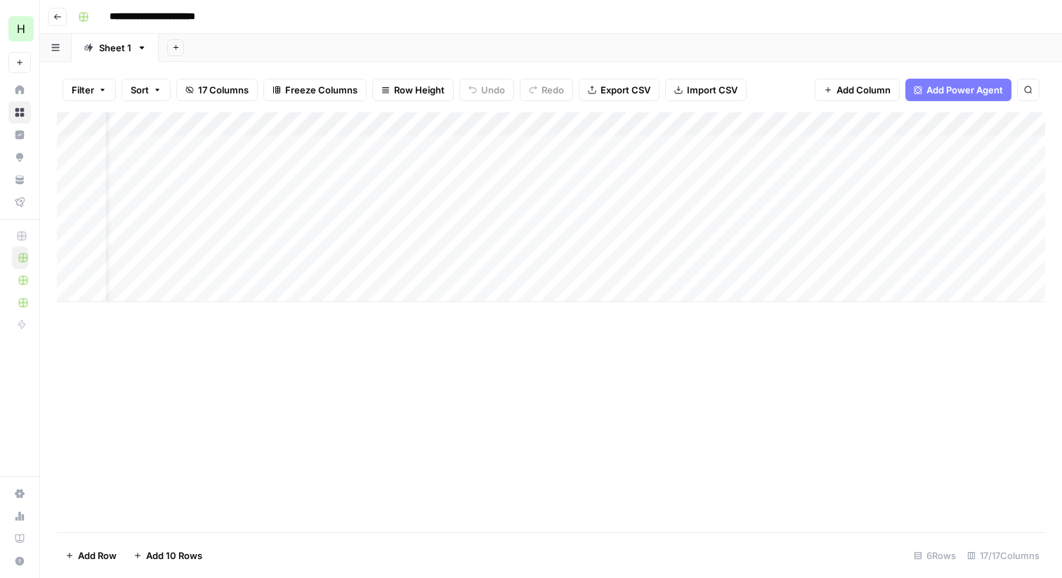
scroll to position [0, 45]
click at [409, 150] on div "Add Column" at bounding box center [551, 207] width 988 height 190
click at [561, 149] on div "Add Column" at bounding box center [551, 207] width 988 height 190
click at [640, 148] on div "Add Column" at bounding box center [551, 207] width 988 height 190
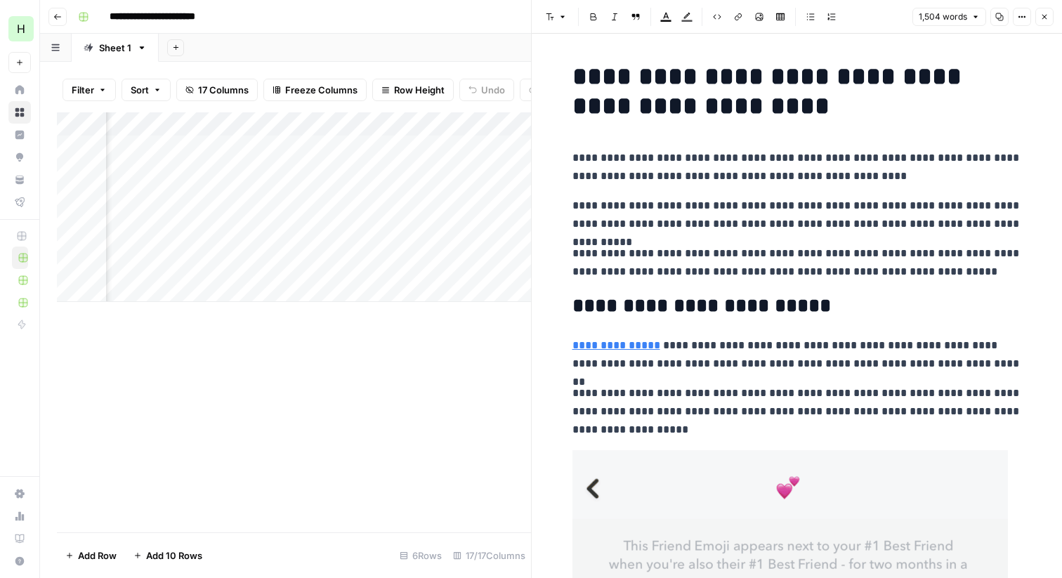
click at [1045, 18] on icon "button" at bounding box center [1044, 17] width 5 height 5
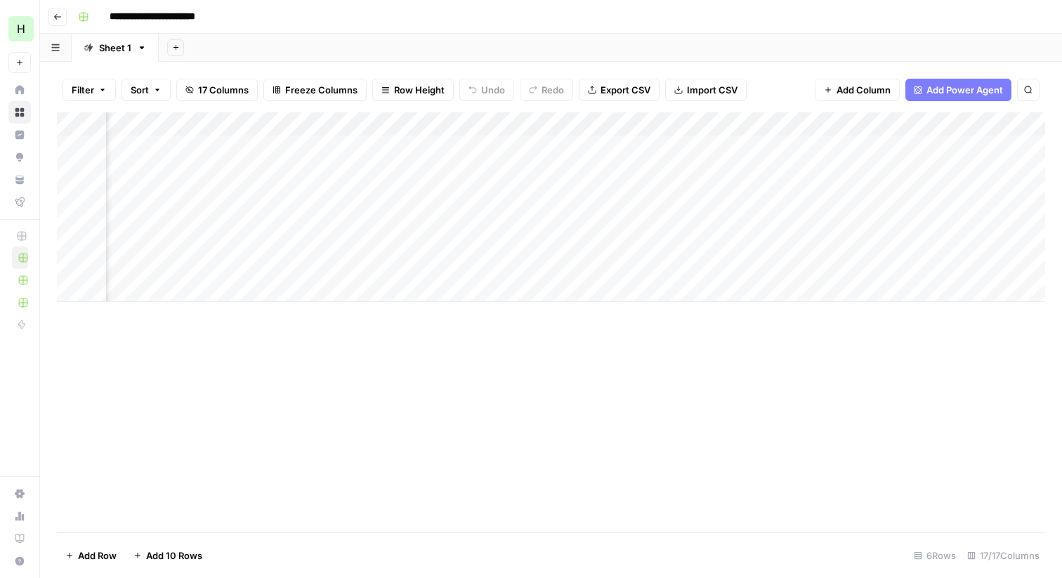
scroll to position [0, 653]
click at [587, 148] on div "Add Column" at bounding box center [551, 207] width 988 height 190
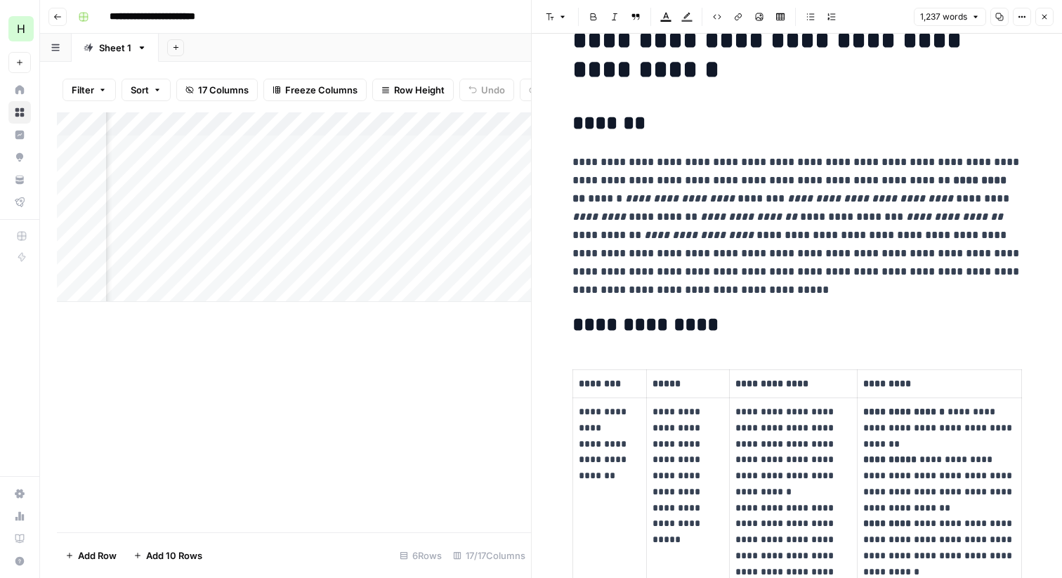
scroll to position [44, 0]
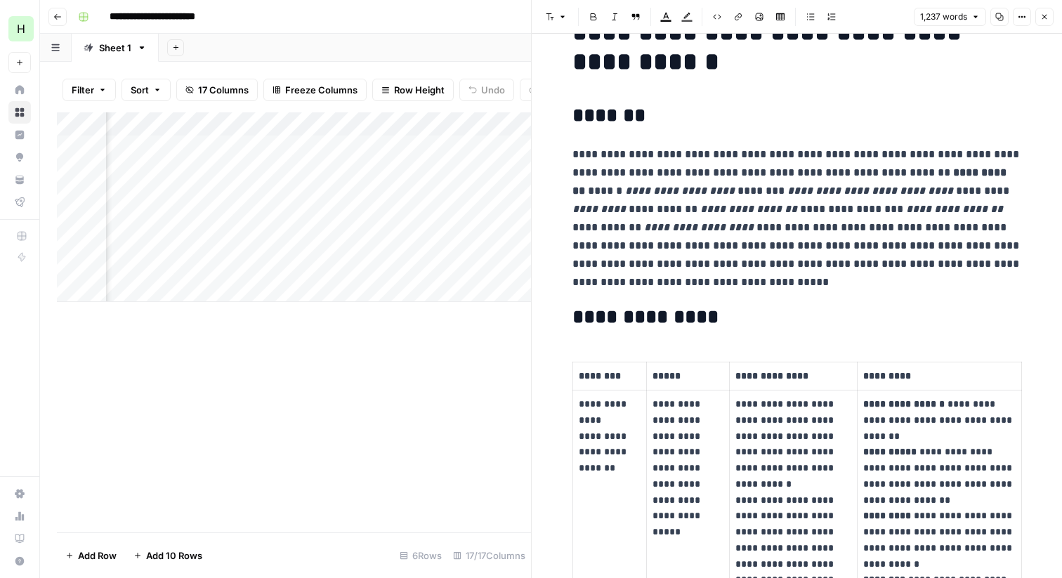
click at [774, 256] on p "**********" at bounding box center [798, 218] width 450 height 146
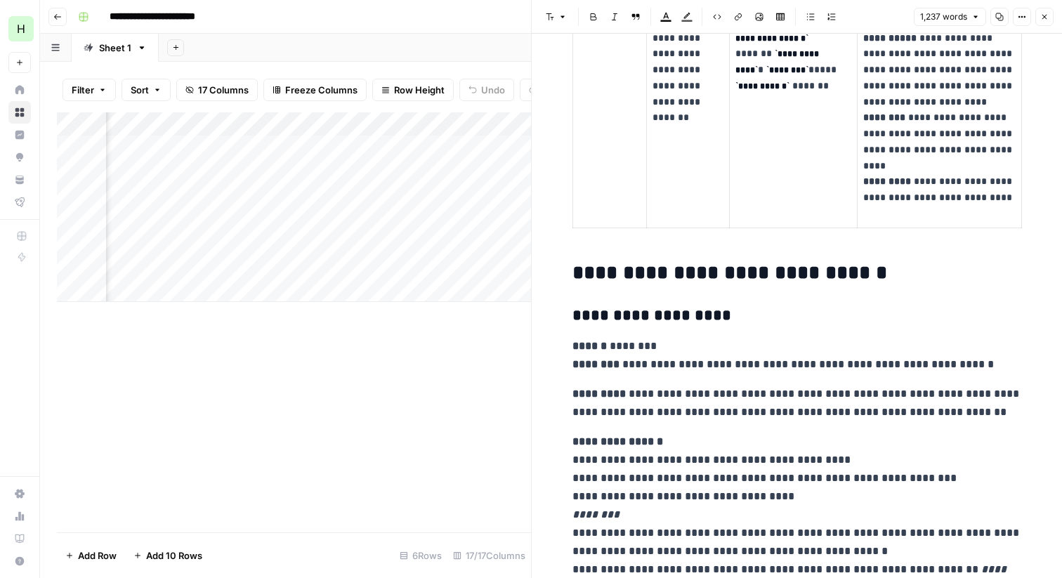
click at [757, 296] on div "**********" at bounding box center [797, 498] width 466 height 3878
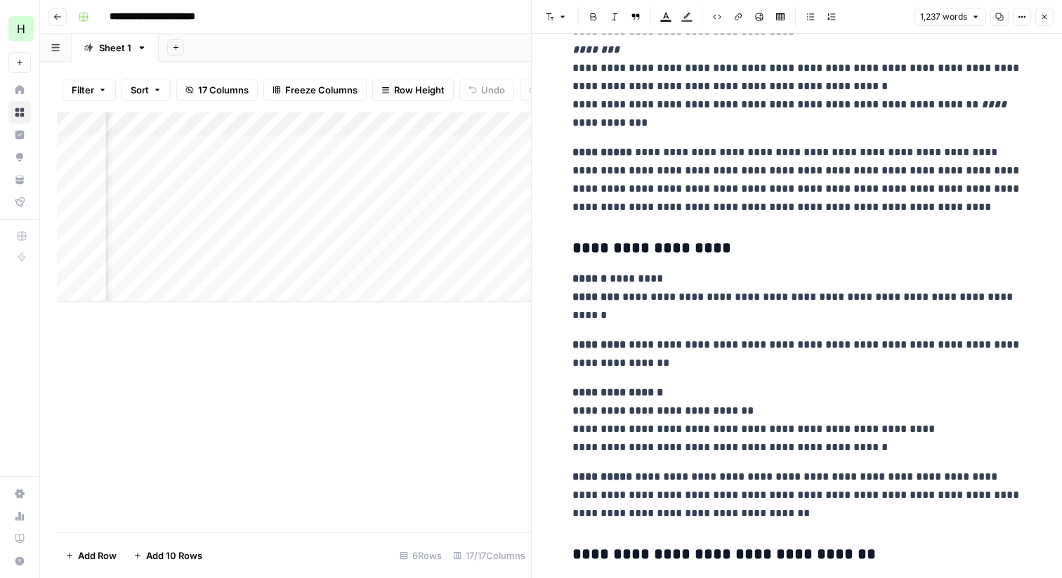
scroll to position [1978, 0]
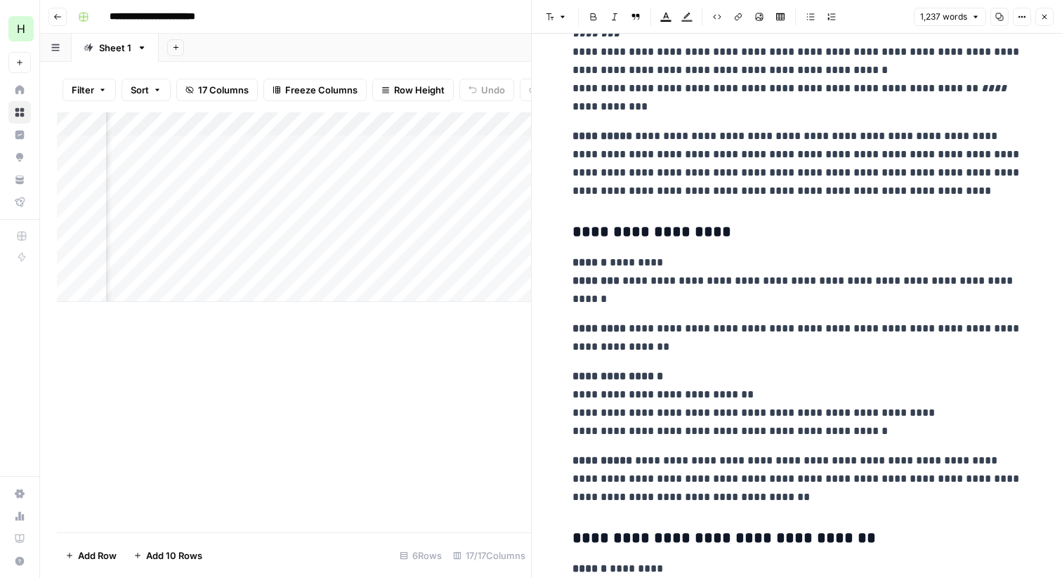
click at [681, 230] on h3 "**********" at bounding box center [798, 233] width 450 height 20
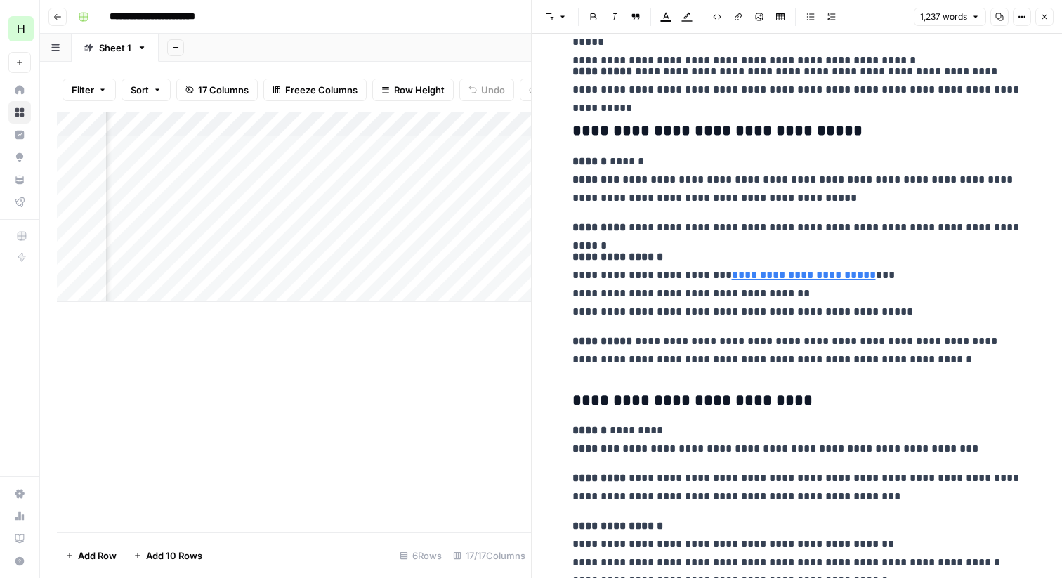
scroll to position [2636, 0]
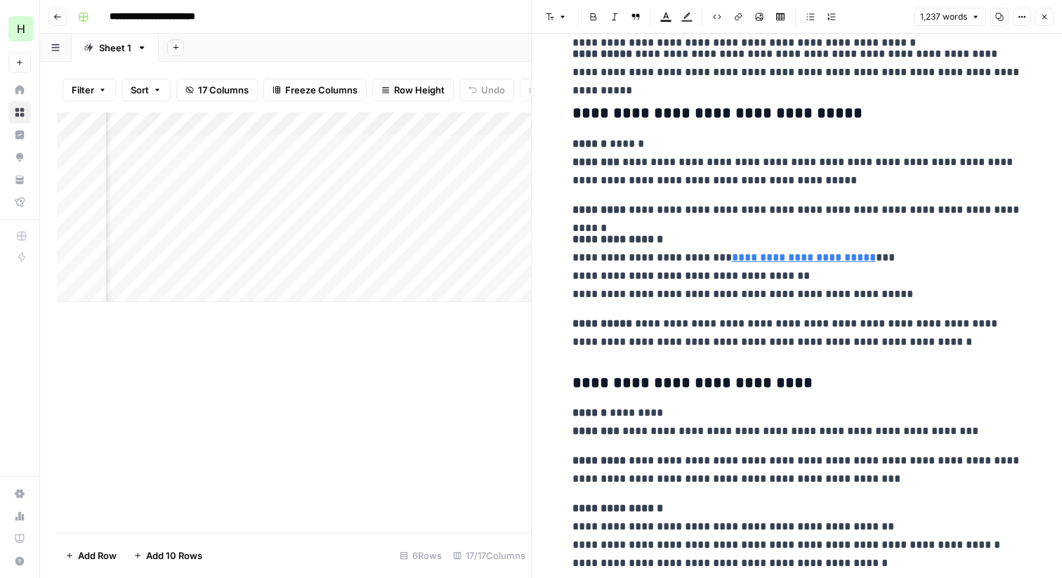
click at [586, 263] on p "**********" at bounding box center [798, 266] width 450 height 73
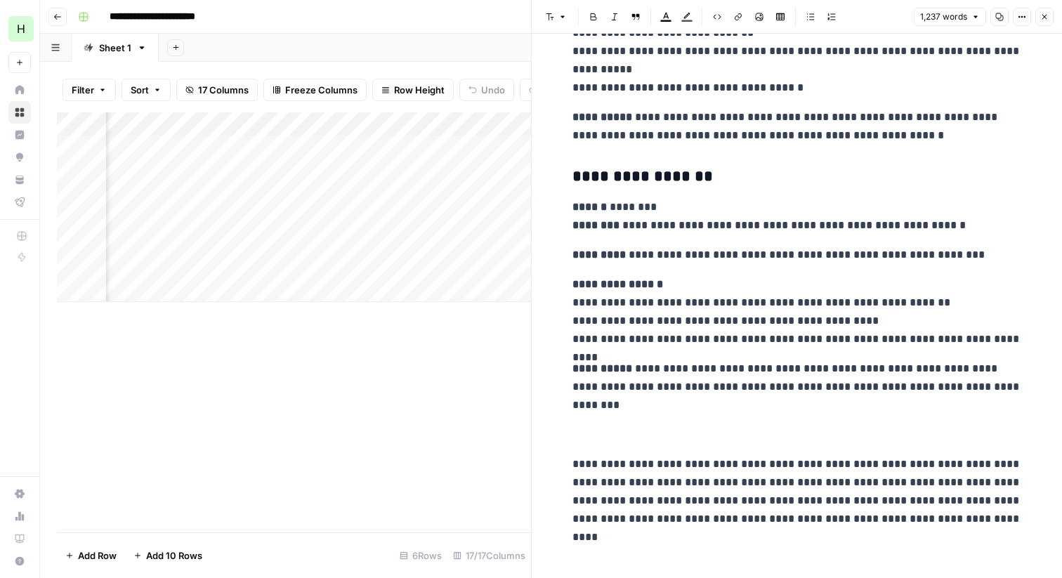
scroll to position [3401, 0]
click at [767, 250] on p "**********" at bounding box center [798, 254] width 450 height 18
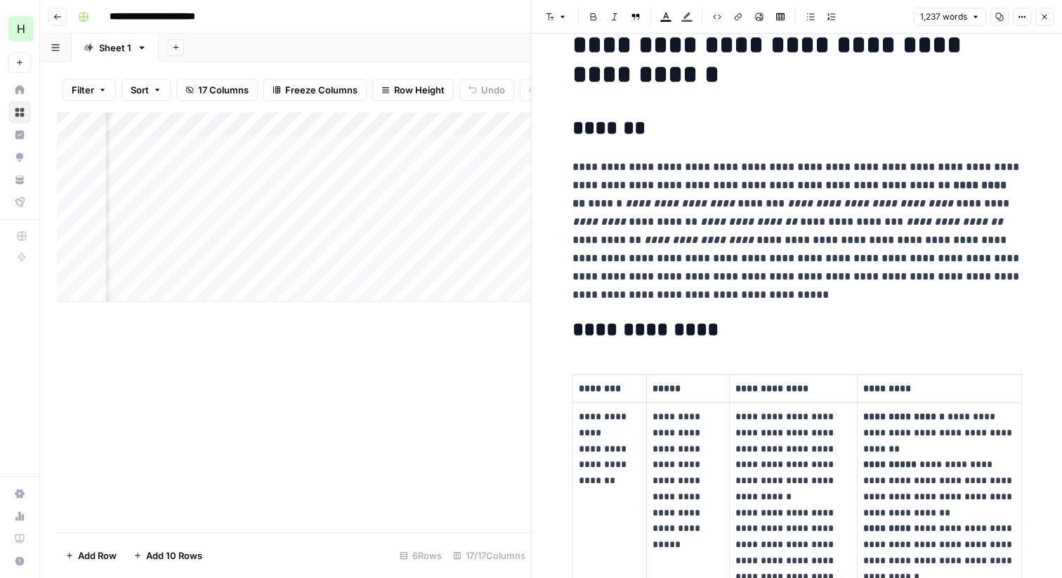
scroll to position [0, 0]
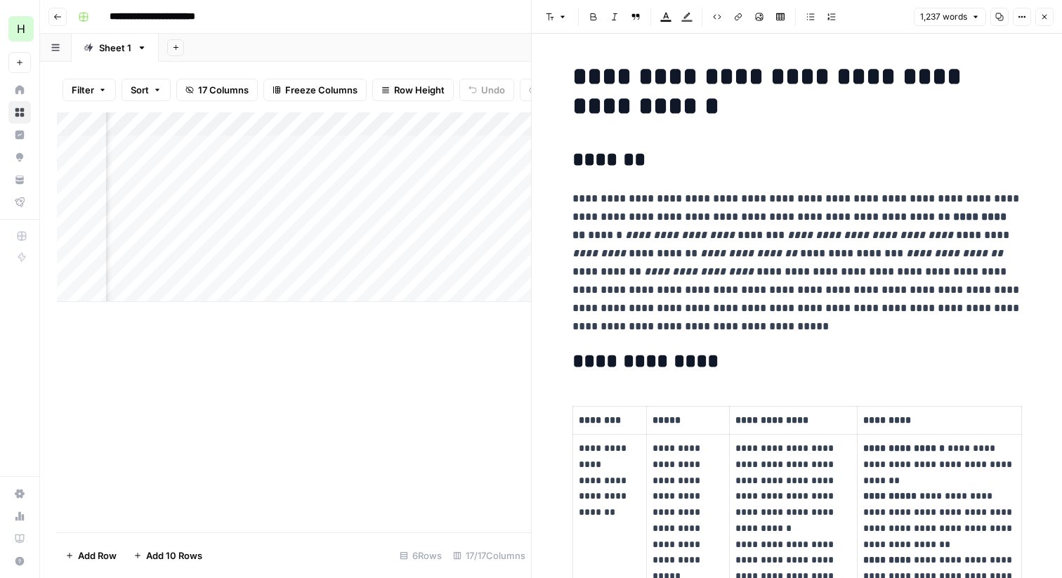
drag, startPoint x: 1045, startPoint y: 16, endPoint x: 869, endPoint y: 108, distance: 198.9
click at [869, 108] on div "**********" at bounding box center [796, 289] width 531 height 578
click at [865, 100] on h1 "**********" at bounding box center [798, 91] width 450 height 59
click at [1050, 19] on button "Close" at bounding box center [1044, 17] width 18 height 18
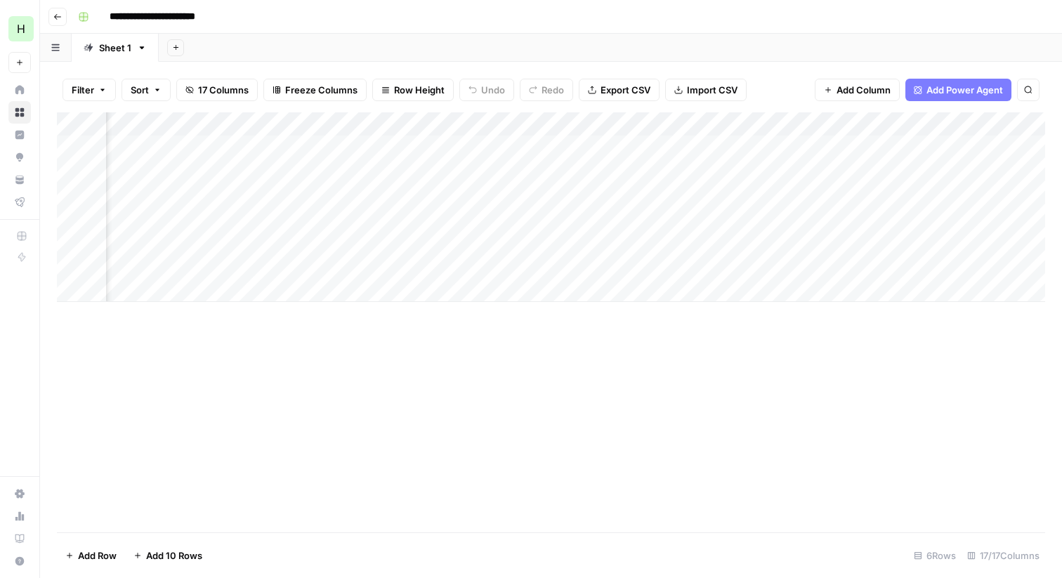
scroll to position [0, 1275]
click at [839, 146] on div "Add Column" at bounding box center [551, 207] width 988 height 190
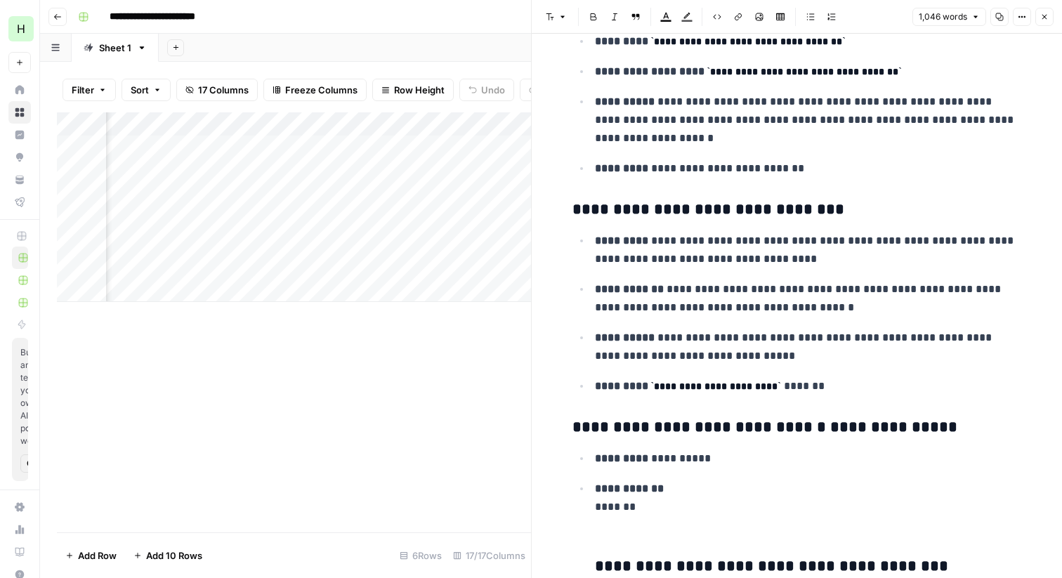
scroll to position [1181, 0]
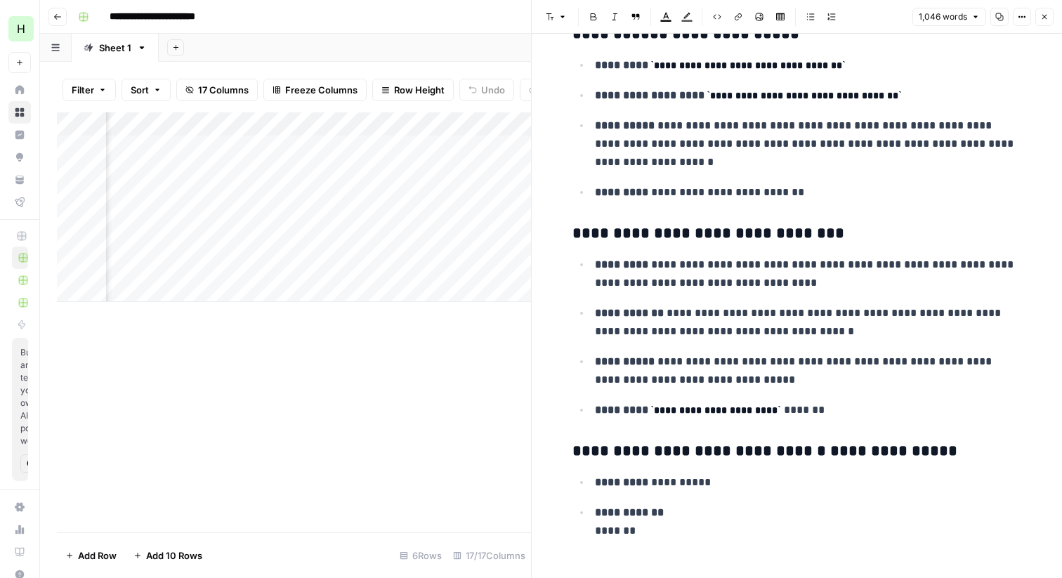
click at [762, 268] on p "**********" at bounding box center [808, 274] width 427 height 37
drag, startPoint x: 646, startPoint y: 362, endPoint x: 594, endPoint y: 363, distance: 51.3
click at [595, 363] on strong "**********" at bounding box center [625, 361] width 60 height 11
click at [636, 330] on p "**********" at bounding box center [808, 322] width 427 height 37
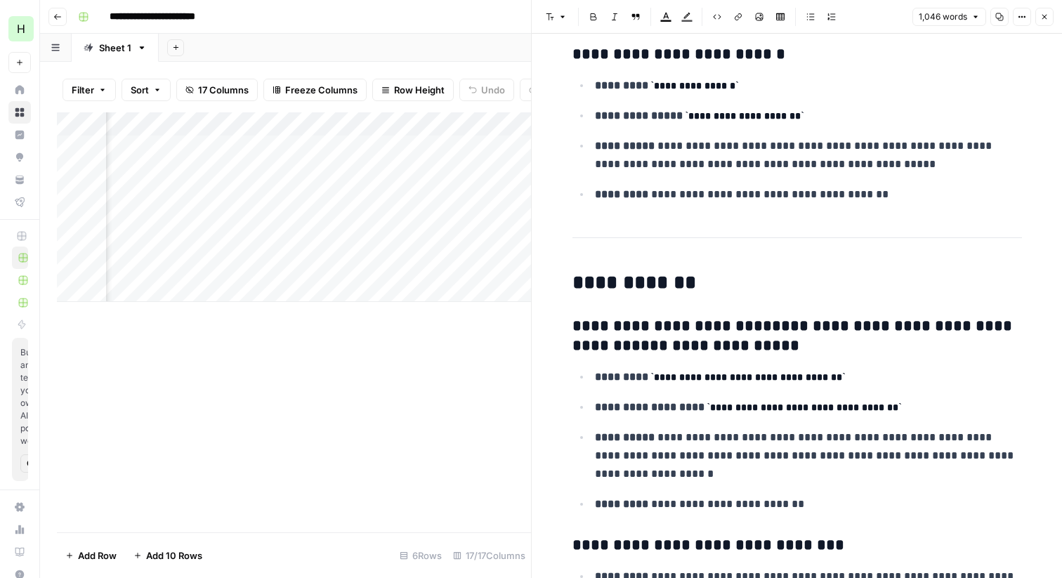
scroll to position [860, 0]
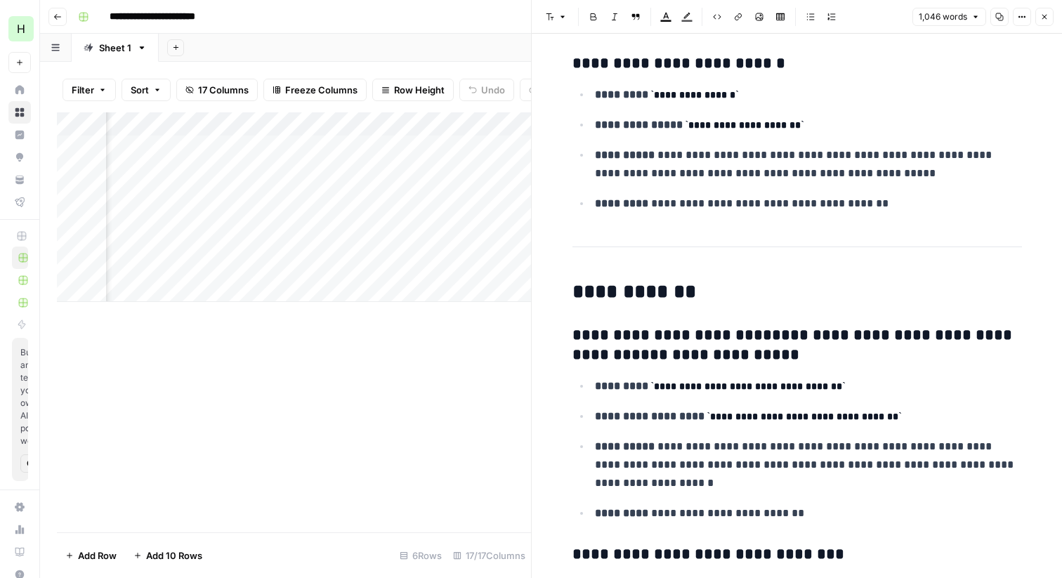
click at [851, 204] on p "**********" at bounding box center [808, 204] width 427 height 18
drag, startPoint x: 850, startPoint y: 202, endPoint x: 616, endPoint y: 204, distance: 233.9
click at [616, 204] on p "**********" at bounding box center [808, 204] width 427 height 18
click at [872, 198] on p "**********" at bounding box center [808, 204] width 427 height 18
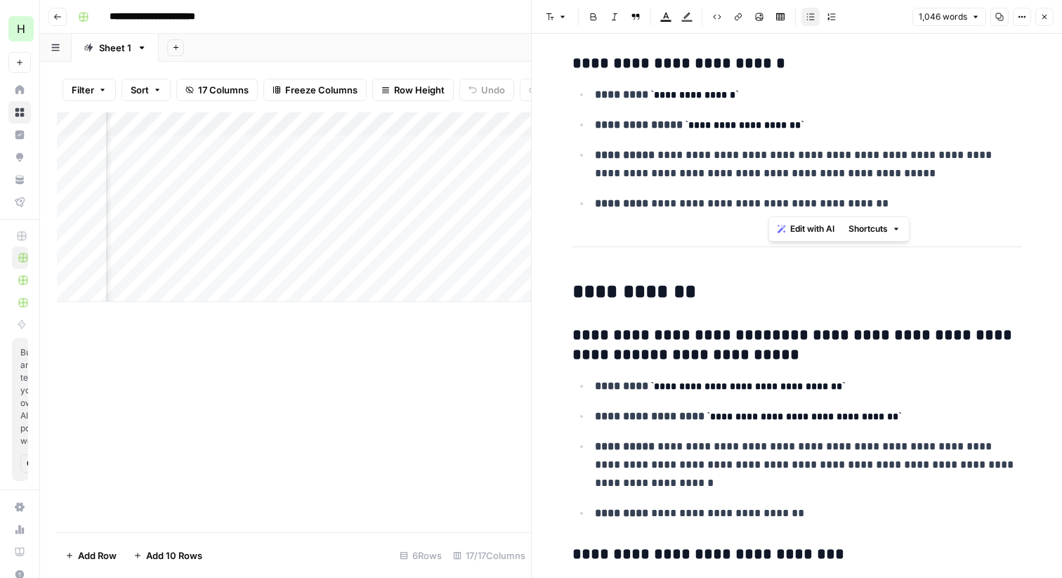
drag, startPoint x: 854, startPoint y: 201, endPoint x: 766, endPoint y: 202, distance: 87.1
click at [766, 202] on p "**********" at bounding box center [808, 204] width 427 height 18
click at [1049, 13] on button "Close" at bounding box center [1044, 17] width 18 height 18
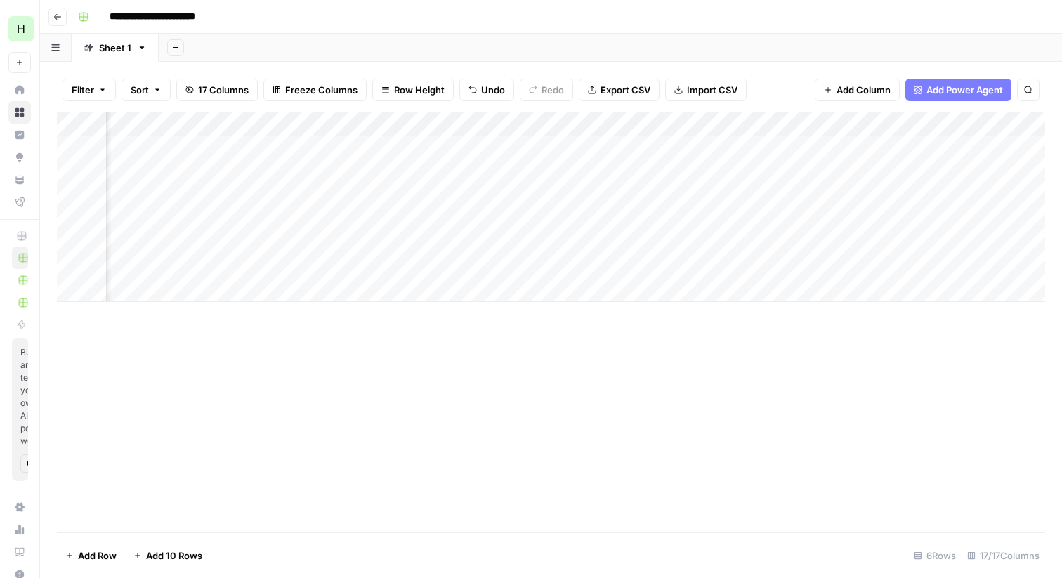
click at [698, 127] on div "Add Column" at bounding box center [551, 207] width 988 height 190
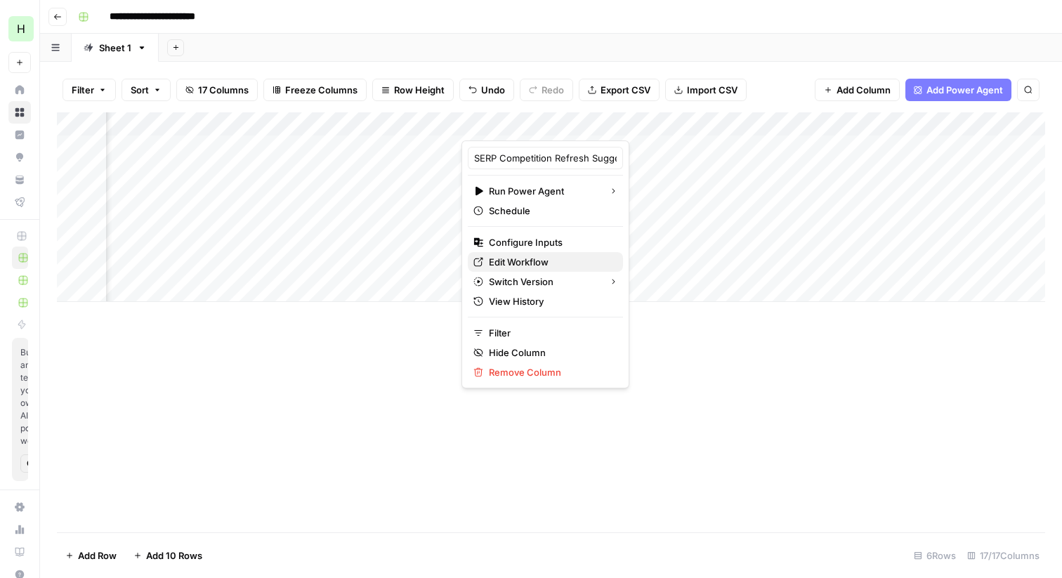
click at [530, 259] on span "Edit Workflow" at bounding box center [550, 262] width 123 height 14
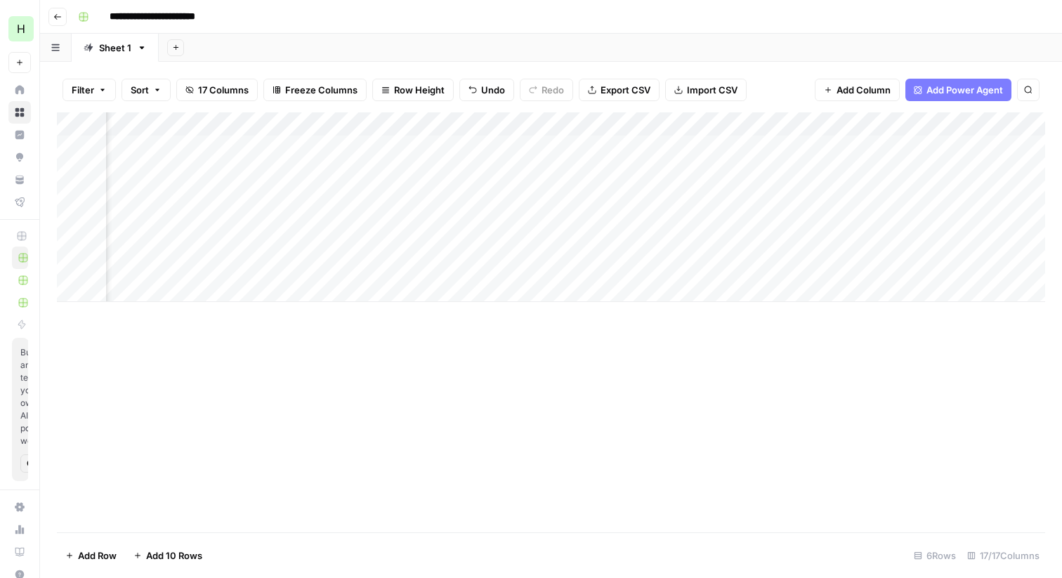
scroll to position [0, 1713]
click at [763, 146] on div "Add Column" at bounding box center [551, 207] width 988 height 190
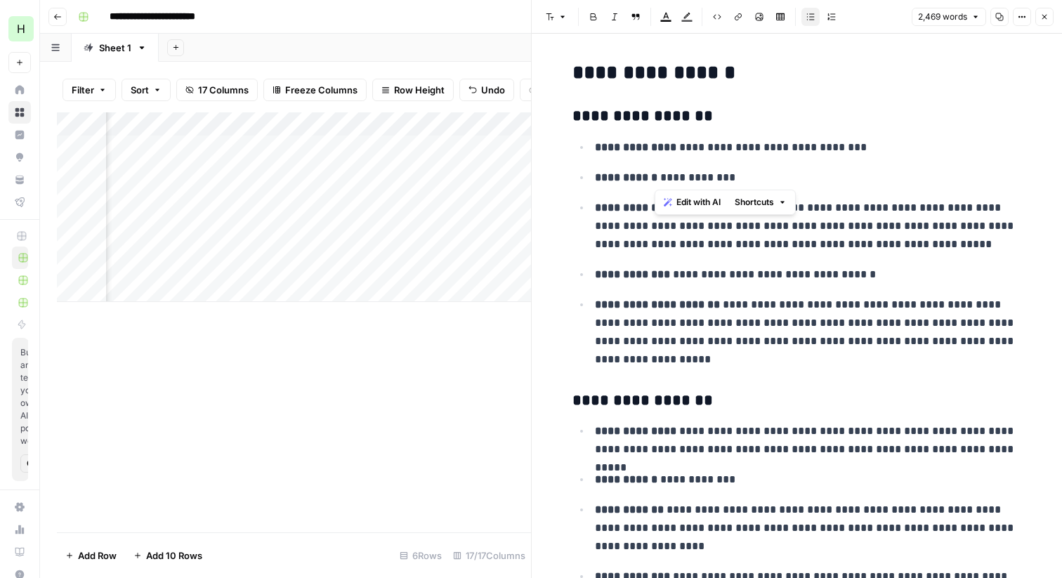
drag, startPoint x: 749, startPoint y: 176, endPoint x: 654, endPoint y: 177, distance: 94.8
click at [654, 176] on p "**********" at bounding box center [808, 178] width 427 height 18
click at [672, 176] on p "**********" at bounding box center [808, 178] width 427 height 18
drag, startPoint x: 669, startPoint y: 147, endPoint x: 837, endPoint y: 148, distance: 167.2
click at [837, 148] on p "**********" at bounding box center [808, 147] width 427 height 18
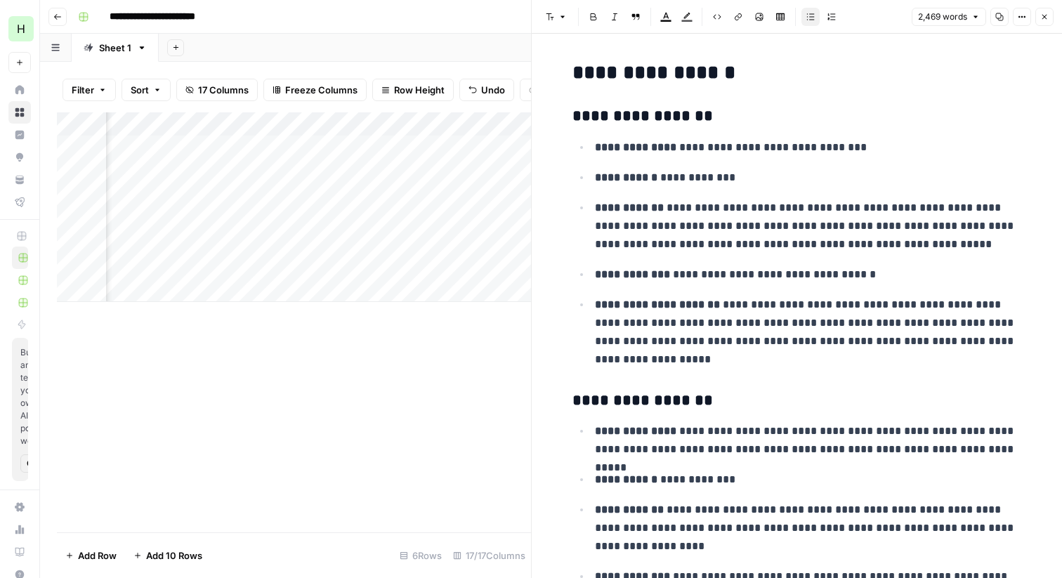
click at [847, 253] on p "**********" at bounding box center [808, 226] width 427 height 55
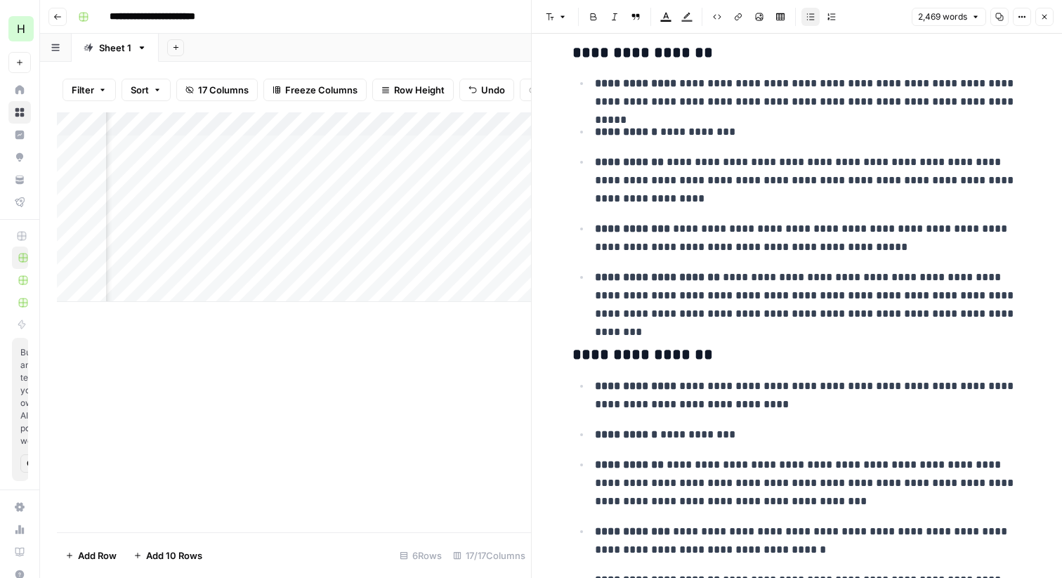
scroll to position [349, 0]
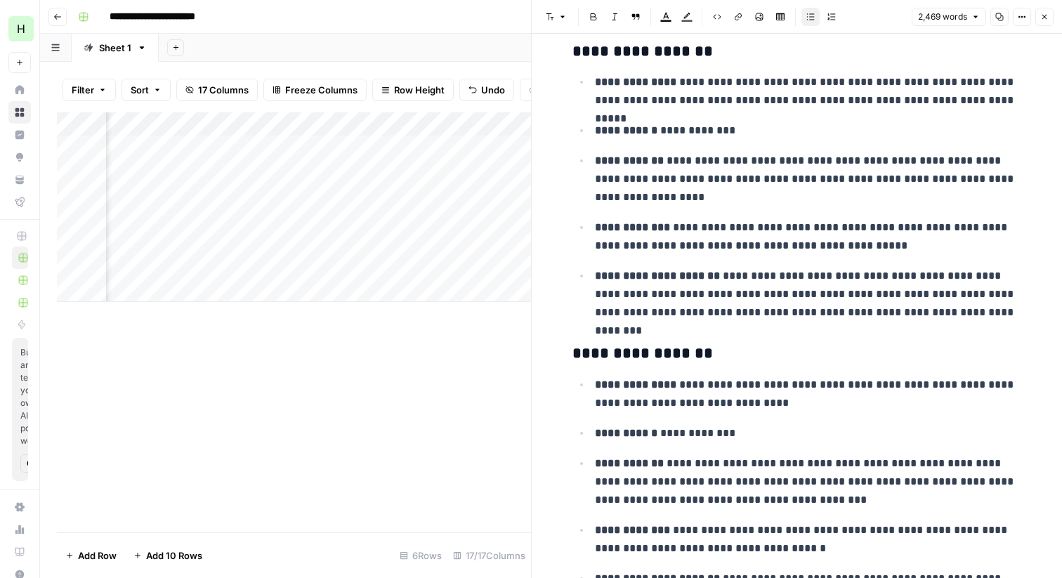
click at [1050, 16] on button "Close" at bounding box center [1044, 17] width 18 height 18
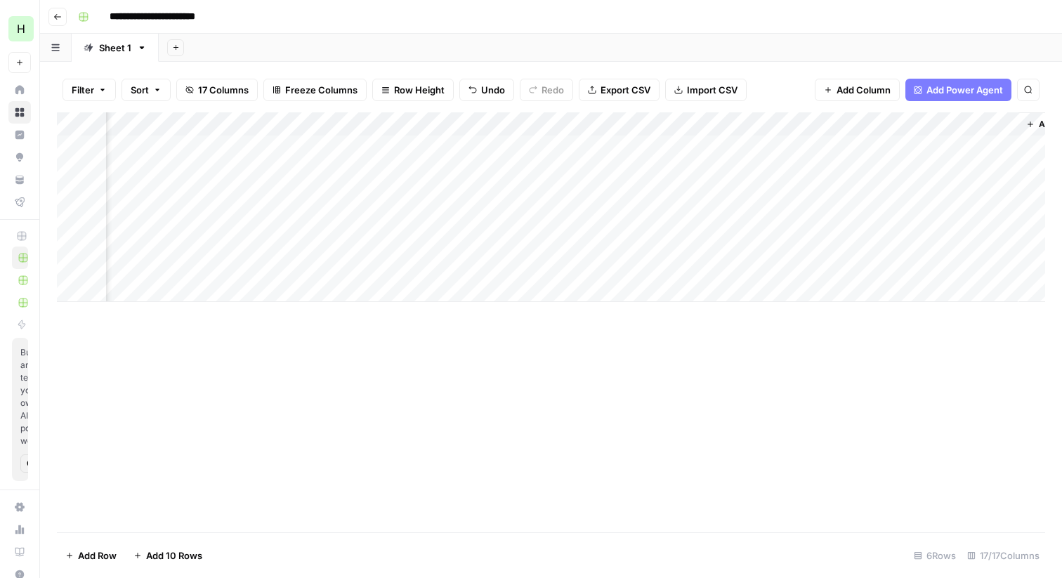
scroll to position [0, 1865]
click at [937, 144] on div "Add Column" at bounding box center [551, 207] width 988 height 190
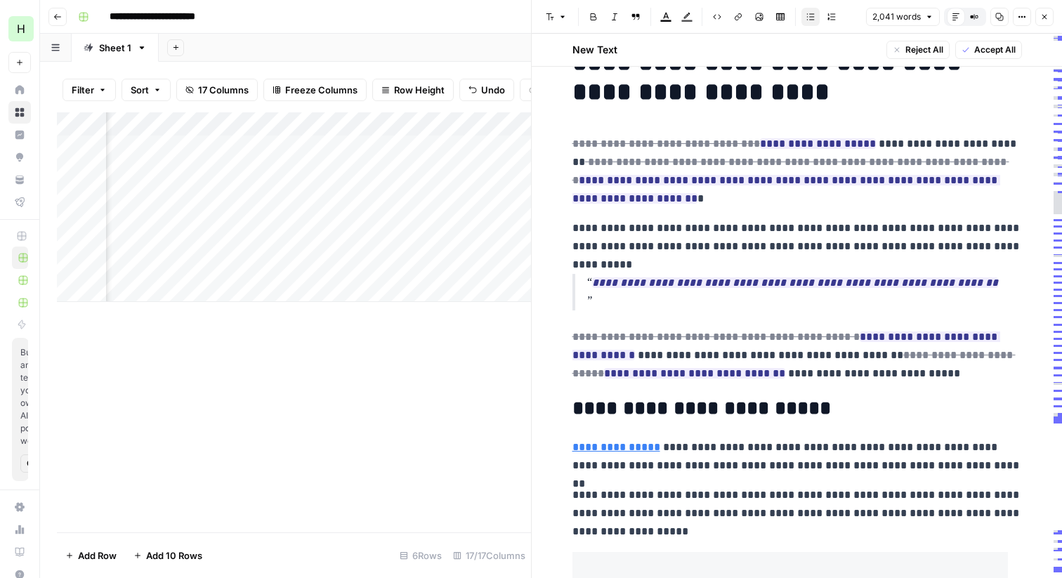
scroll to position [48, 0]
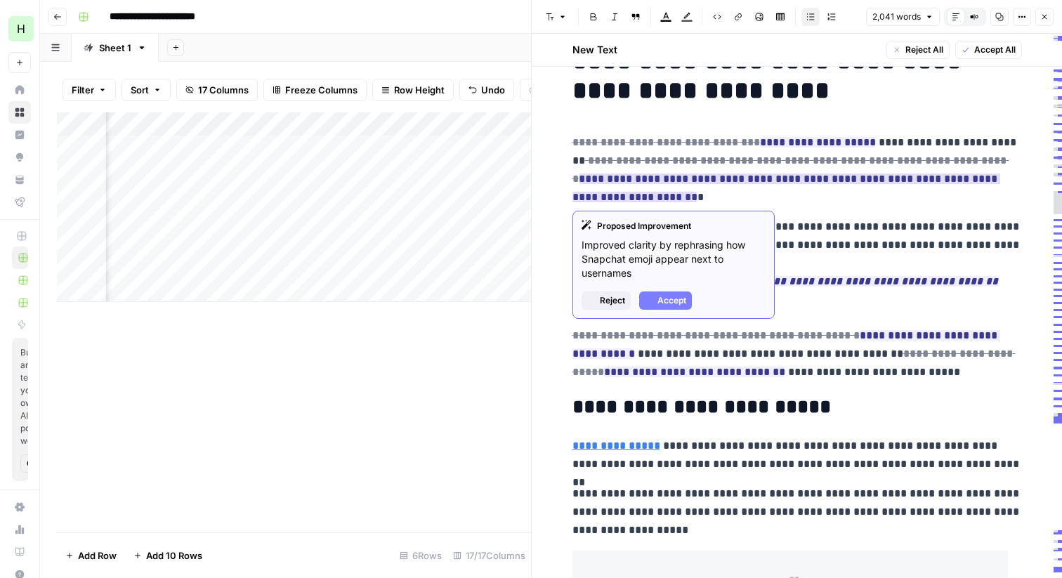
click at [862, 182] on ins "**********" at bounding box center [787, 188] width 428 height 29
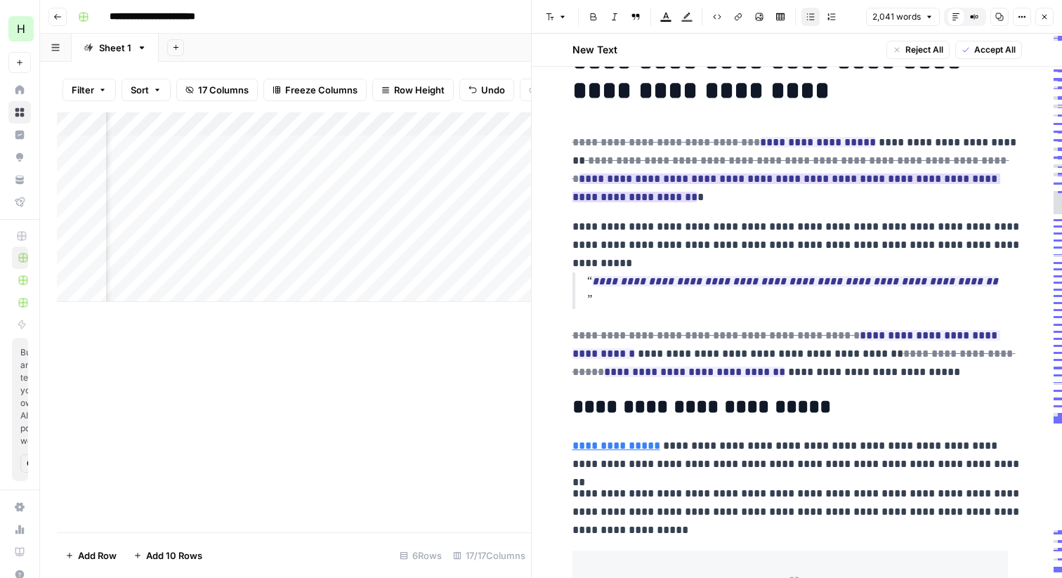
click at [738, 183] on ins "**********" at bounding box center [787, 188] width 428 height 29
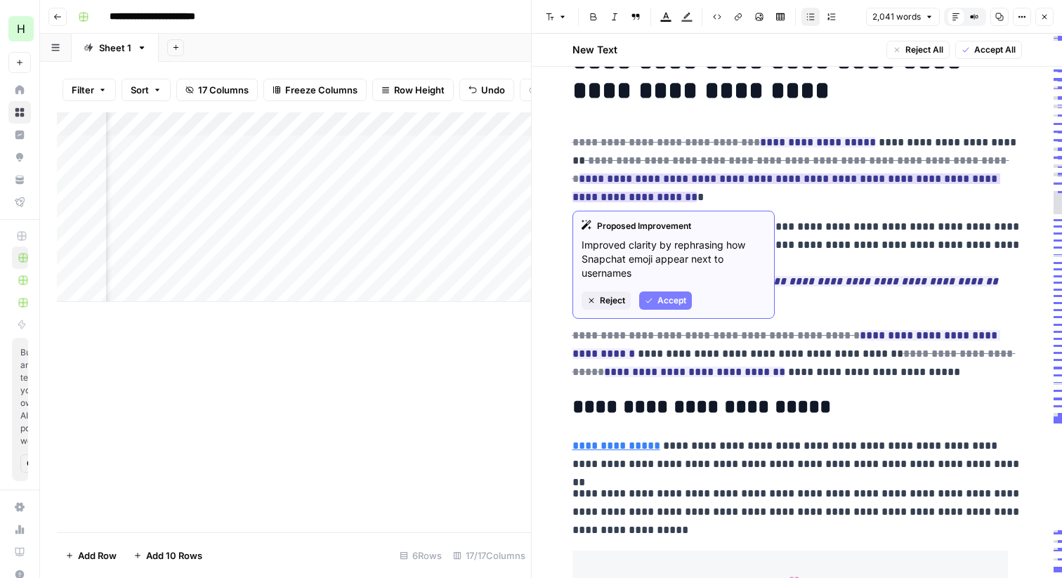
click at [656, 300] on button "Accept" at bounding box center [665, 301] width 53 height 18
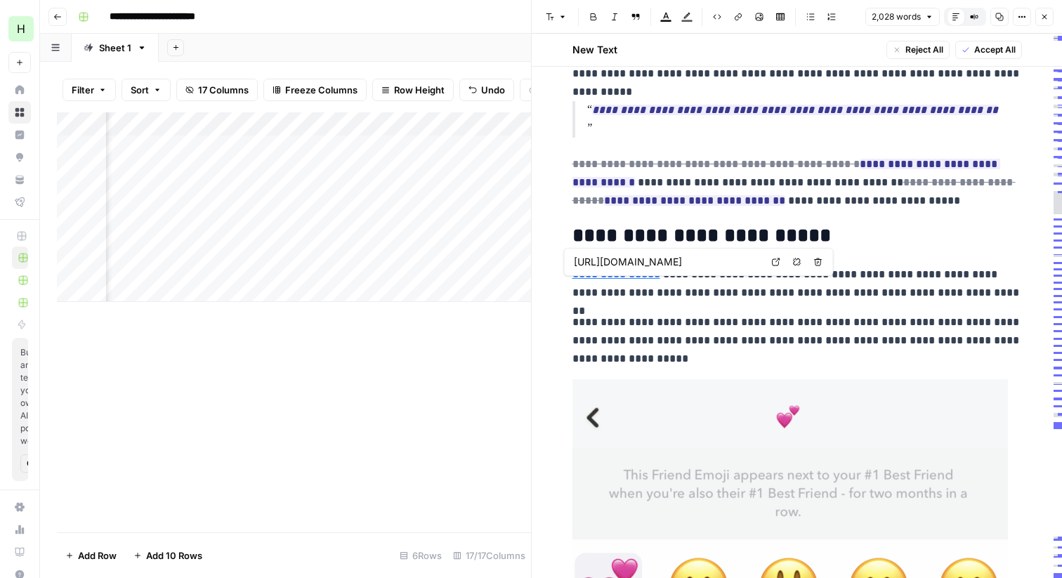
scroll to position [193, 0]
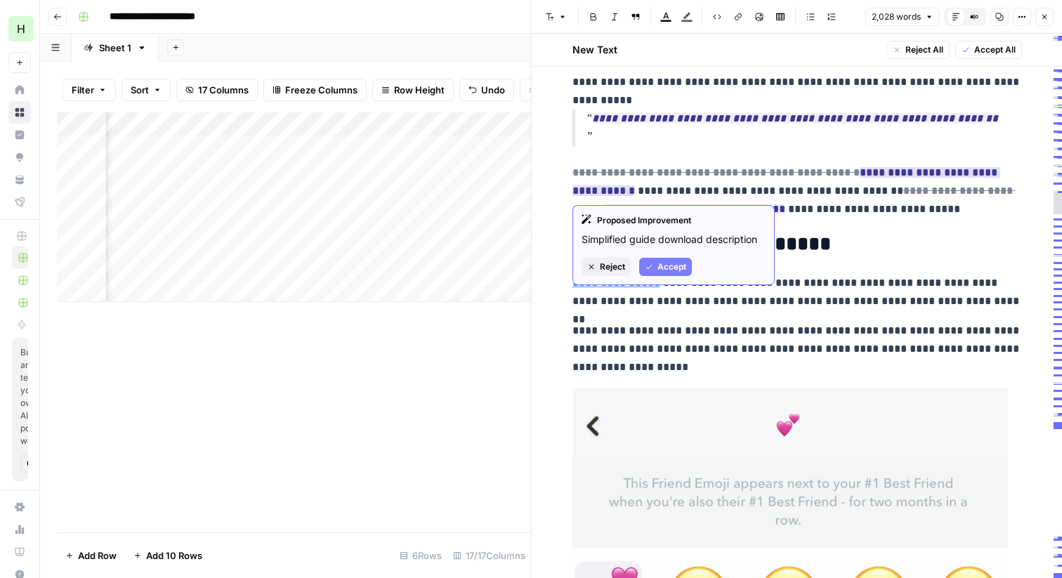
click at [596, 261] on button "Reject" at bounding box center [606, 267] width 49 height 18
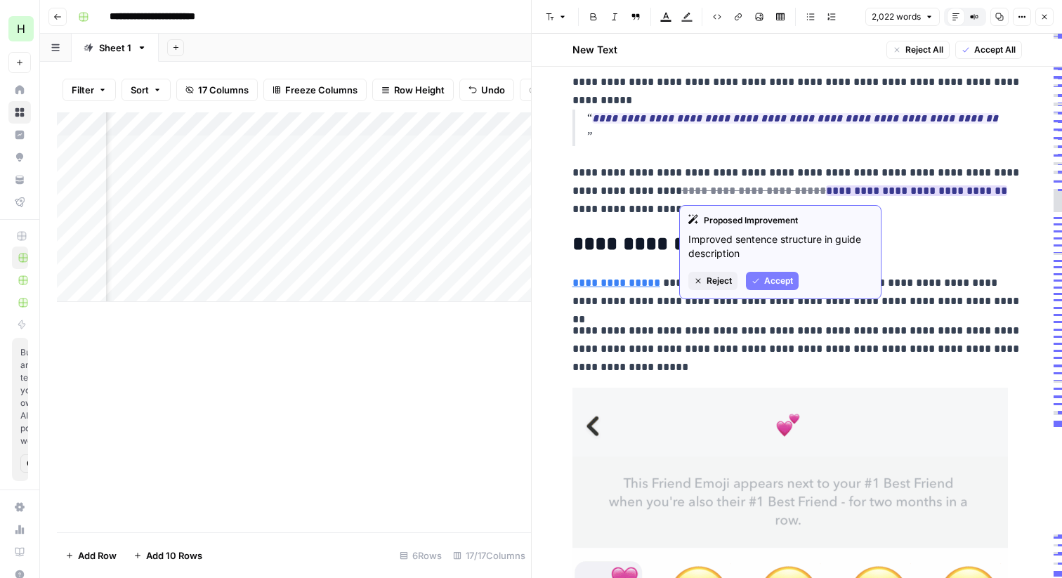
click at [708, 197] on span "**********" at bounding box center [844, 190] width 325 height 19
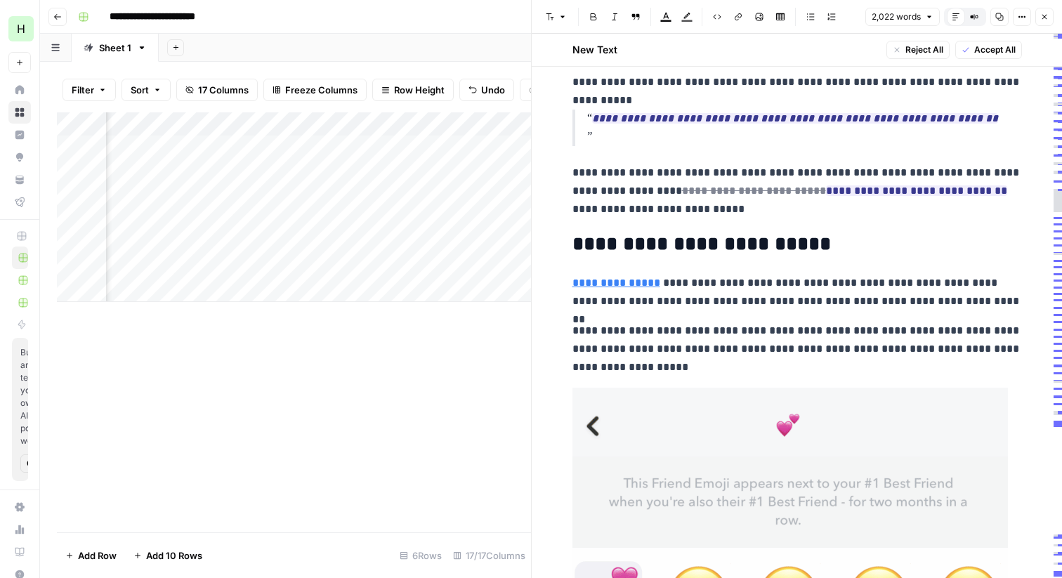
click at [700, 211] on p "**********" at bounding box center [798, 191] width 450 height 55
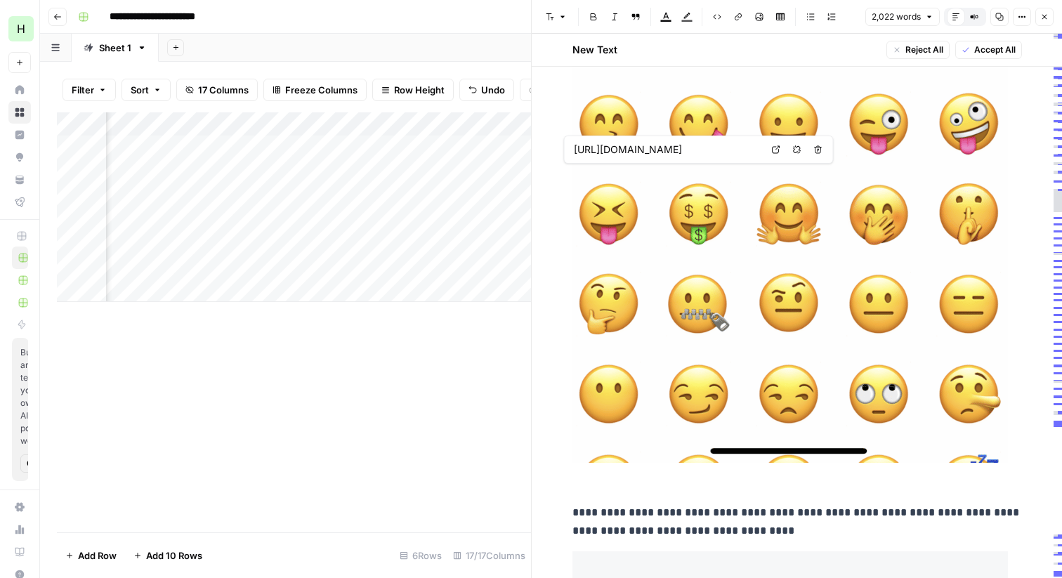
type input "https://blog.hootsuite.com/wp-content/uploads/2022/09/snapchat-emoji-meanings-2…"
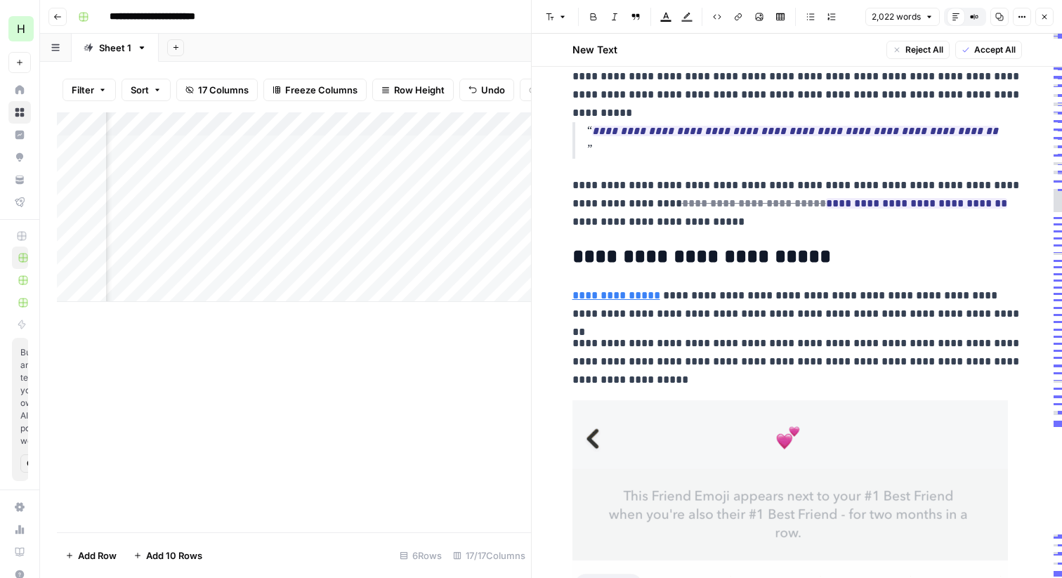
scroll to position [166, 0]
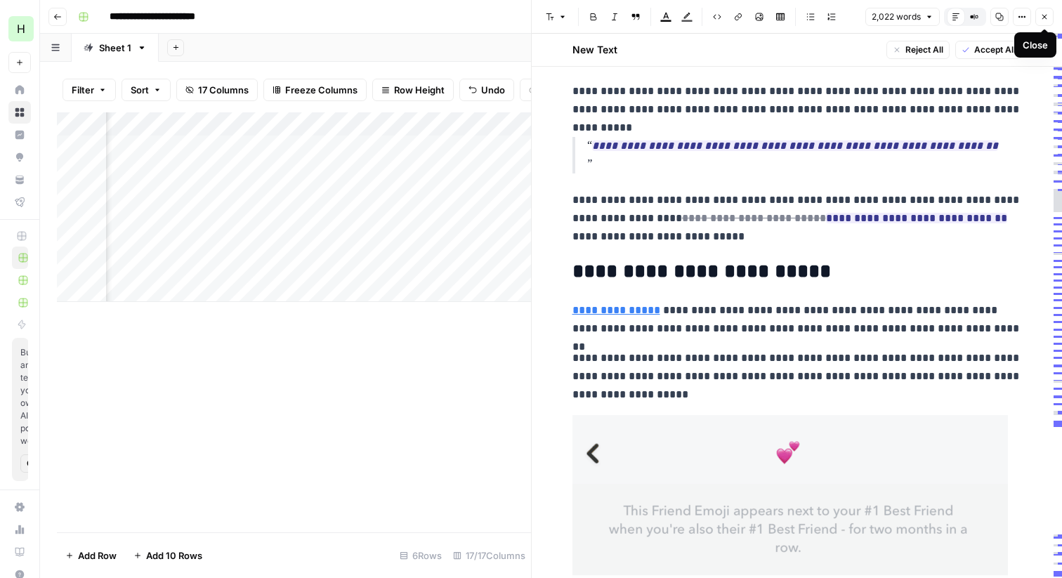
click at [1045, 13] on icon "button" at bounding box center [1044, 17] width 8 height 8
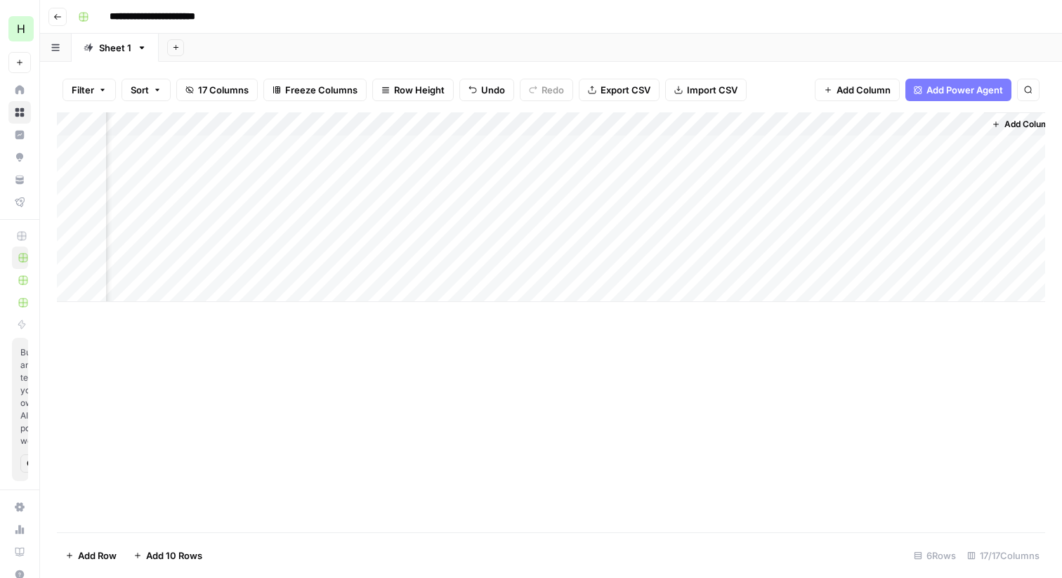
scroll to position [0, 1865]
click at [915, 145] on div "Add Column" at bounding box center [551, 207] width 988 height 190
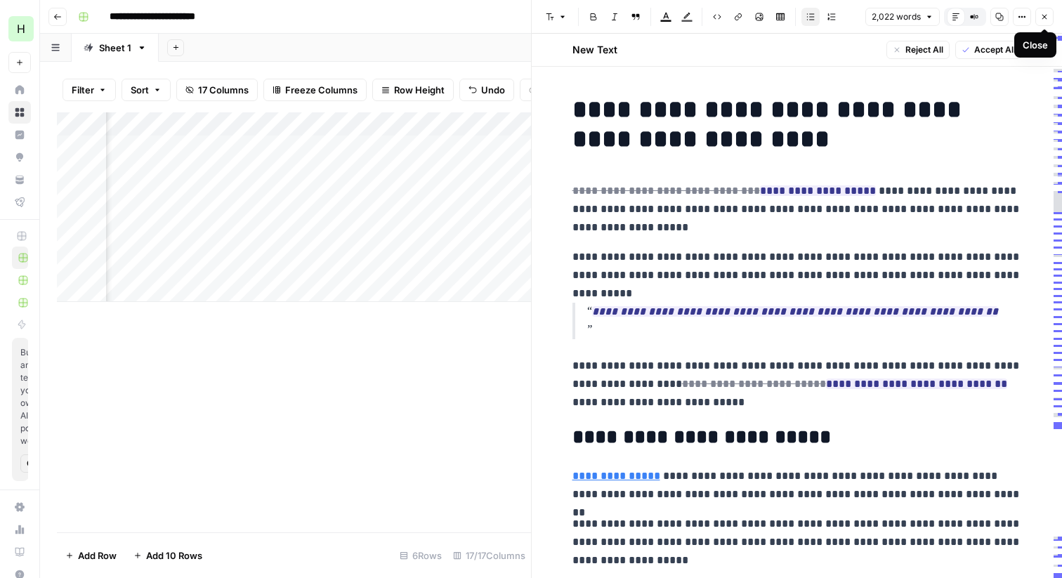
click at [1048, 15] on icon "button" at bounding box center [1044, 17] width 8 height 8
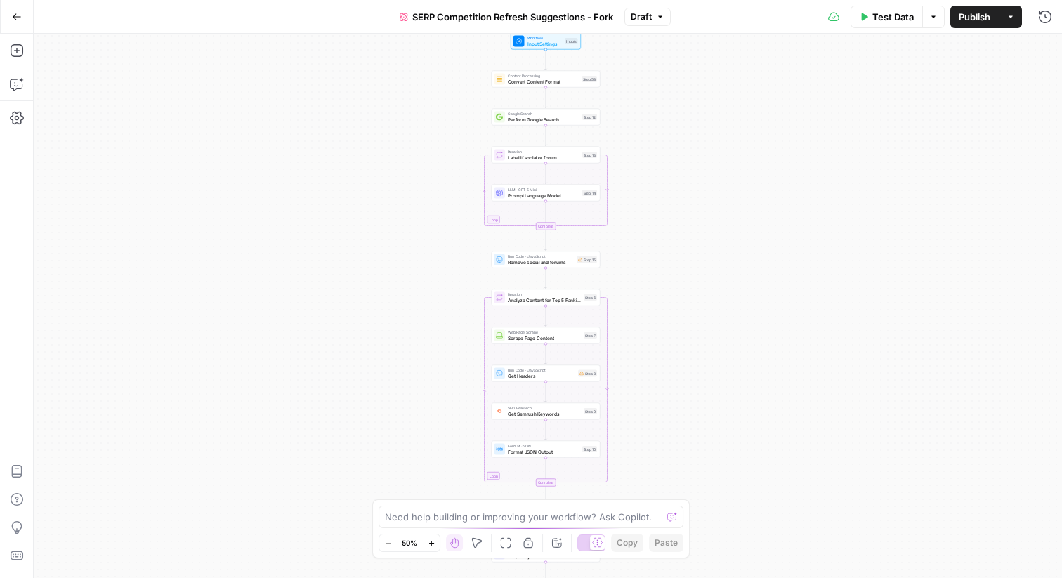
drag, startPoint x: 639, startPoint y: 150, endPoint x: 637, endPoint y: 260, distance: 109.6
click at [637, 260] on div "true false Workflow Input Settings Inputs Content Processing Convert Content Fo…" at bounding box center [548, 306] width 1028 height 544
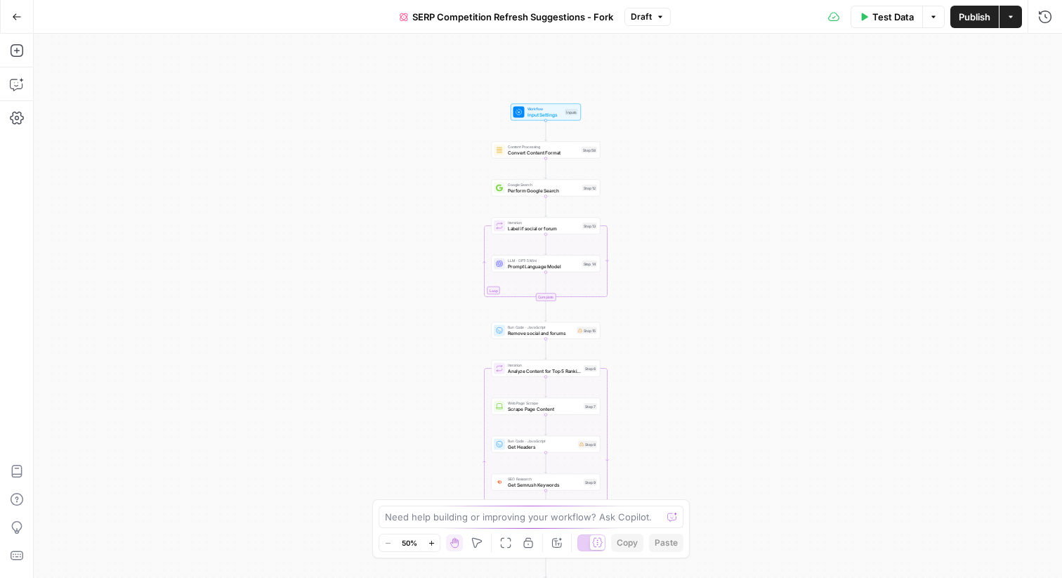
drag, startPoint x: 647, startPoint y: 231, endPoint x: 647, endPoint y: 302, distance: 71.0
click at [647, 302] on div "true false Workflow Input Settings Inputs Content Processing Convert Content Fo…" at bounding box center [548, 306] width 1028 height 544
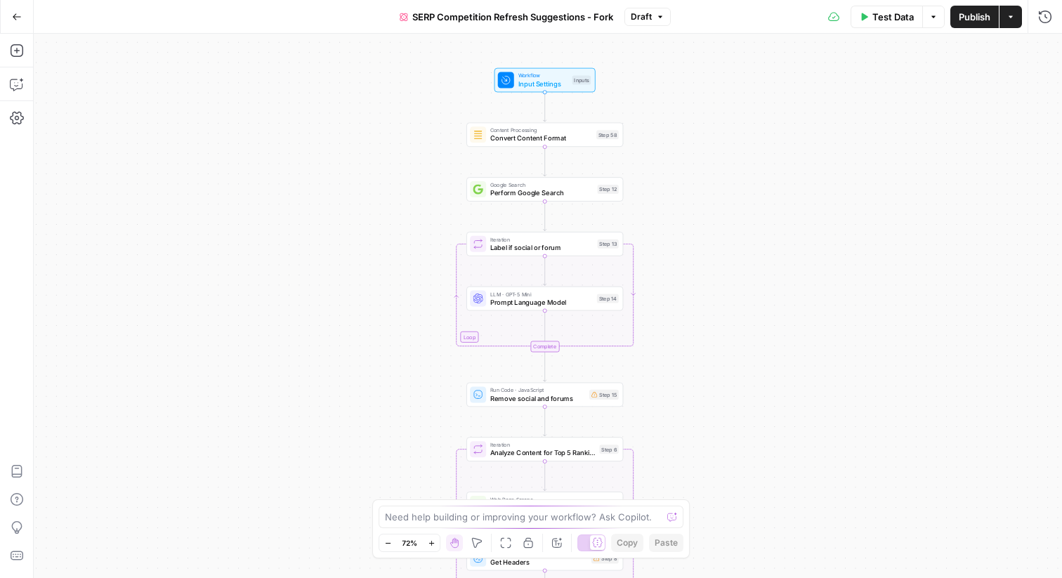
drag, startPoint x: 705, startPoint y: 197, endPoint x: 705, endPoint y: 251, distance: 54.1
click at [705, 251] on div "true false Workflow Input Settings Inputs Content Processing Convert Content Fo…" at bounding box center [548, 306] width 1028 height 544
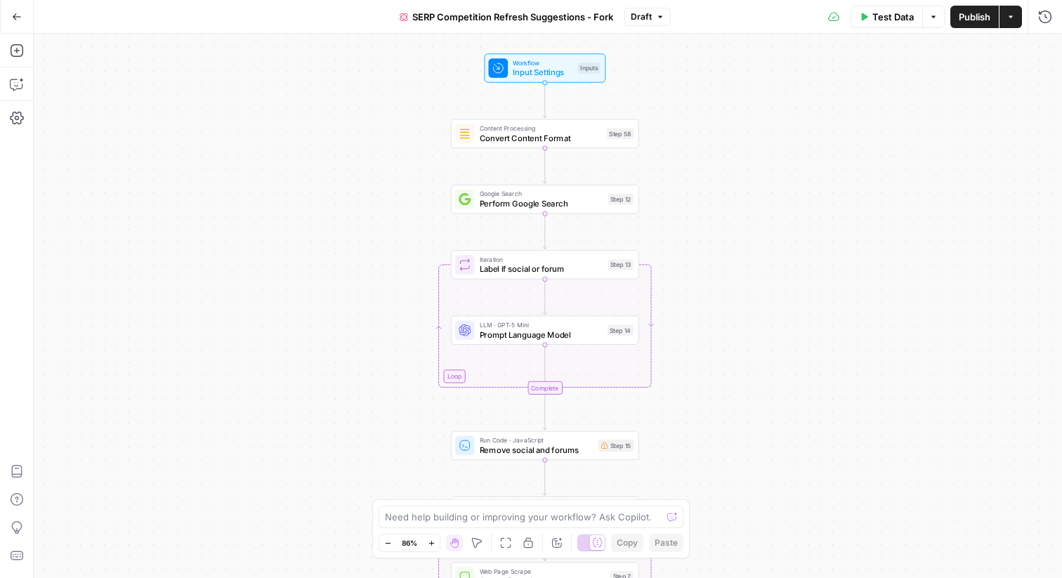
drag, startPoint x: 705, startPoint y: 249, endPoint x: 705, endPoint y: 282, distance: 33.0
click at [705, 282] on div "true false Workflow Input Settings Inputs Content Processing Convert Content Fo…" at bounding box center [548, 306] width 1028 height 544
click at [15, 84] on icon "button" at bounding box center [17, 84] width 14 height 14
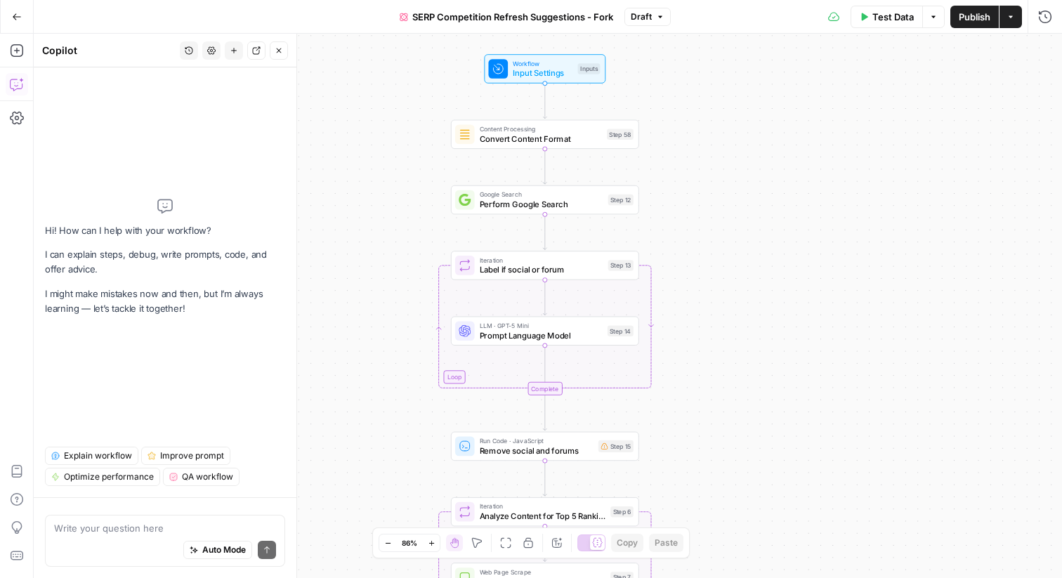
click at [136, 540] on div "Auto Mode Send" at bounding box center [165, 550] width 222 height 31
click at [116, 458] on span "Explain workflow" at bounding box center [98, 456] width 68 height 13
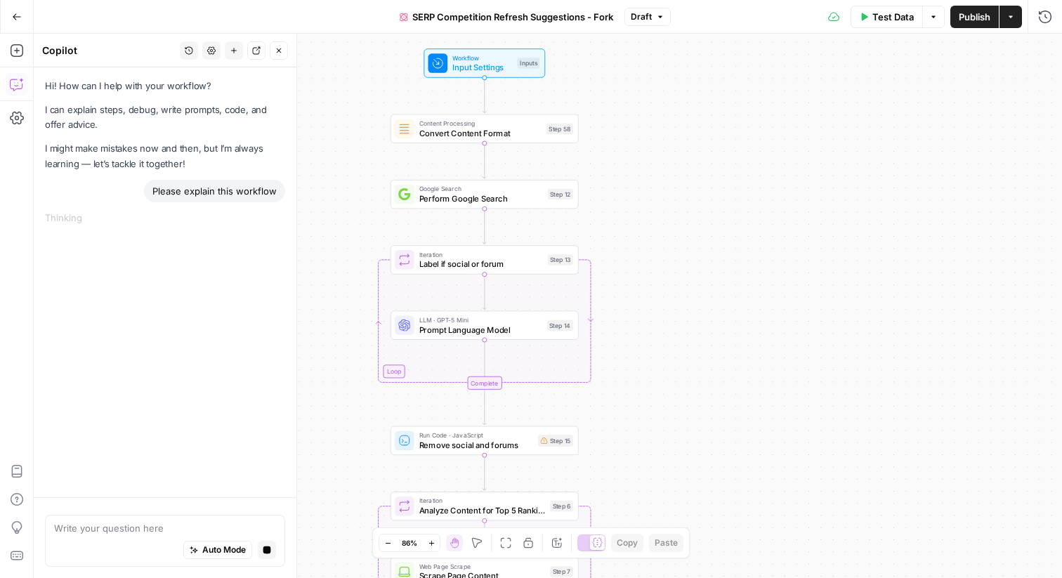
drag, startPoint x: 706, startPoint y: 147, endPoint x: 646, endPoint y: 141, distance: 60.7
click at [646, 141] on div "true false Workflow Input Settings Inputs Content Processing Convert Content Fo…" at bounding box center [548, 306] width 1028 height 544
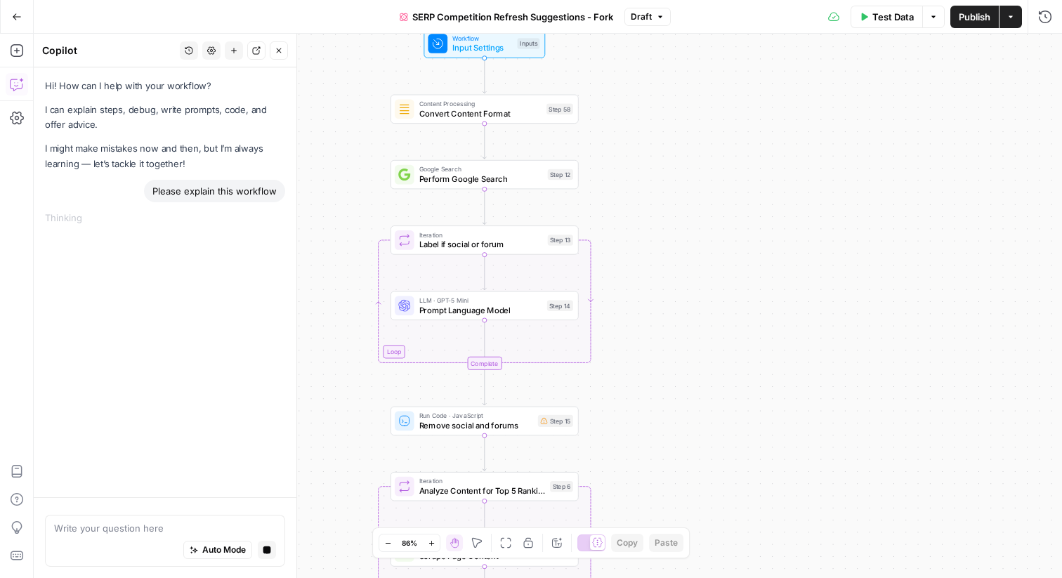
drag, startPoint x: 641, startPoint y: 175, endPoint x: 641, endPoint y: 147, distance: 28.1
click at [641, 146] on div "true false Workflow Input Settings Inputs Content Processing Convert Content Fo…" at bounding box center [548, 306] width 1028 height 544
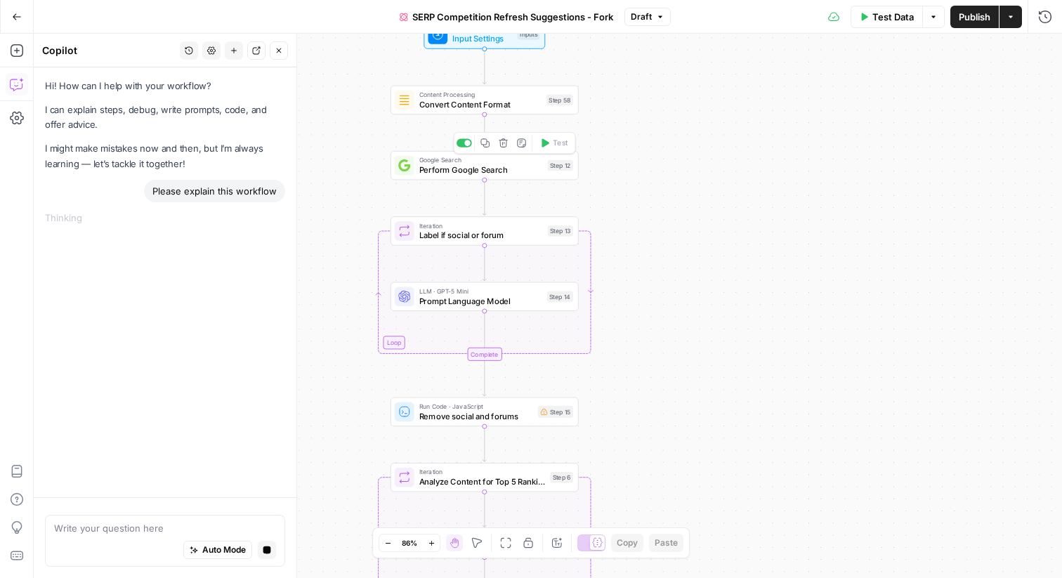
click at [451, 171] on span "Perform Google Search" at bounding box center [481, 170] width 124 height 12
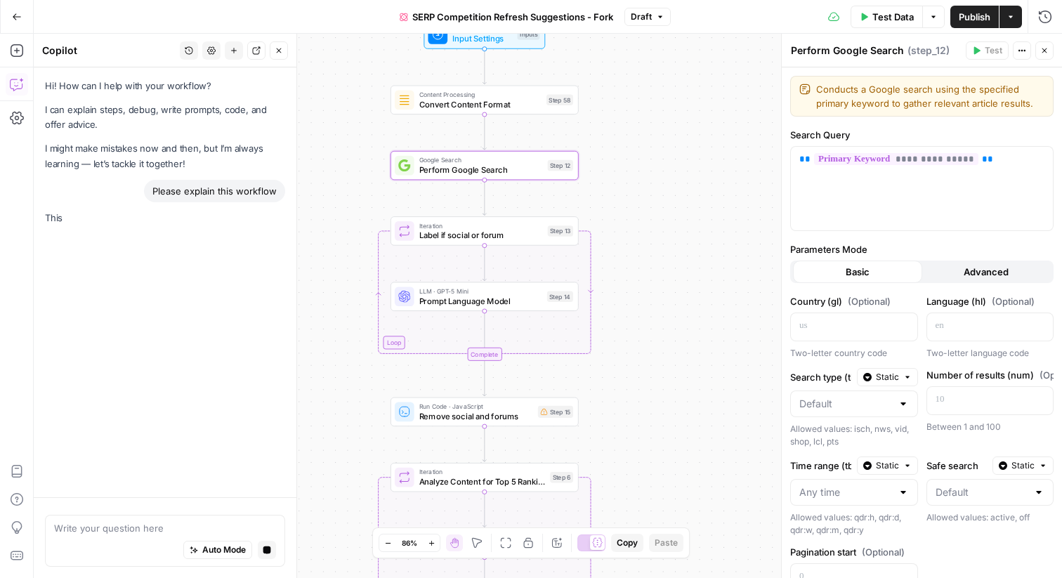
click at [1045, 49] on icon "button" at bounding box center [1044, 50] width 5 height 5
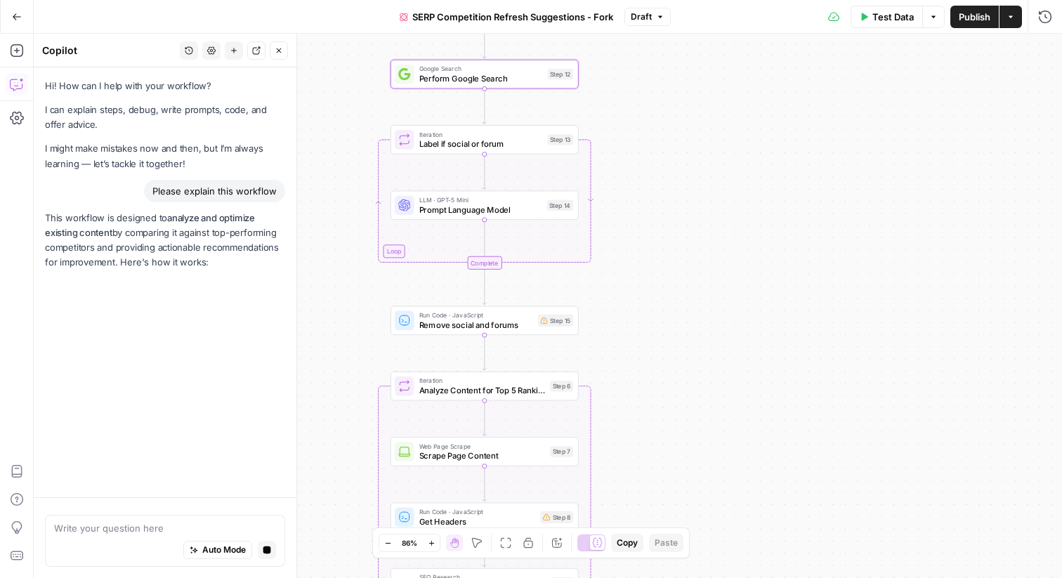
drag, startPoint x: 668, startPoint y: 205, endPoint x: 668, endPoint y: 115, distance: 89.9
click at [668, 115] on div "true false Workflow Input Settings Inputs Content Processing Convert Content Fo…" at bounding box center [548, 306] width 1028 height 544
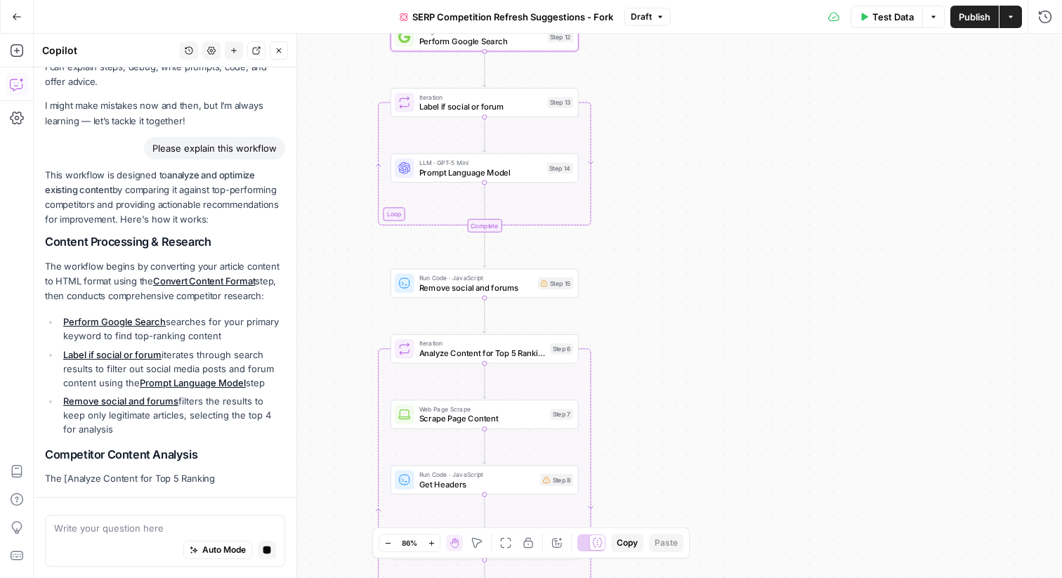
drag, startPoint x: 658, startPoint y: 199, endPoint x: 658, endPoint y: 160, distance: 38.6
click at [658, 160] on div "true false Workflow Input Settings Inputs Content Processing Convert Content Fo…" at bounding box center [548, 306] width 1028 height 544
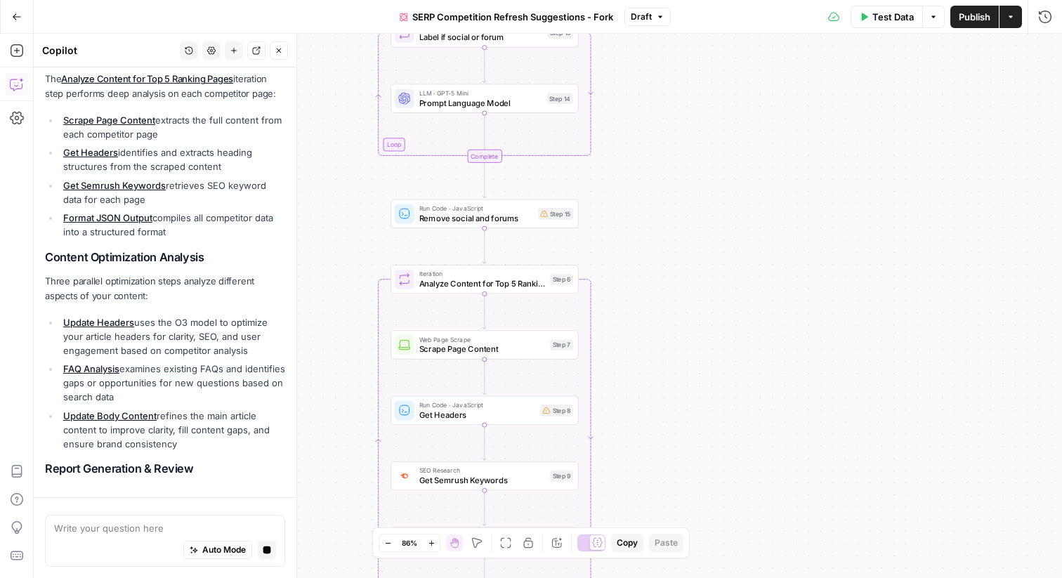
drag, startPoint x: 635, startPoint y: 197, endPoint x: 635, endPoint y: 117, distance: 80.8
click at [635, 117] on div "true false Workflow Input Settings Inputs Content Processing Convert Content Fo…" at bounding box center [548, 306] width 1028 height 544
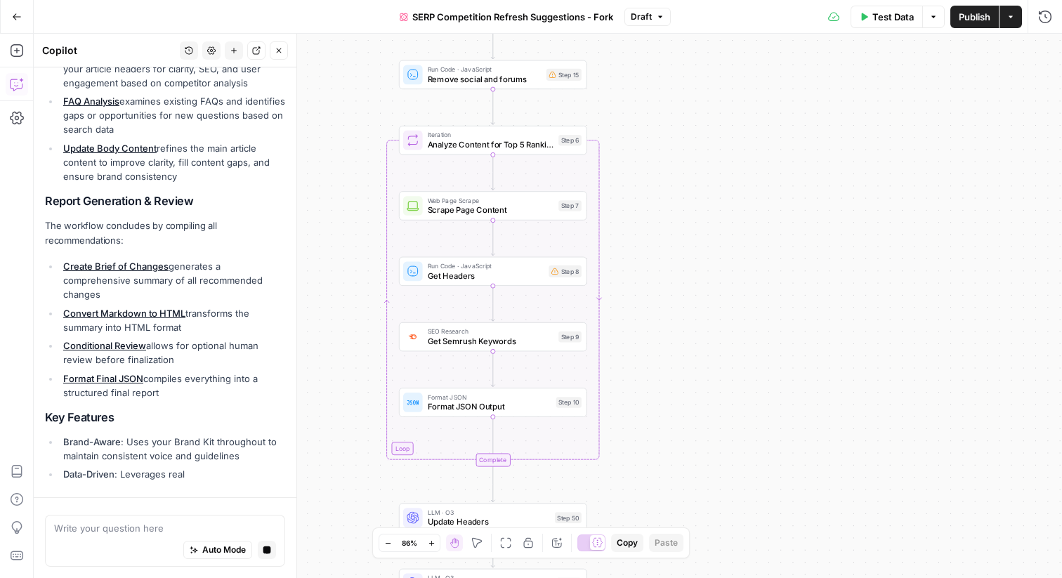
drag, startPoint x: 636, startPoint y: 212, endPoint x: 644, endPoint y: 81, distance: 130.9
click at [644, 81] on div "true false Workflow Input Settings Inputs Content Processing Convert Content Fo…" at bounding box center [548, 306] width 1028 height 544
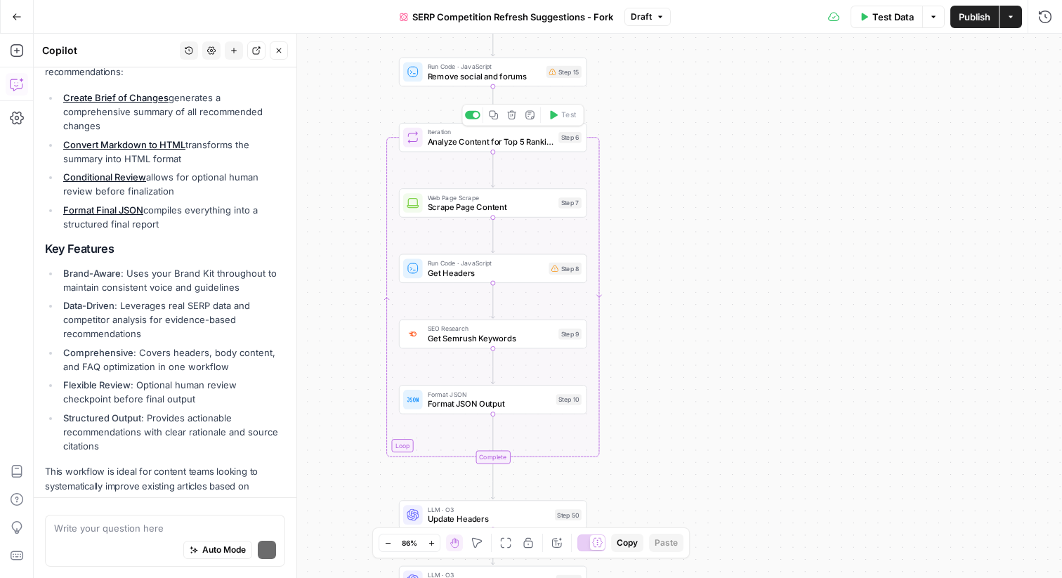
scroll to position [946, 0]
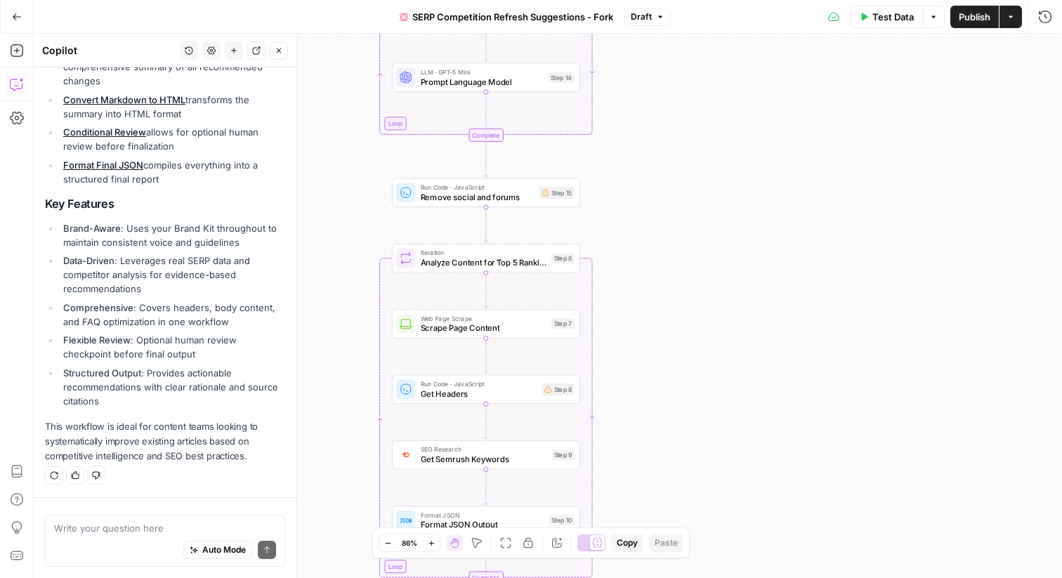
drag, startPoint x: 629, startPoint y: 123, endPoint x: 620, endPoint y: 244, distance: 121.1
click at [621, 244] on div "true false Workflow Input Settings Inputs Content Processing Convert Content Fo…" at bounding box center [548, 306] width 1028 height 544
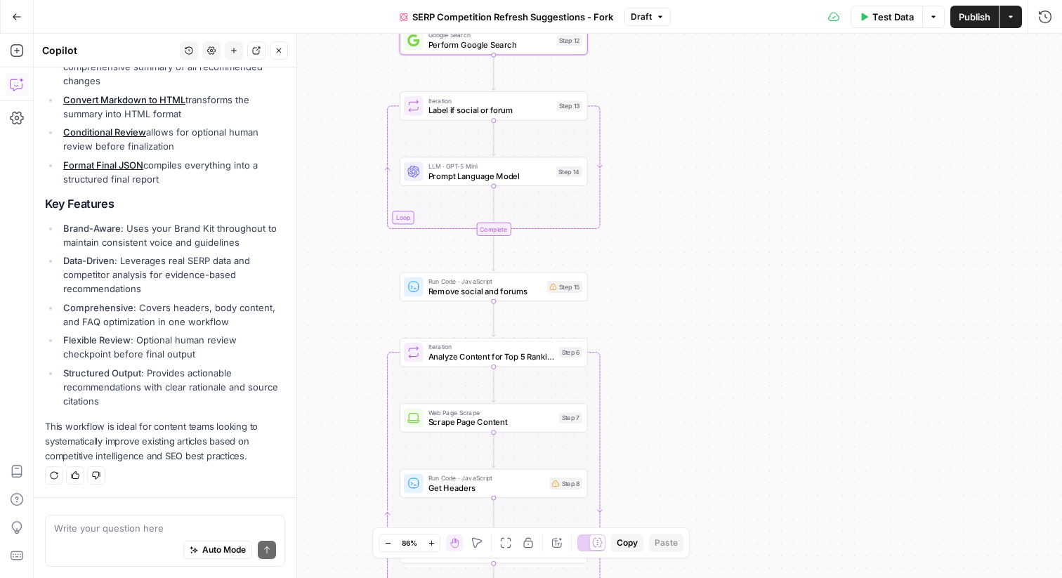
drag, startPoint x: 639, startPoint y: 181, endPoint x: 646, endPoint y: 273, distance: 92.2
click at [646, 273] on div "true false Workflow Input Settings Inputs Content Processing Convert Content Fo…" at bounding box center [548, 306] width 1028 height 544
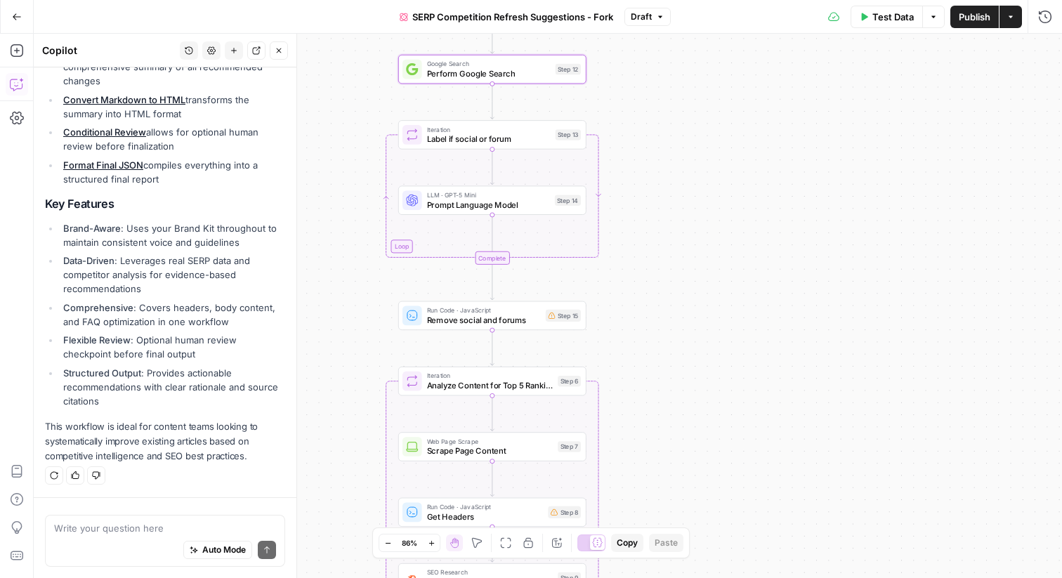
drag, startPoint x: 648, startPoint y: 192, endPoint x: 646, endPoint y: 223, distance: 31.0
click at [647, 223] on div "true false Workflow Input Settings Inputs Content Processing Convert Content Fo…" at bounding box center [548, 306] width 1028 height 544
click at [490, 76] on span "Perform Google Search" at bounding box center [488, 75] width 124 height 12
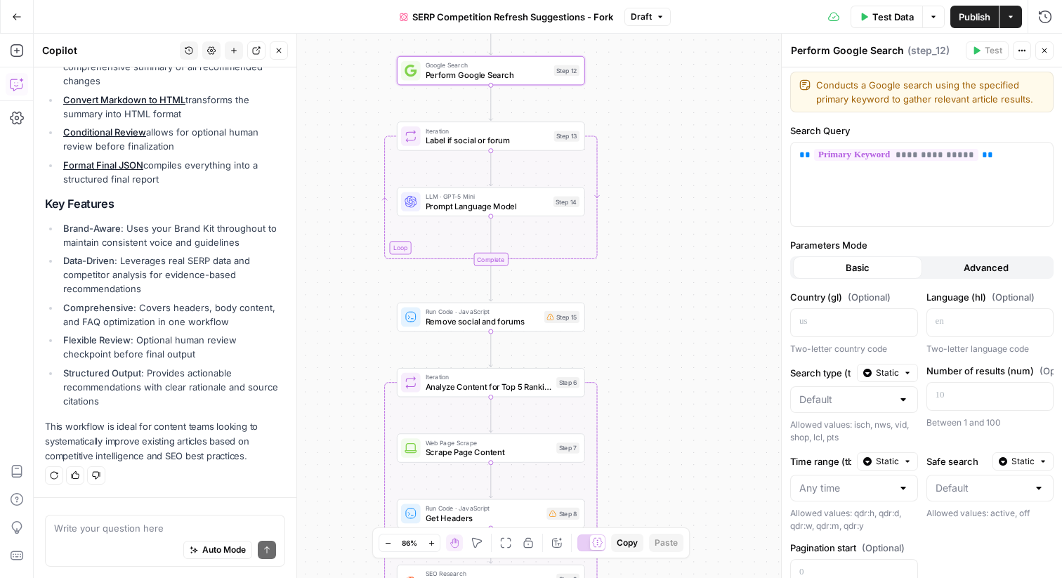
scroll to position [0, 0]
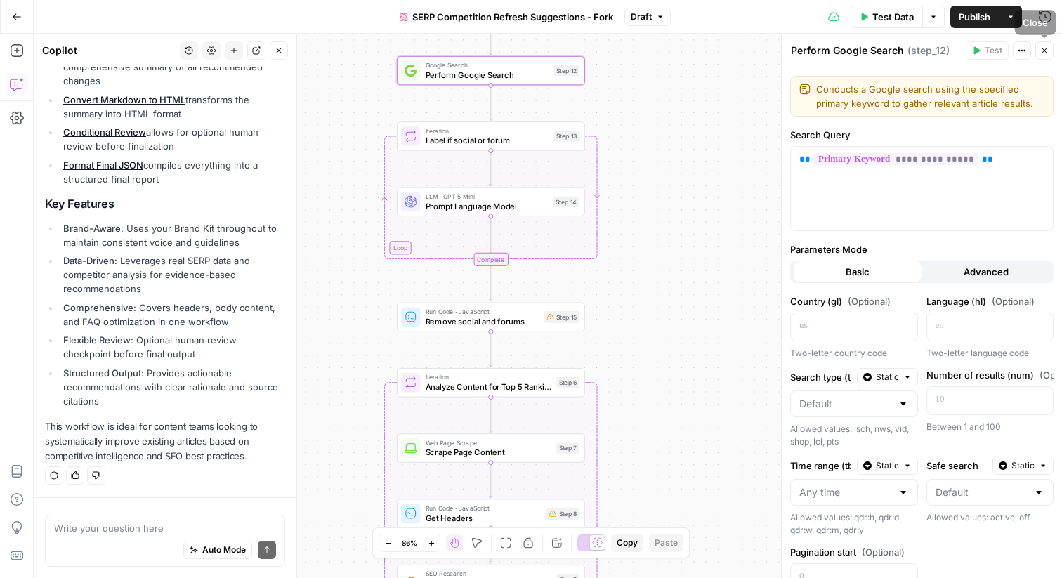
click at [1044, 49] on icon "button" at bounding box center [1044, 50] width 5 height 5
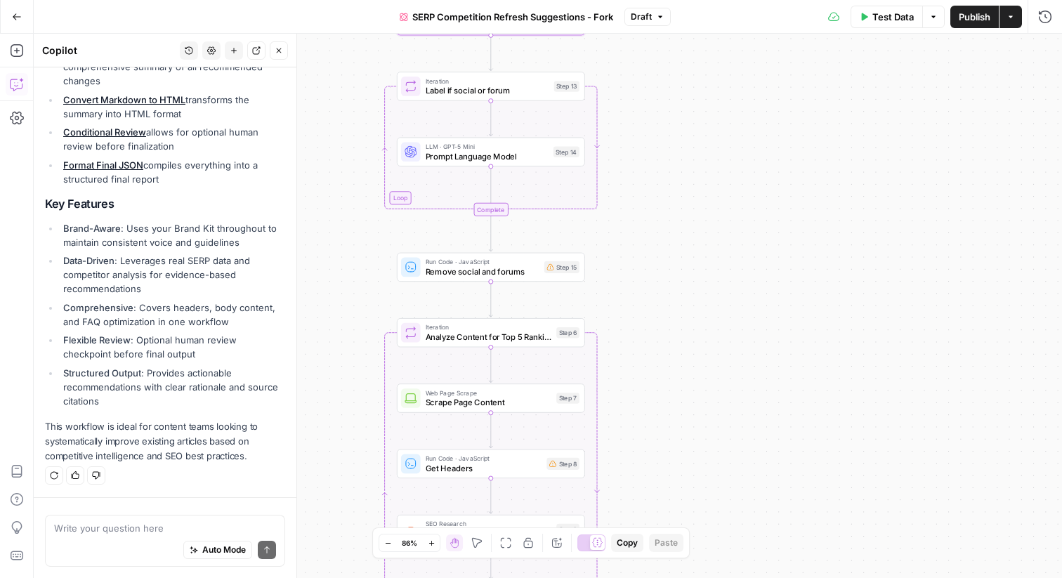
drag, startPoint x: 622, startPoint y: 235, endPoint x: 622, endPoint y: 180, distance: 55.5
click at [622, 179] on div "true false Workflow Input Settings Inputs Content Processing Convert Content Fo…" at bounding box center [548, 306] width 1028 height 544
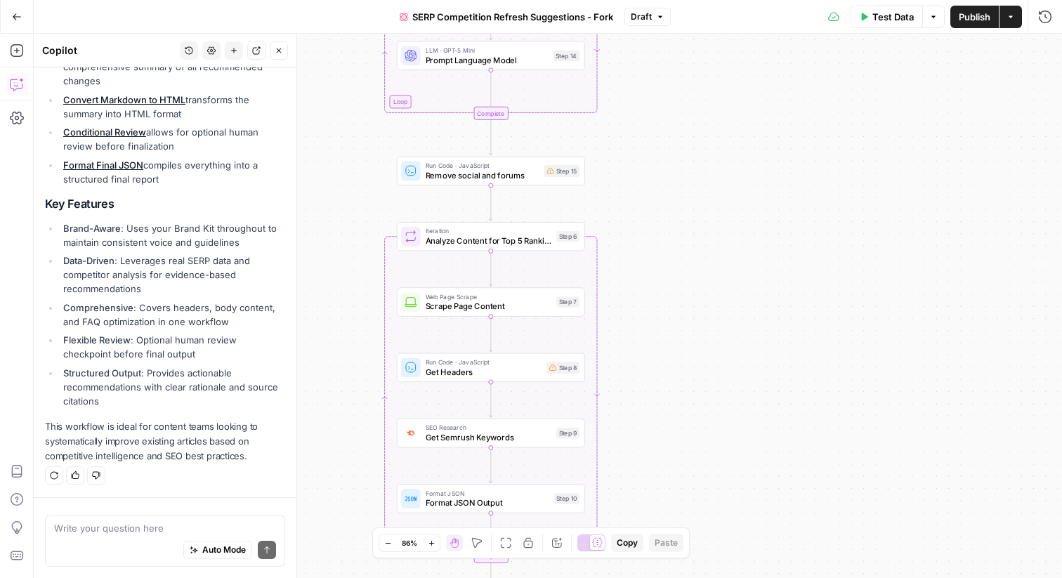
drag, startPoint x: 623, startPoint y: 221, endPoint x: 624, endPoint y: 136, distance: 85.0
click at [623, 134] on div "true false Workflow Input Settings Inputs Content Processing Convert Content Fo…" at bounding box center [548, 306] width 1028 height 544
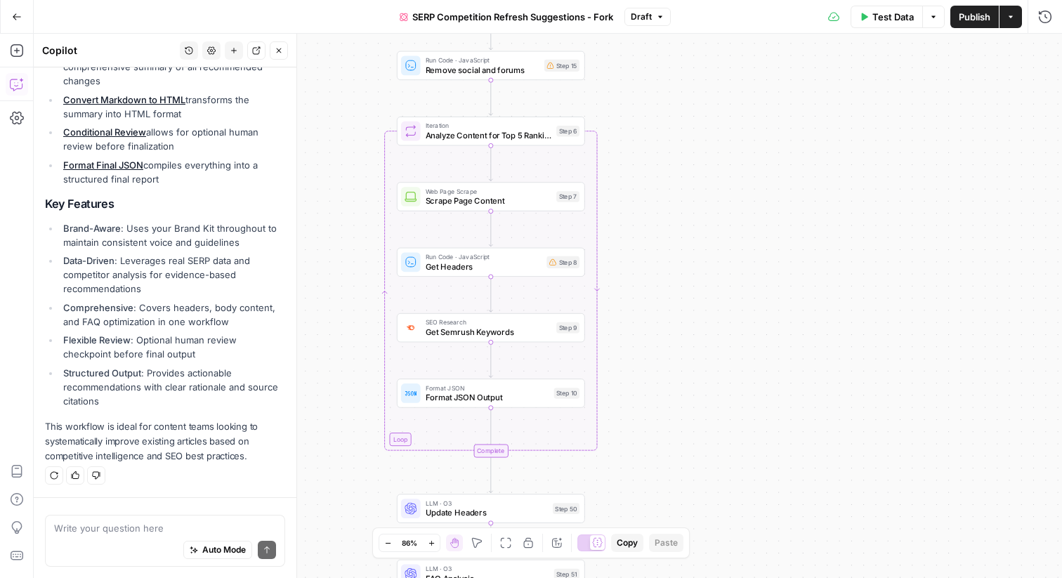
drag, startPoint x: 626, startPoint y: 195, endPoint x: 626, endPoint y: 87, distance: 107.5
click at [626, 87] on div "true false Workflow Input Settings Inputs Content Processing Convert Content Fo…" at bounding box center [548, 306] width 1028 height 544
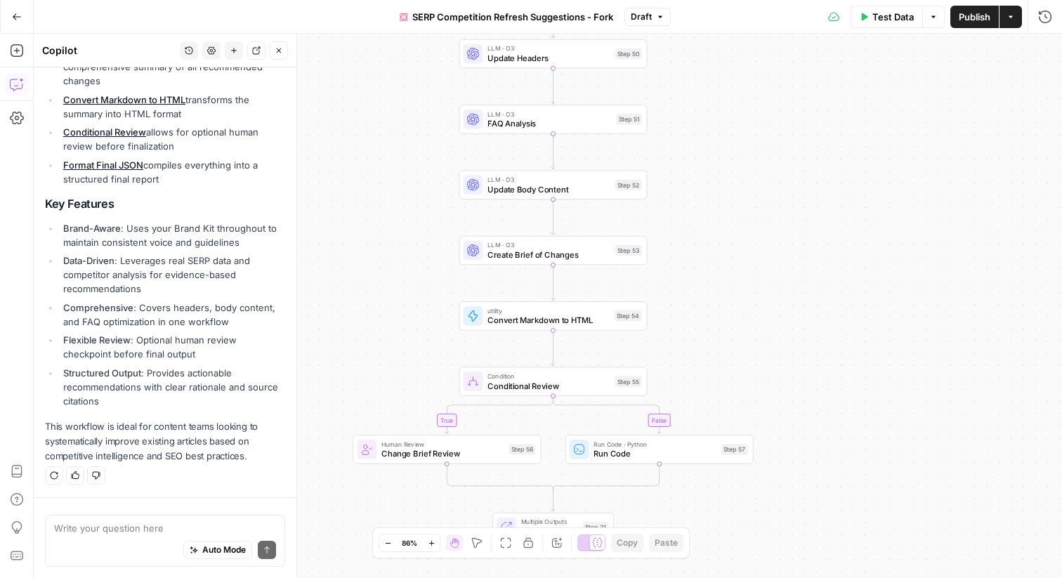
drag, startPoint x: 432, startPoint y: 149, endPoint x: 288, endPoint y: 374, distance: 267.0
click at [288, 374] on body "H Hootsuite New Home Browse Insights Opportunities Your Data Flightpath Recent …" at bounding box center [531, 289] width 1062 height 578
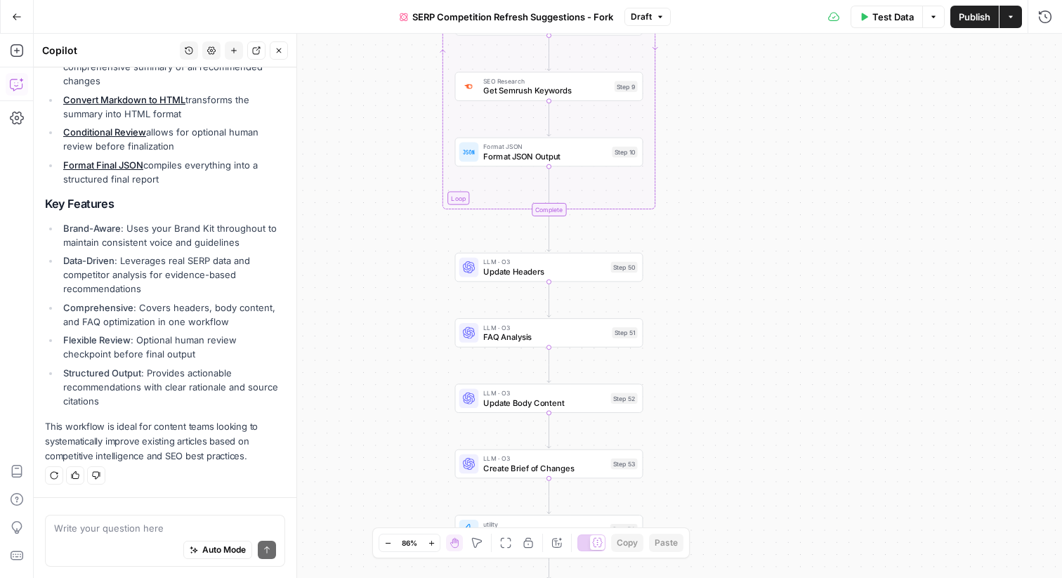
drag, startPoint x: 690, startPoint y: 138, endPoint x: 685, endPoint y: 350, distance: 211.5
click at [685, 350] on div "true false Workflow Input Settings Inputs Content Processing Convert Content Fo…" at bounding box center [548, 306] width 1028 height 544
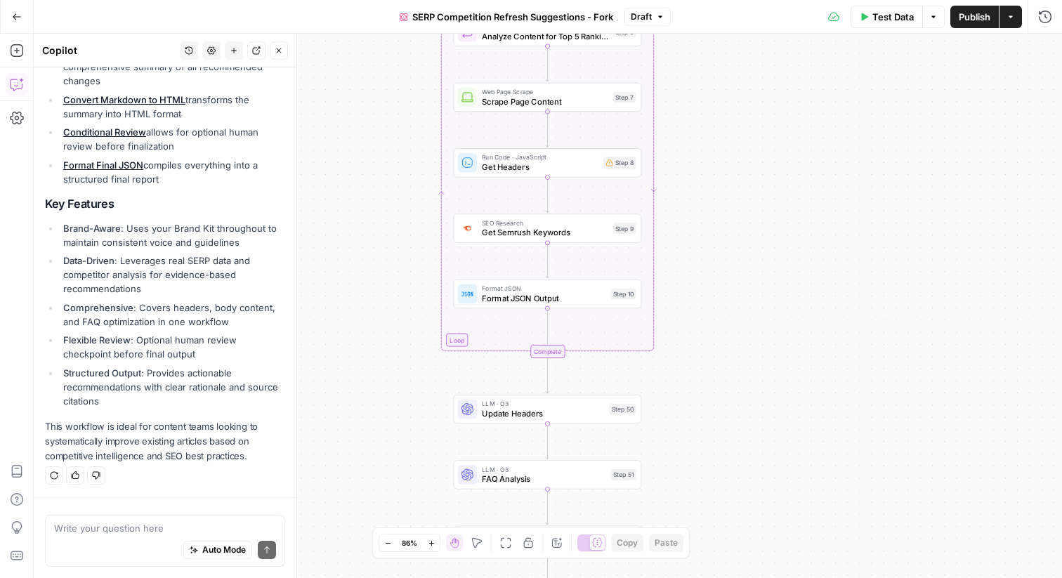
drag, startPoint x: 690, startPoint y: 235, endPoint x: 690, endPoint y: 375, distance: 140.5
click at [690, 375] on div "true false Workflow Input Settings Inputs Content Processing Convert Content Fo…" at bounding box center [548, 306] width 1028 height 544
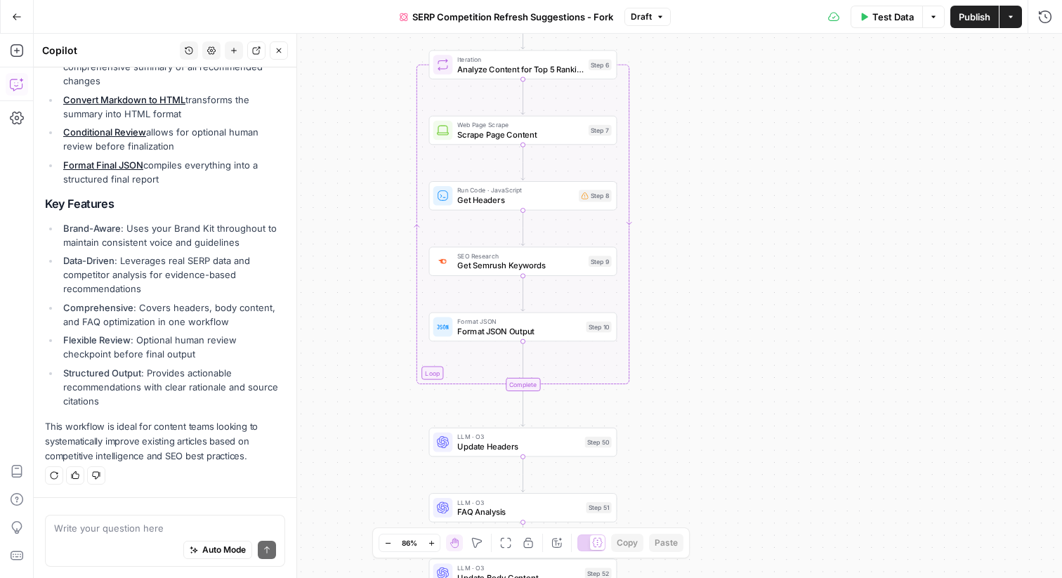
drag, startPoint x: 705, startPoint y: 206, endPoint x: 679, endPoint y: 242, distance: 44.8
click at [679, 242] on div "true false Workflow Input Settings Inputs Content Processing Convert Content Fo…" at bounding box center [548, 306] width 1028 height 544
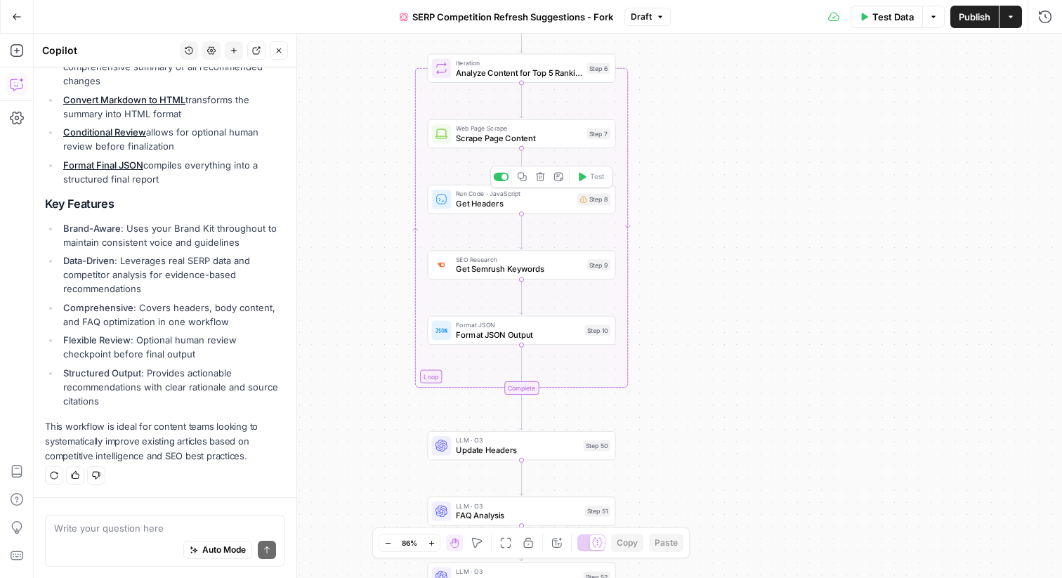
drag, startPoint x: 684, startPoint y: 194, endPoint x: 673, endPoint y: 159, distance: 36.9
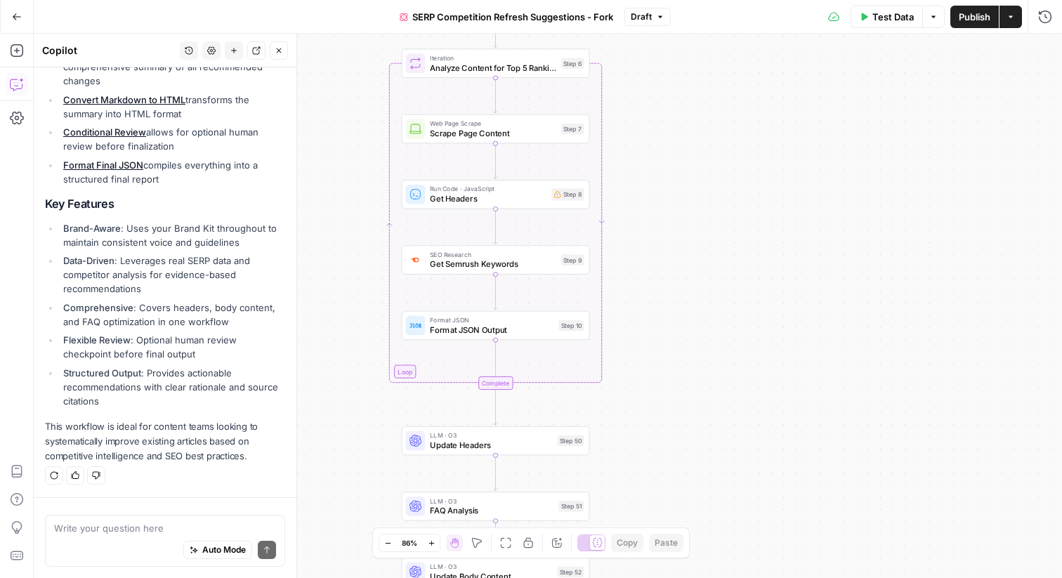
drag, startPoint x: 669, startPoint y: 152, endPoint x: 643, endPoint y: 147, distance: 27.3
click at [643, 147] on div "true false Workflow Input Settings Inputs Content Processing Convert Content Fo…" at bounding box center [548, 306] width 1028 height 544
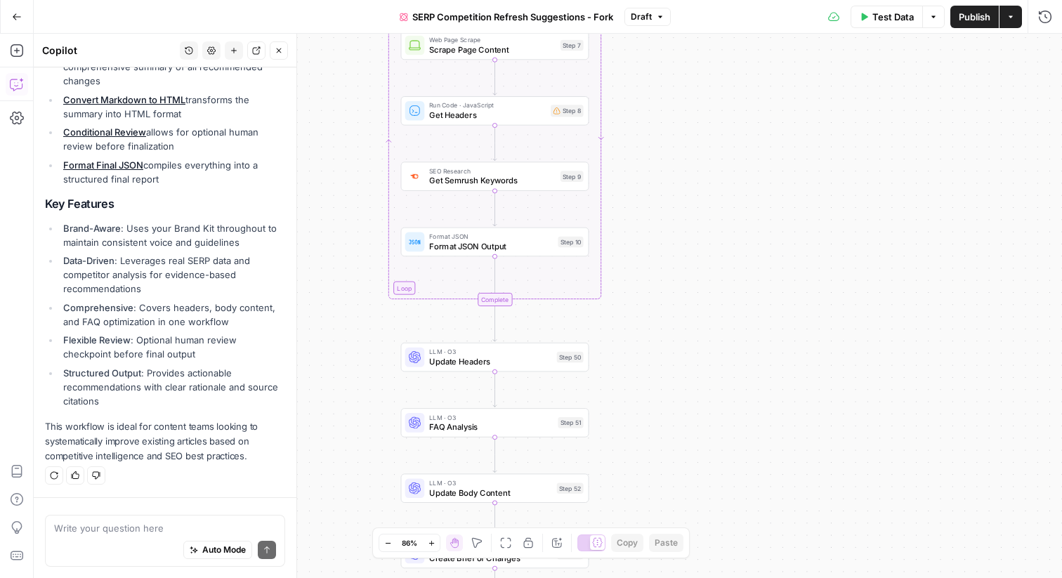
drag, startPoint x: 662, startPoint y: 210, endPoint x: 662, endPoint y: 129, distance: 80.8
click at [662, 129] on div "true false Workflow Input Settings Inputs Content Processing Convert Content Fo…" at bounding box center [548, 306] width 1028 height 544
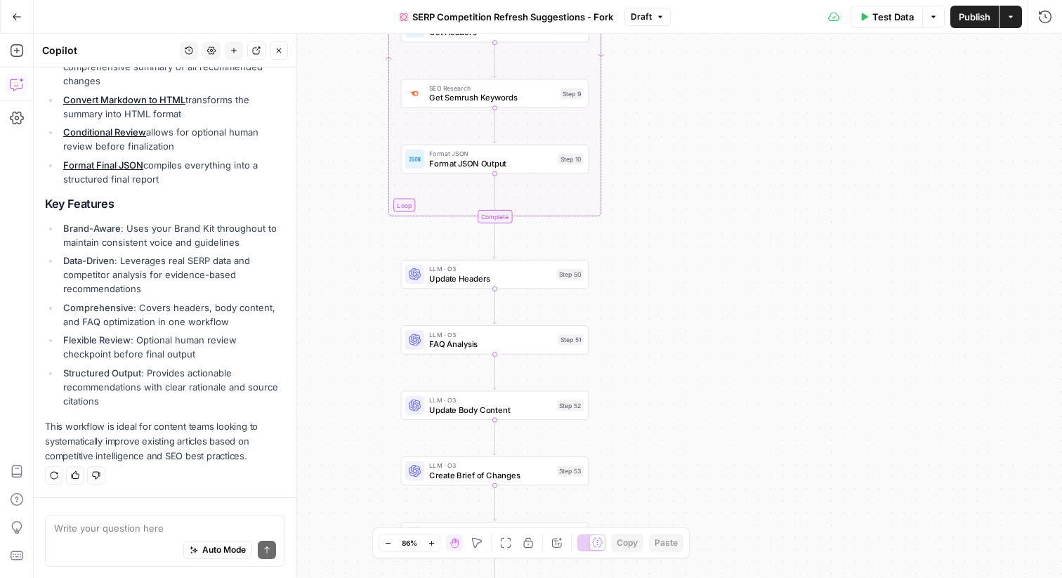
drag, startPoint x: 687, startPoint y: 183, endPoint x: 688, endPoint y: 99, distance: 84.3
click at [687, 99] on div "true false Workflow Input Settings Inputs Content Processing Convert Content Fo…" at bounding box center [548, 306] width 1028 height 544
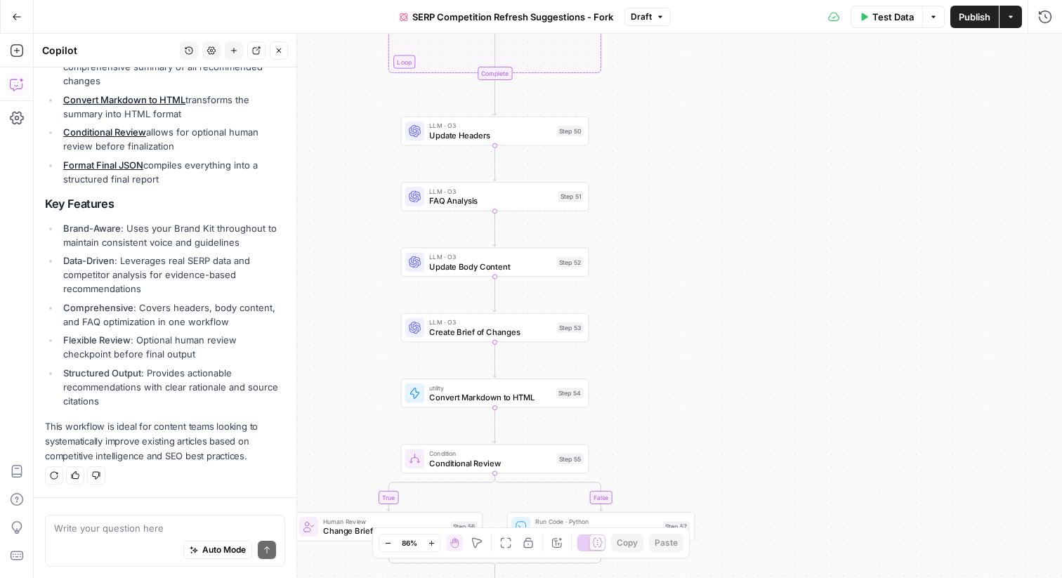
drag, startPoint x: 643, startPoint y: 282, endPoint x: 643, endPoint y: 139, distance: 143.3
click at [643, 138] on div "true false Workflow Input Settings Inputs Content Processing Convert Content Fo…" at bounding box center [548, 306] width 1028 height 544
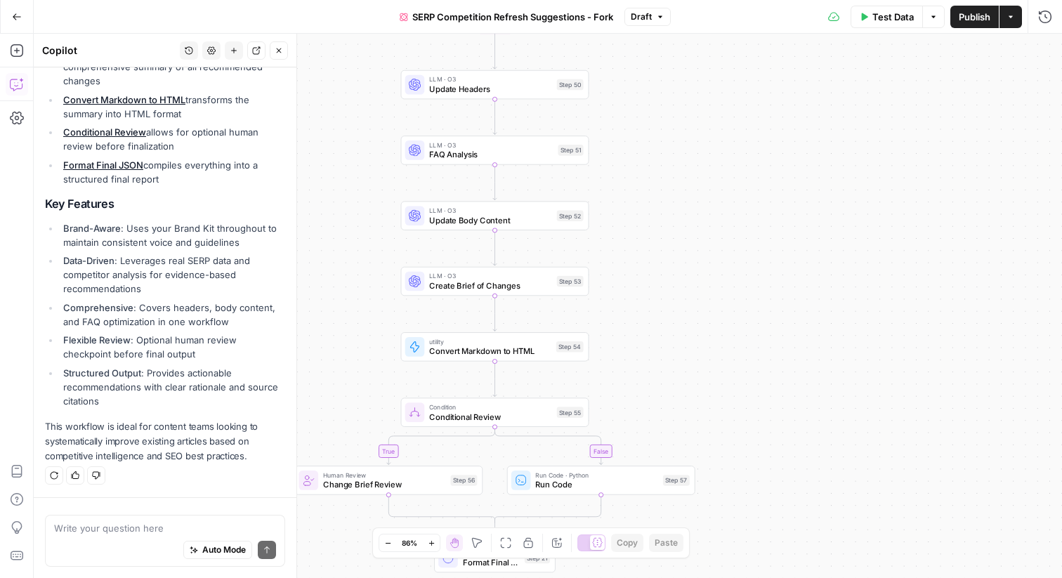
drag, startPoint x: 634, startPoint y: 160, endPoint x: 634, endPoint y: 123, distance: 37.2
click at [634, 123] on div "true false Workflow Input Settings Inputs Content Processing Convert Content Fo…" at bounding box center [548, 306] width 1028 height 544
click at [454, 219] on span "Update Body Content" at bounding box center [490, 217] width 123 height 12
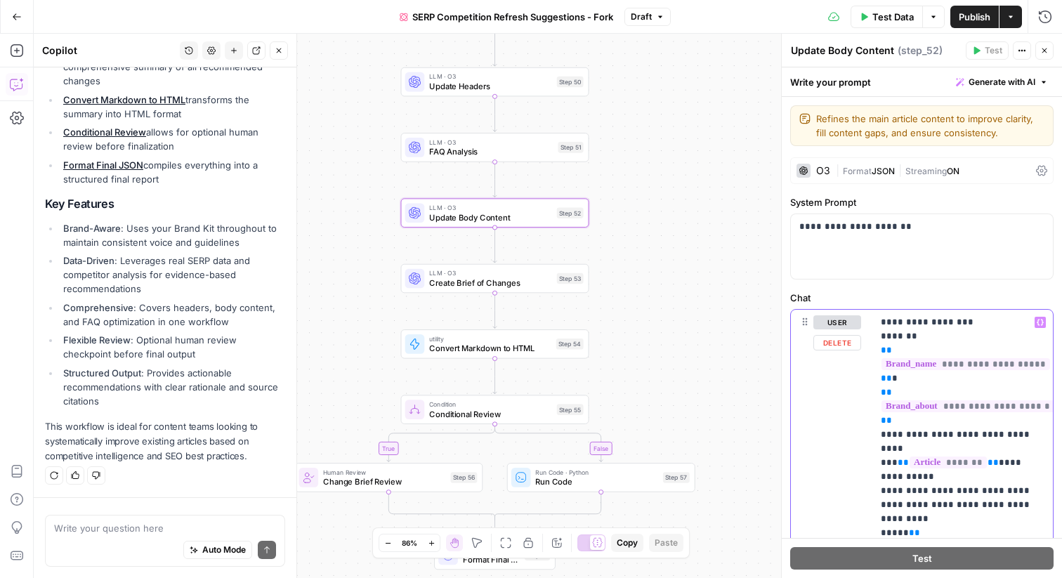
click at [932, 368] on span "**********" at bounding box center [966, 364] width 169 height 12
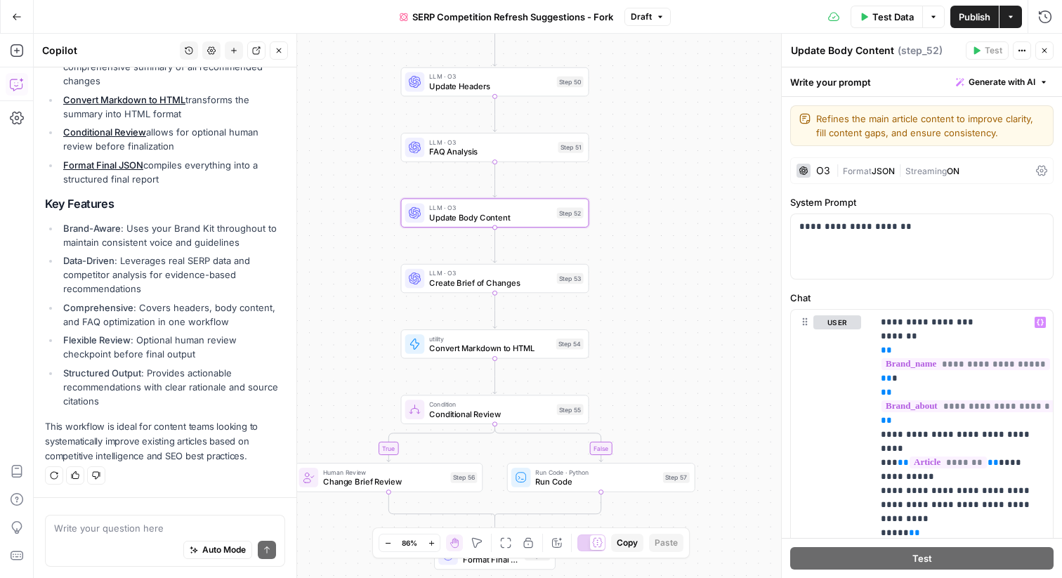
click at [812, 171] on div "O3" at bounding box center [814, 171] width 34 height 14
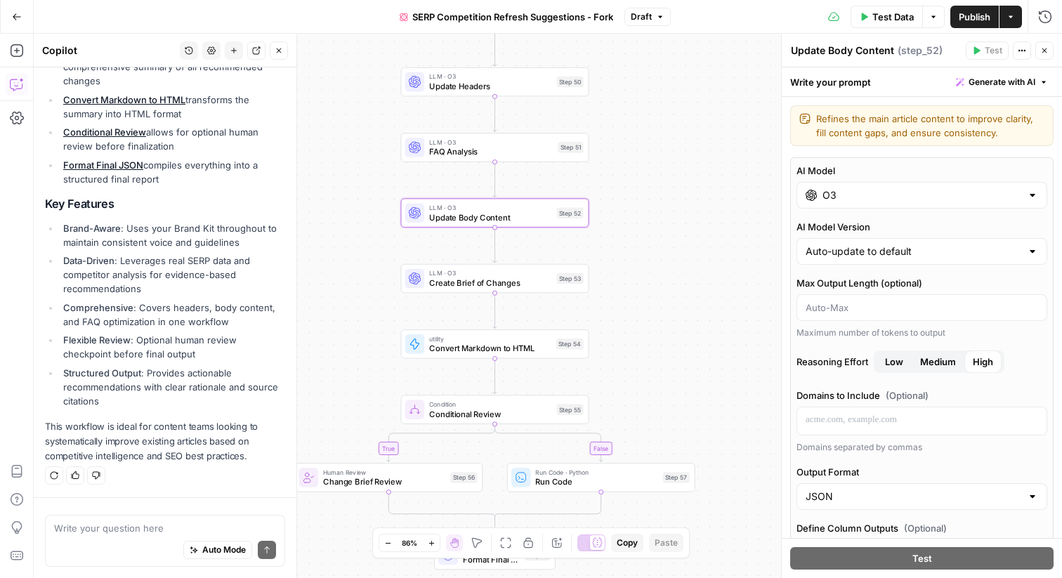
click at [856, 191] on input "O3" at bounding box center [922, 195] width 199 height 14
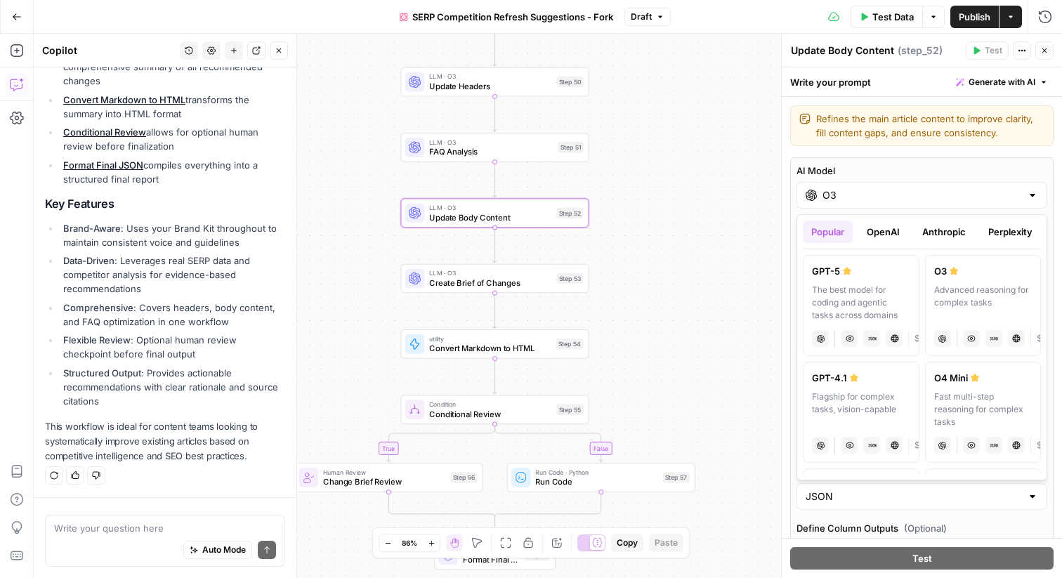
click at [883, 230] on button "OpenAI" at bounding box center [883, 232] width 50 height 22
click at [947, 228] on button "Anthropic" at bounding box center [944, 232] width 60 height 22
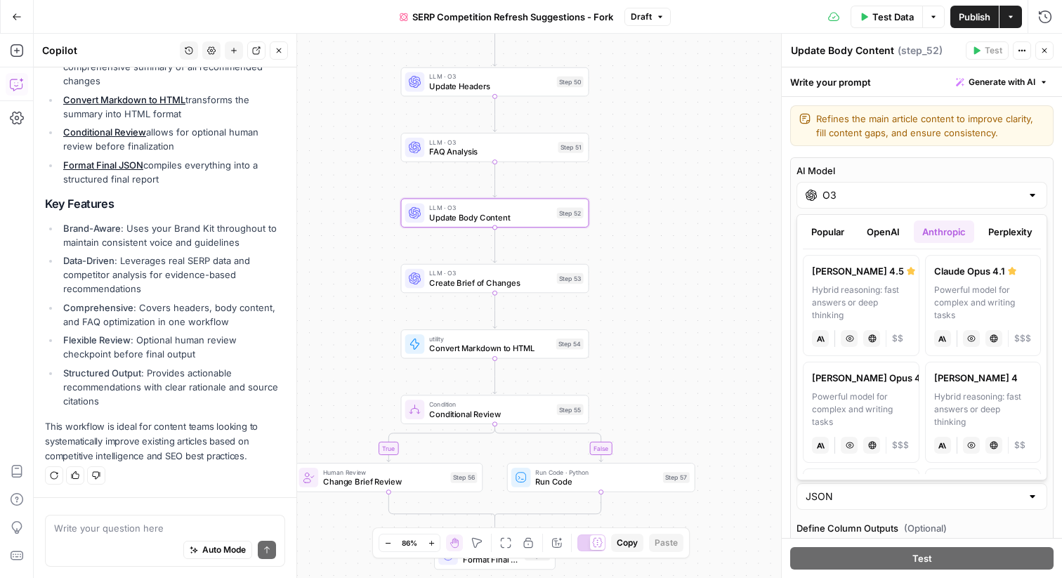
click at [1011, 228] on button "Perplexity" at bounding box center [1010, 232] width 61 height 22
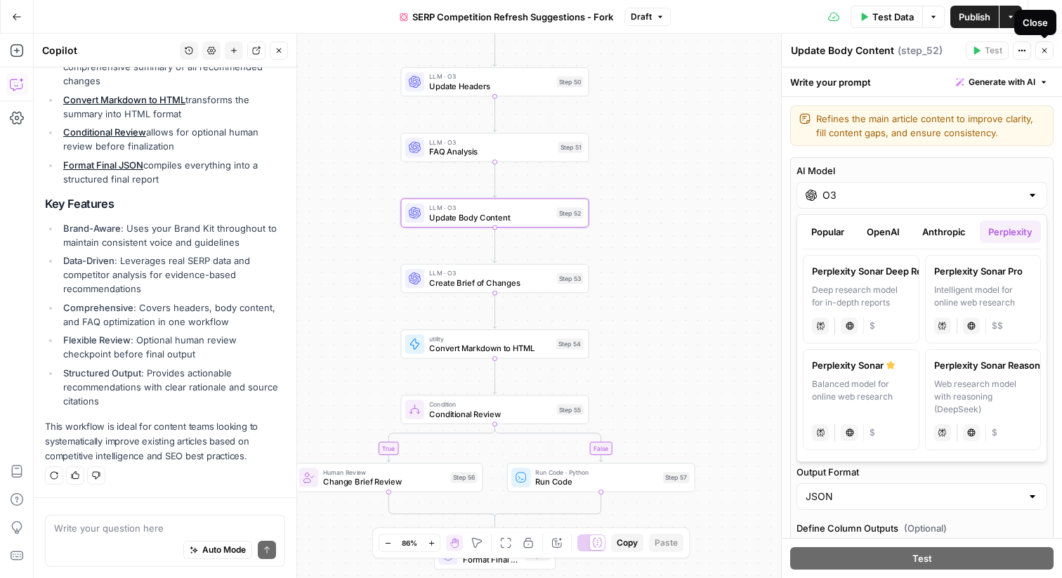
click at [1047, 53] on icon "button" at bounding box center [1044, 50] width 8 height 8
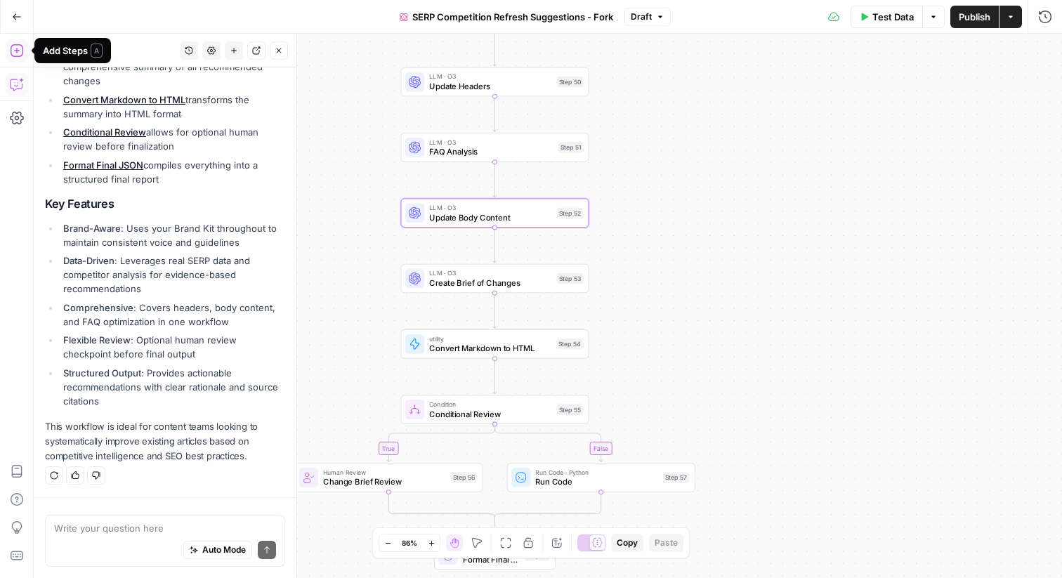
click at [17, 53] on icon "button" at bounding box center [17, 51] width 14 height 14
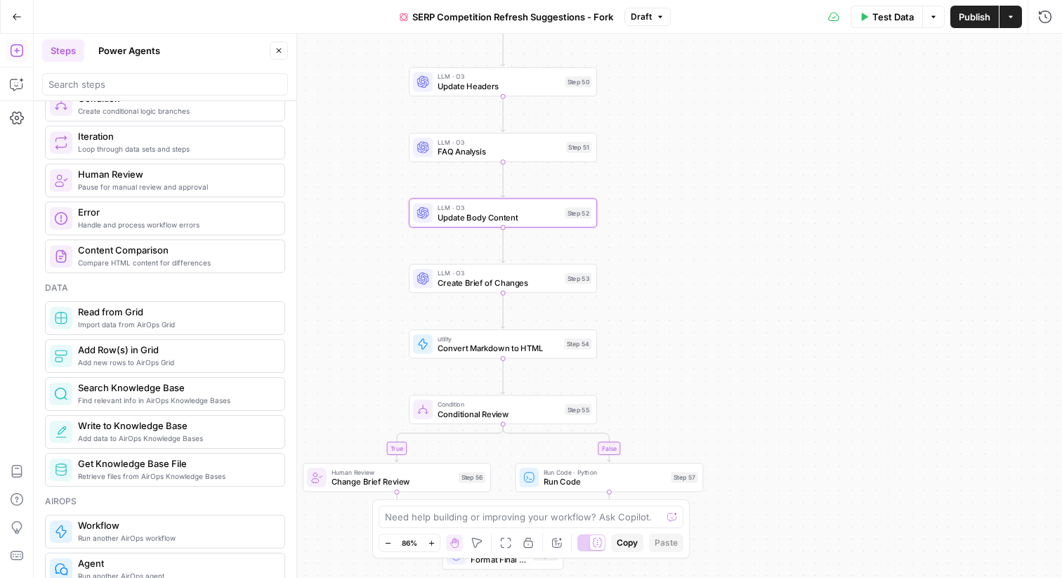
scroll to position [549, 0]
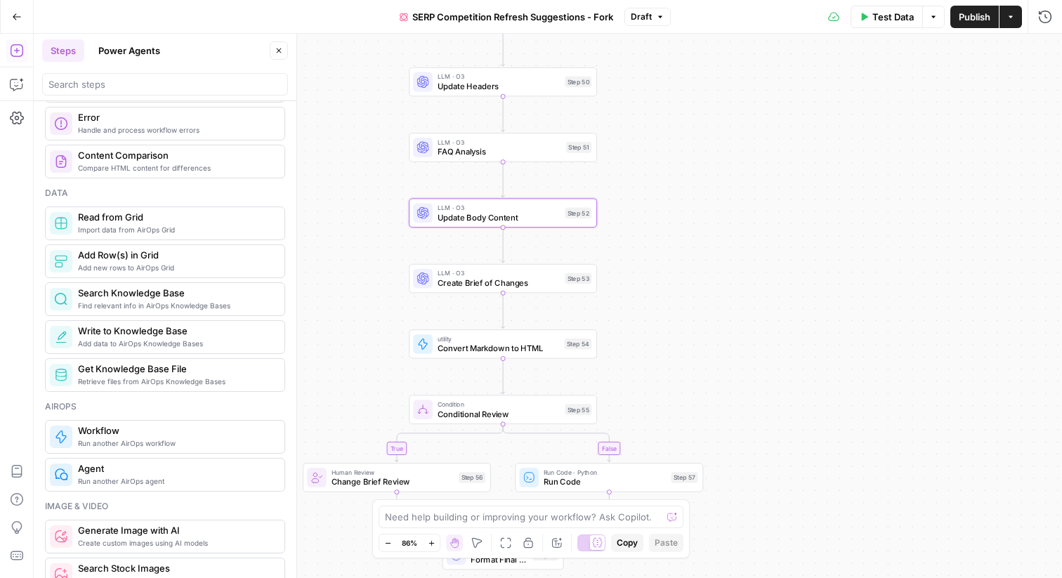
click at [159, 301] on span "Find relevant info in AirOps Knowledge Bases" at bounding box center [175, 305] width 195 height 11
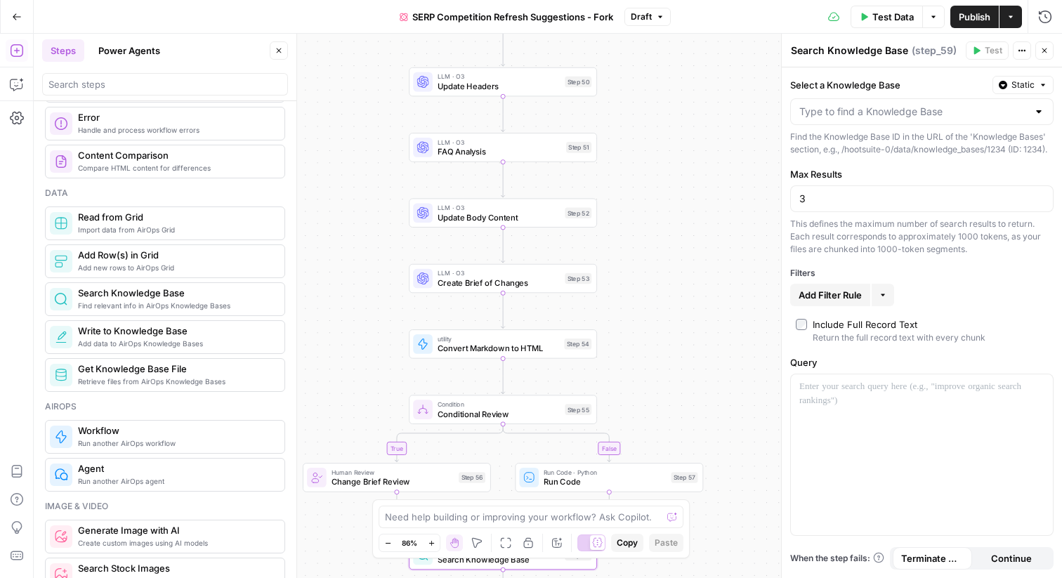
click at [1036, 47] on button "Close" at bounding box center [1044, 50] width 18 height 18
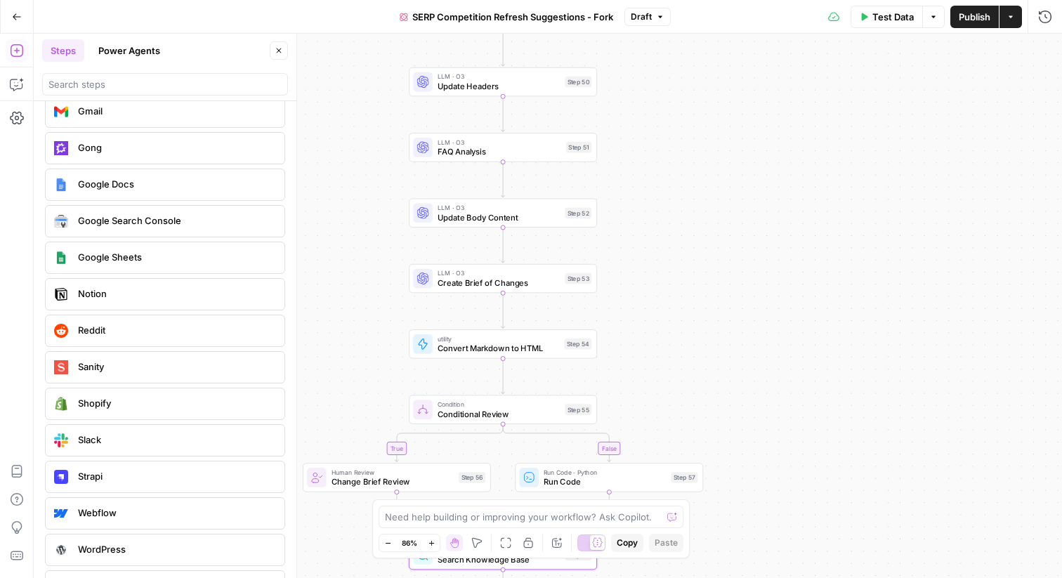
scroll to position [2954, 0]
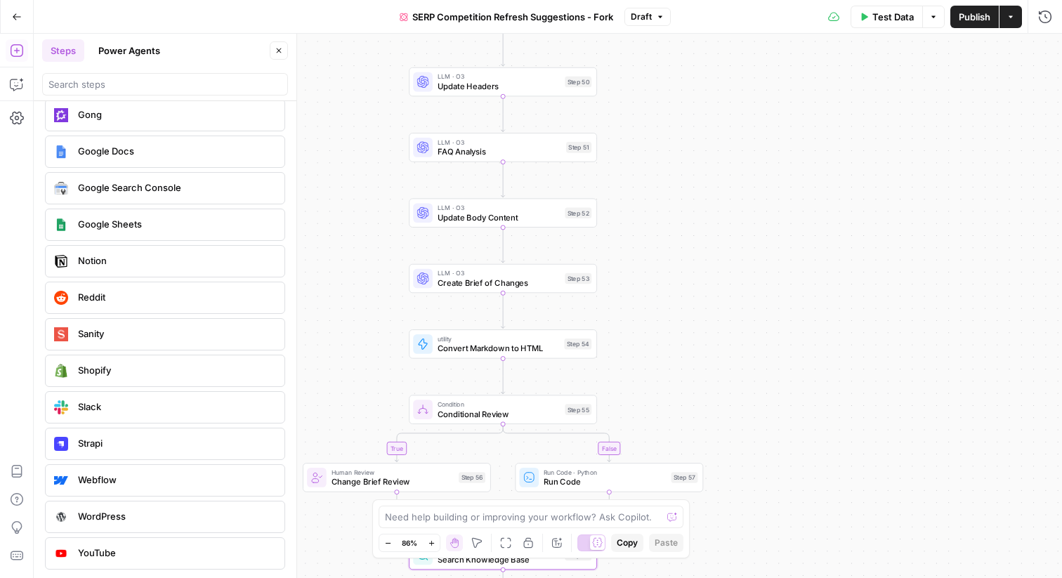
click at [119, 46] on button "Power Agents" at bounding box center [129, 50] width 79 height 22
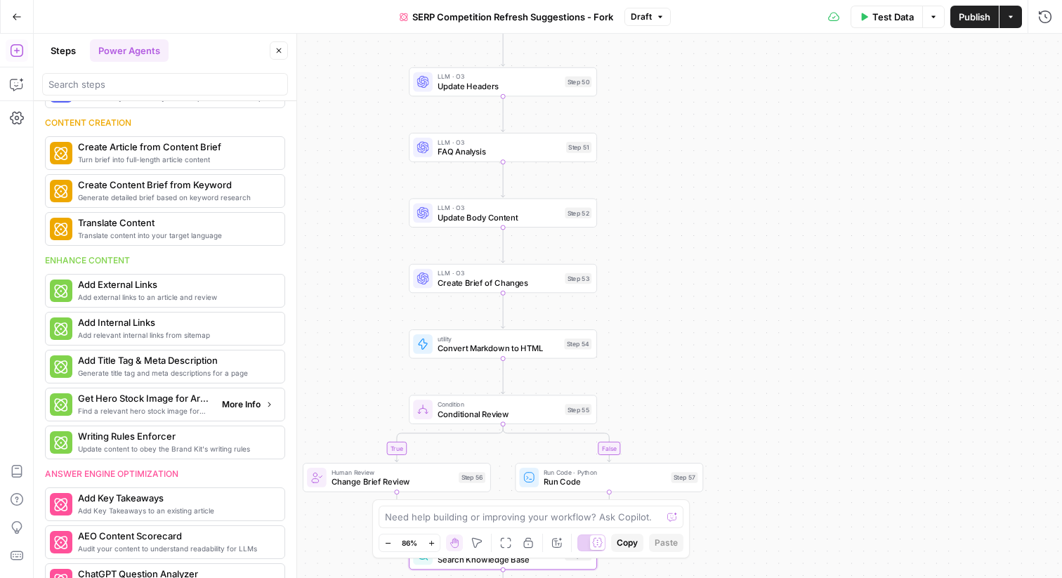
scroll to position [0, 0]
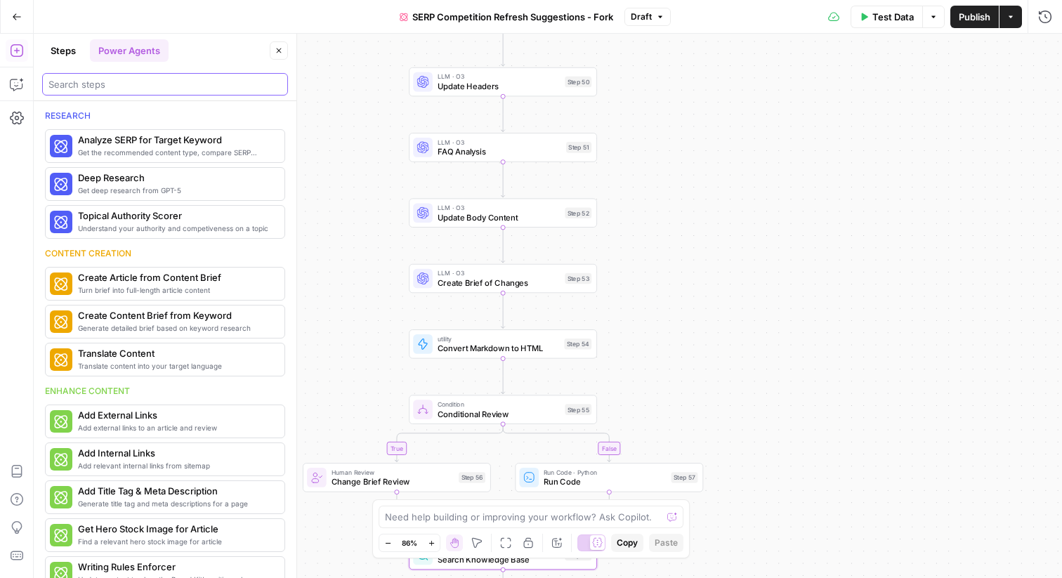
click at [176, 81] on input "search" at bounding box center [164, 84] width 233 height 14
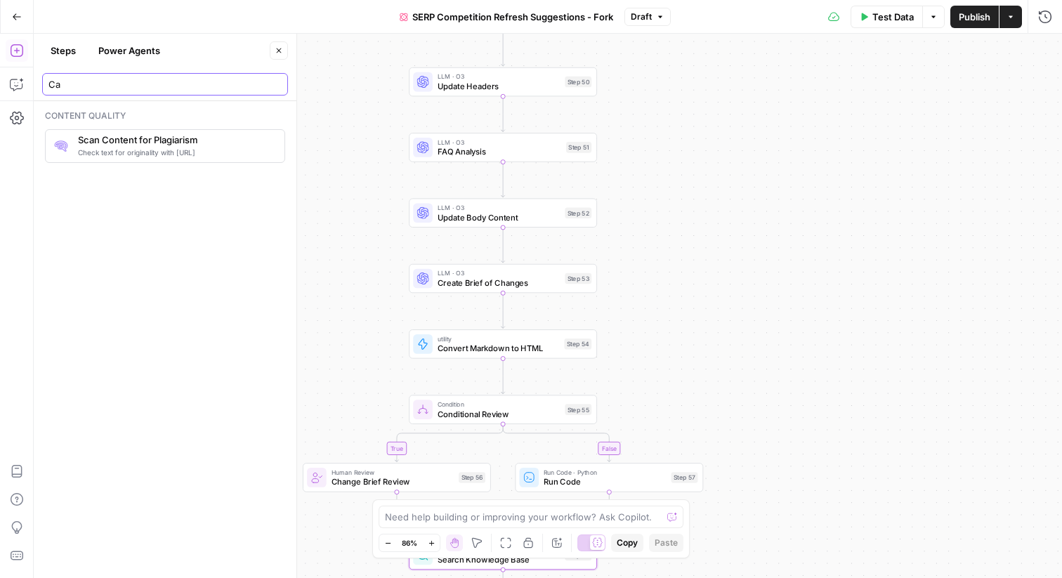
type input "C"
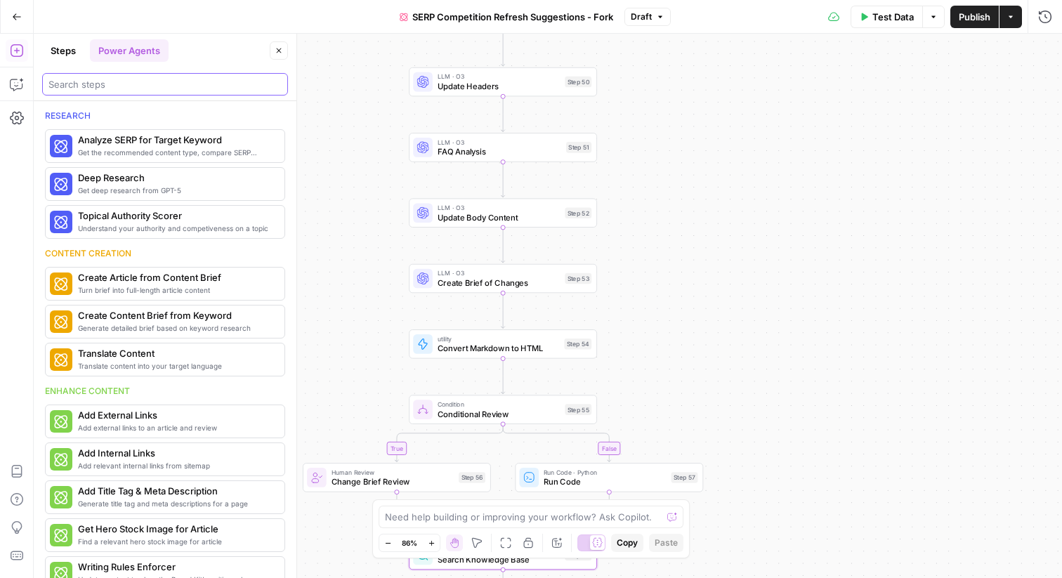
click at [151, 85] on input "search" at bounding box center [164, 84] width 233 height 14
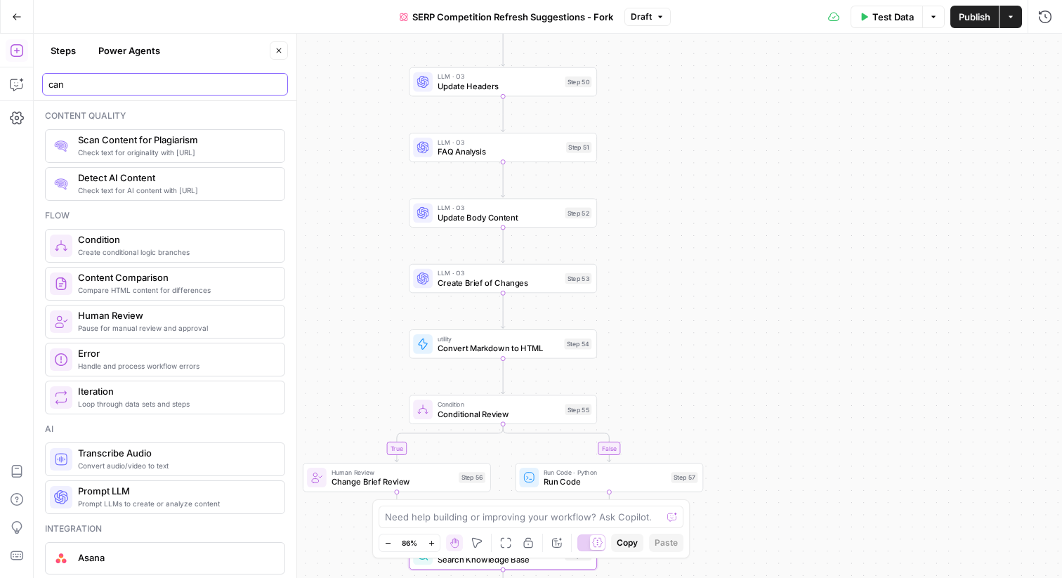
type input "cann"
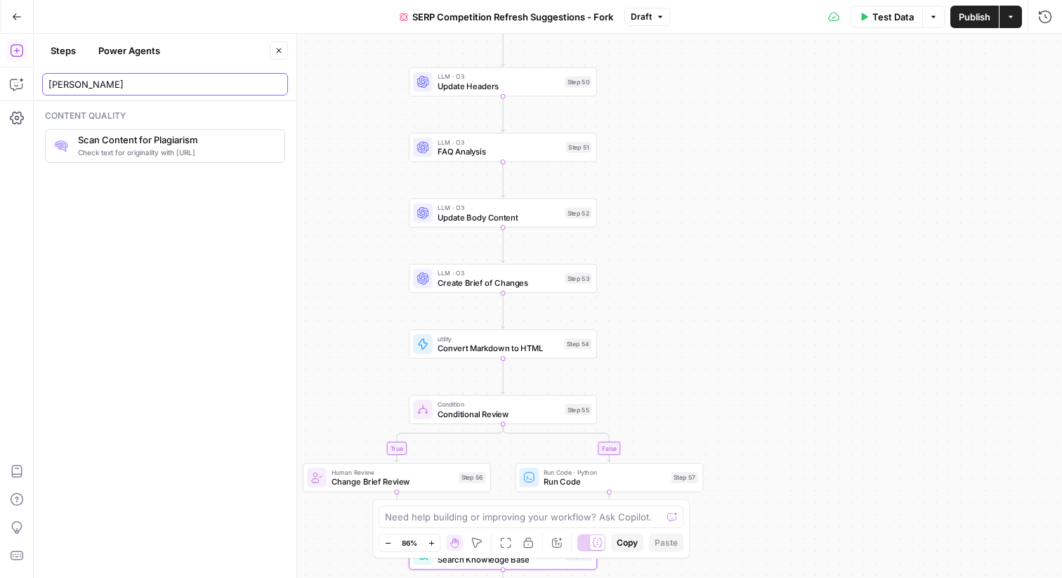
click at [275, 85] on input "cann" at bounding box center [164, 84] width 233 height 14
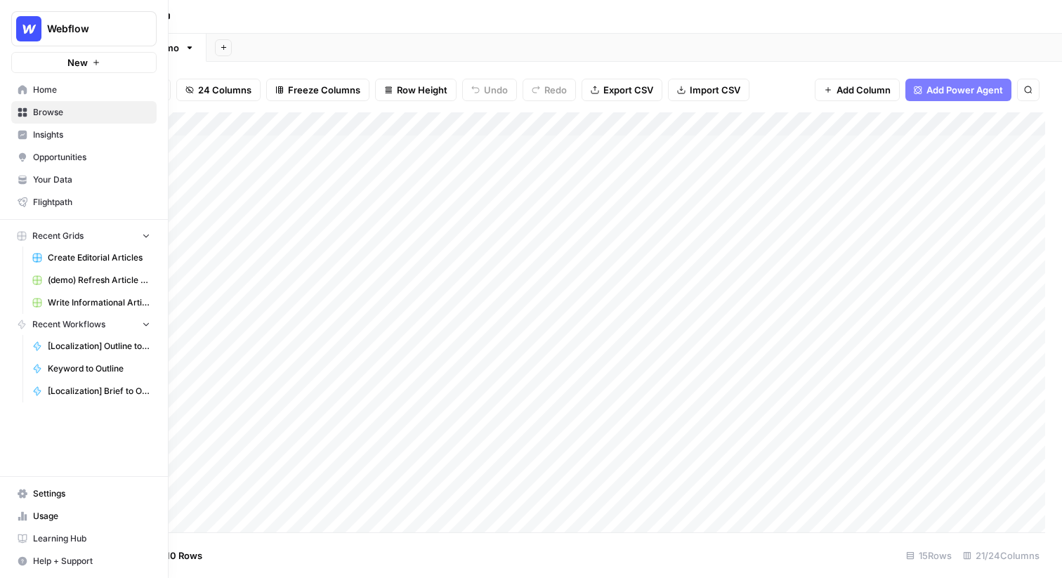
click at [91, 254] on span "Create Editorial Articles" at bounding box center [99, 257] width 103 height 13
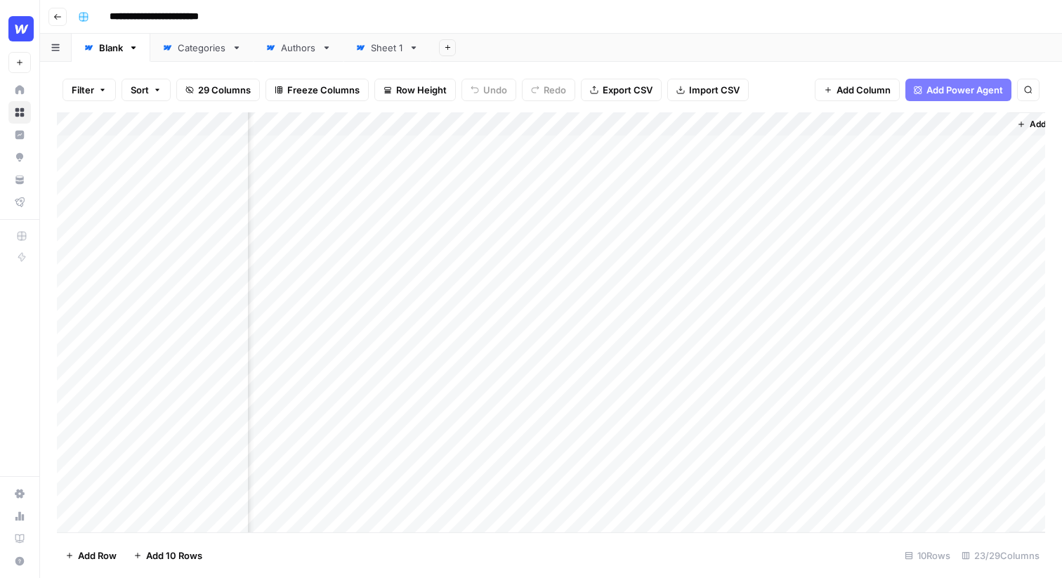
scroll to position [0, 2216]
